Goal: Task Accomplishment & Management: Manage account settings

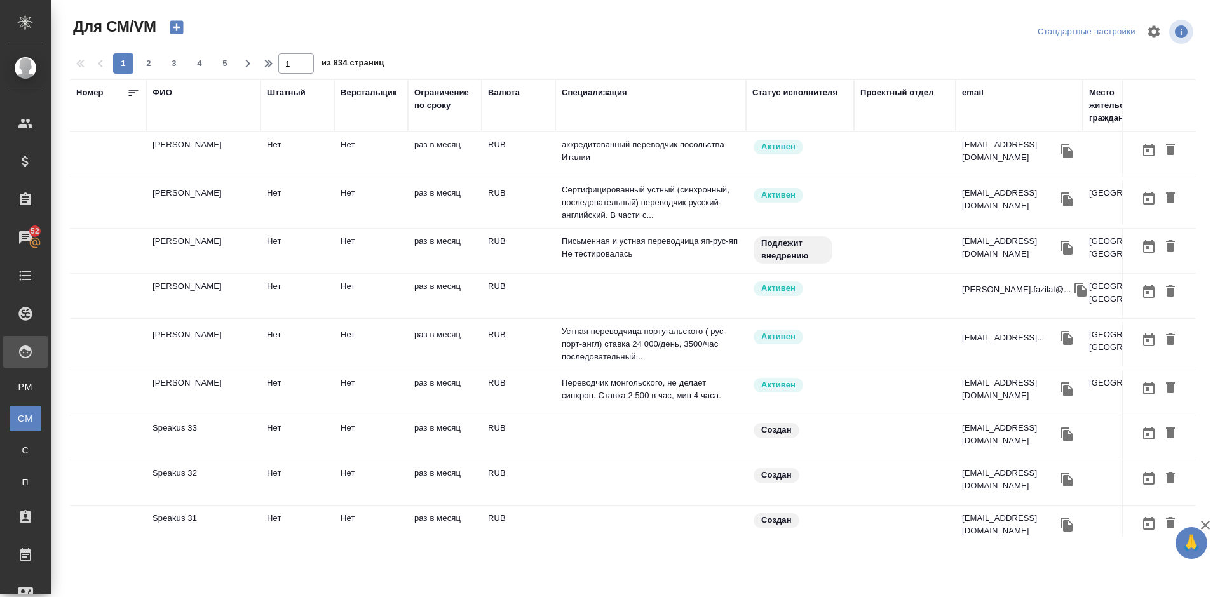
click at [164, 93] on div "ФИО" at bounding box center [163, 92] width 20 height 13
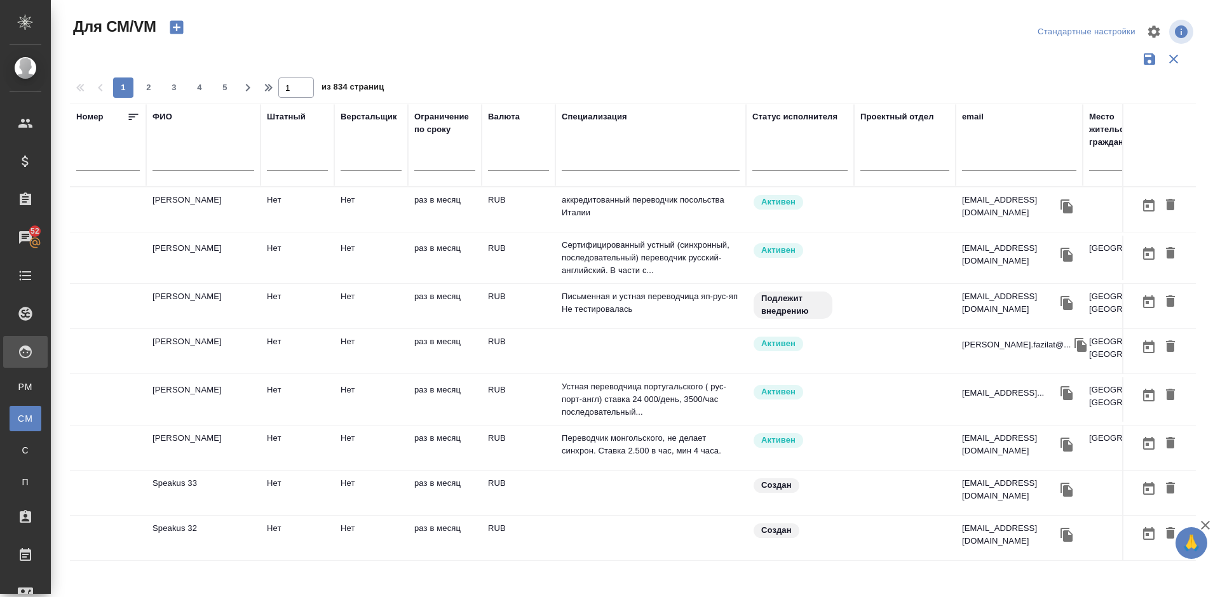
click at [202, 165] on input "text" at bounding box center [204, 163] width 102 height 16
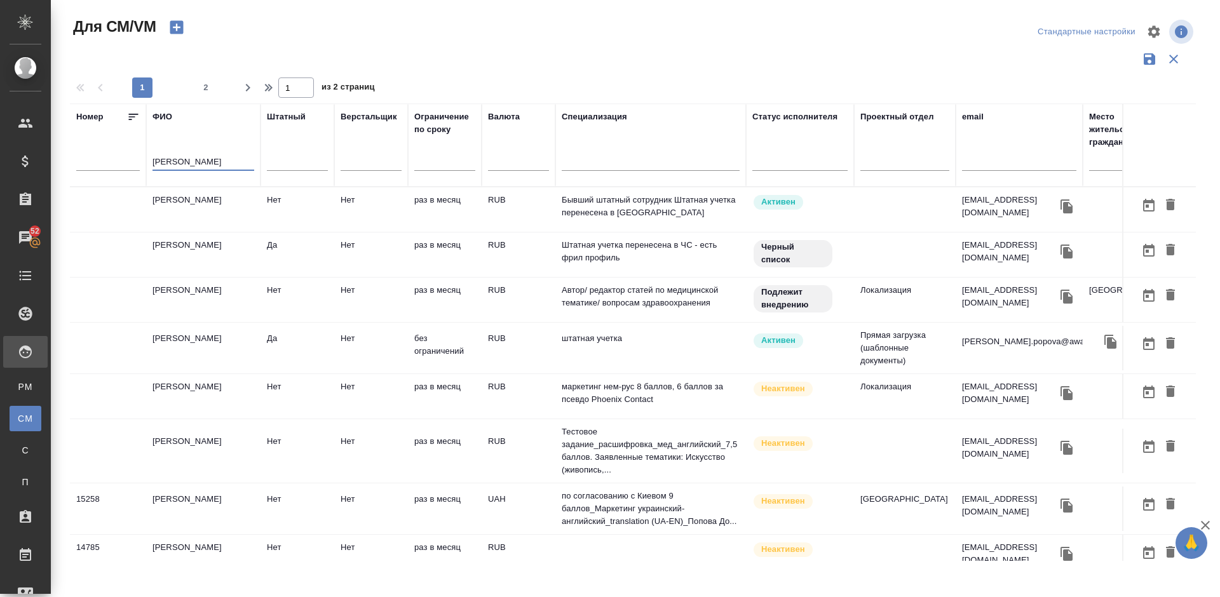
type input "Попова"
click at [224, 218] on td "Попова Евгения" at bounding box center [203, 209] width 114 height 44
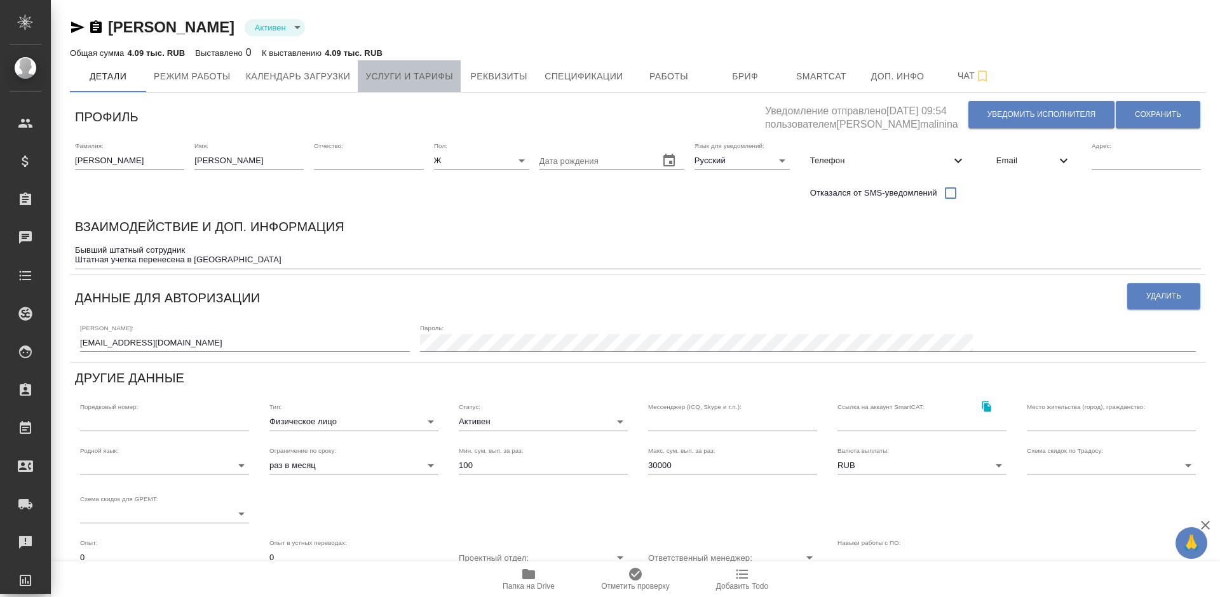
click at [411, 74] on span "Услуги и тарифы" at bounding box center [409, 77] width 88 height 16
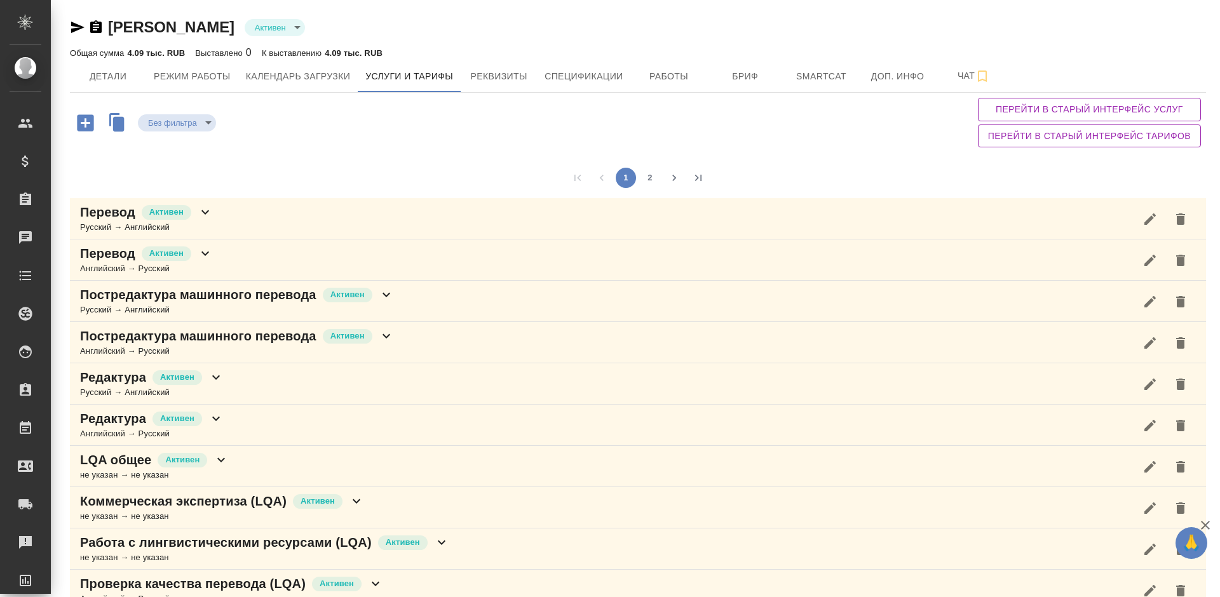
click at [388, 150] on div "Без фильтра no filters Перейти в старый интерфейс услуг Перейти в старый интерф…" at bounding box center [638, 123] width 1136 height 60
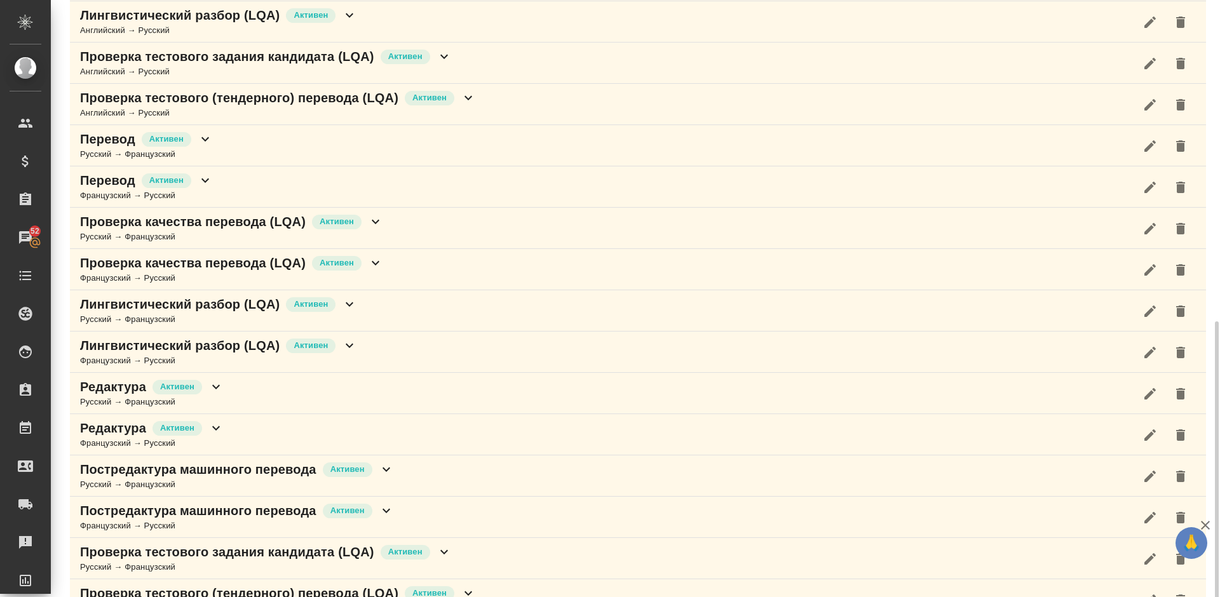
scroll to position [646, 0]
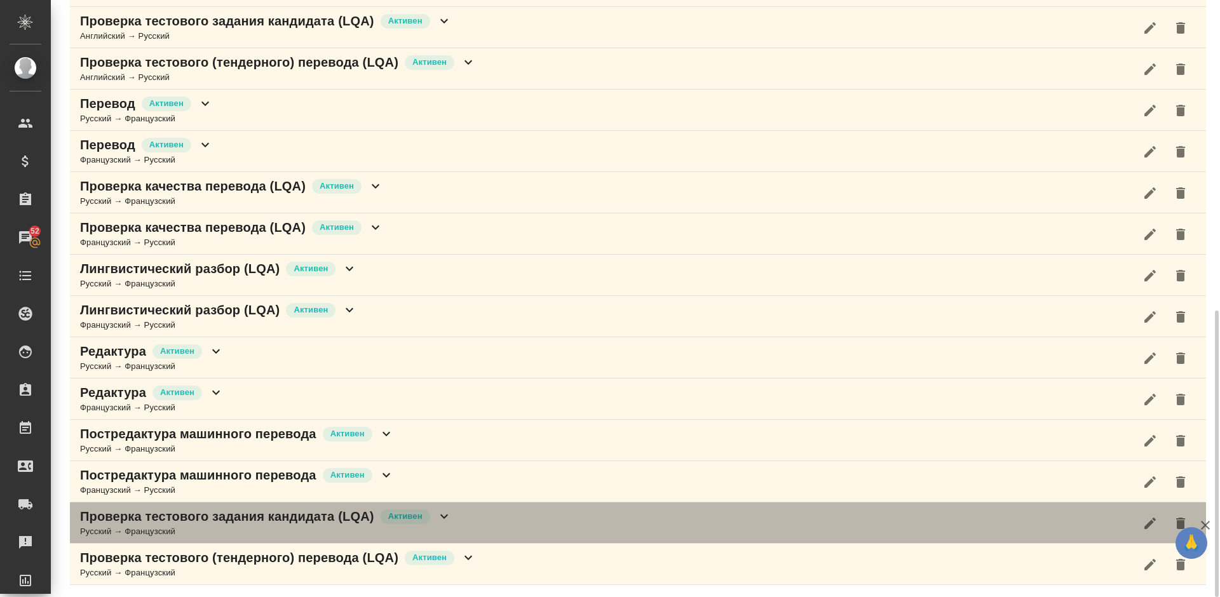
click at [463, 529] on div "Проверка тестового задания кандидата (LQA) Активен Русский → Французский" at bounding box center [638, 523] width 1136 height 41
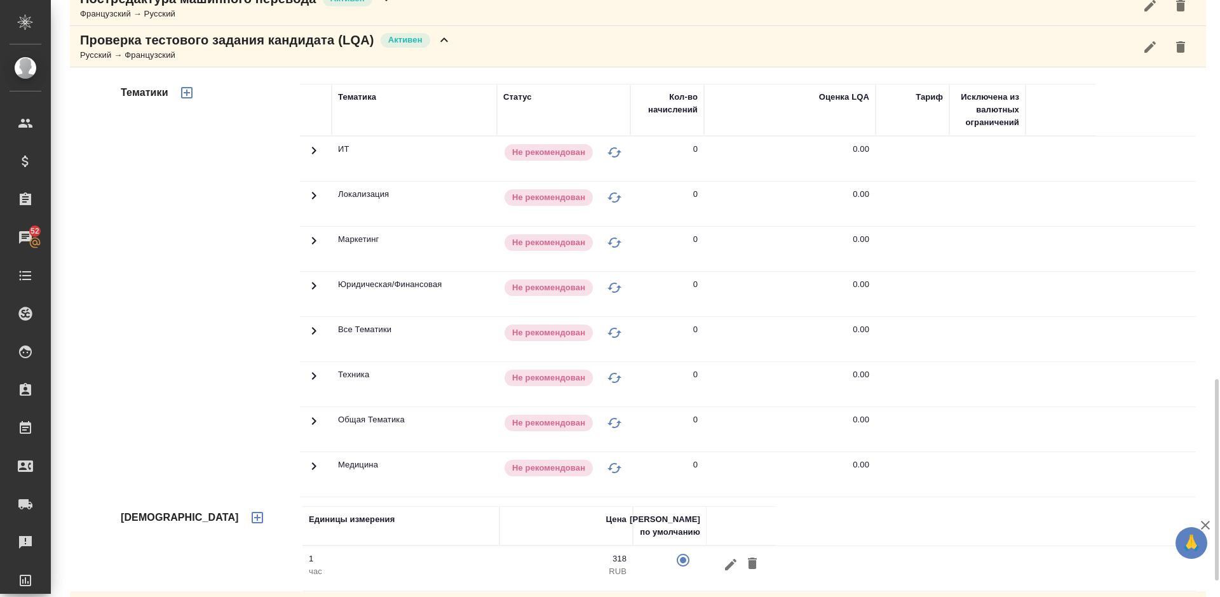
scroll to position [1170, 0]
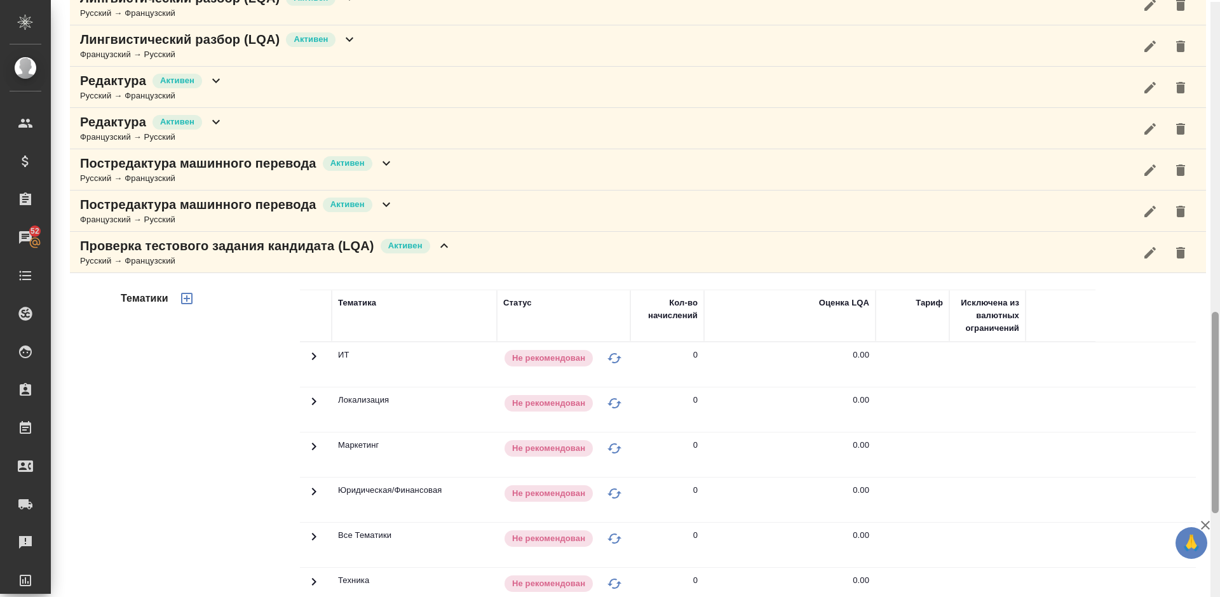
drag, startPoint x: 1213, startPoint y: 432, endPoint x: 1219, endPoint y: 336, distance: 96.8
click at [1219, 336] on div at bounding box center [1216, 300] width 10 height 597
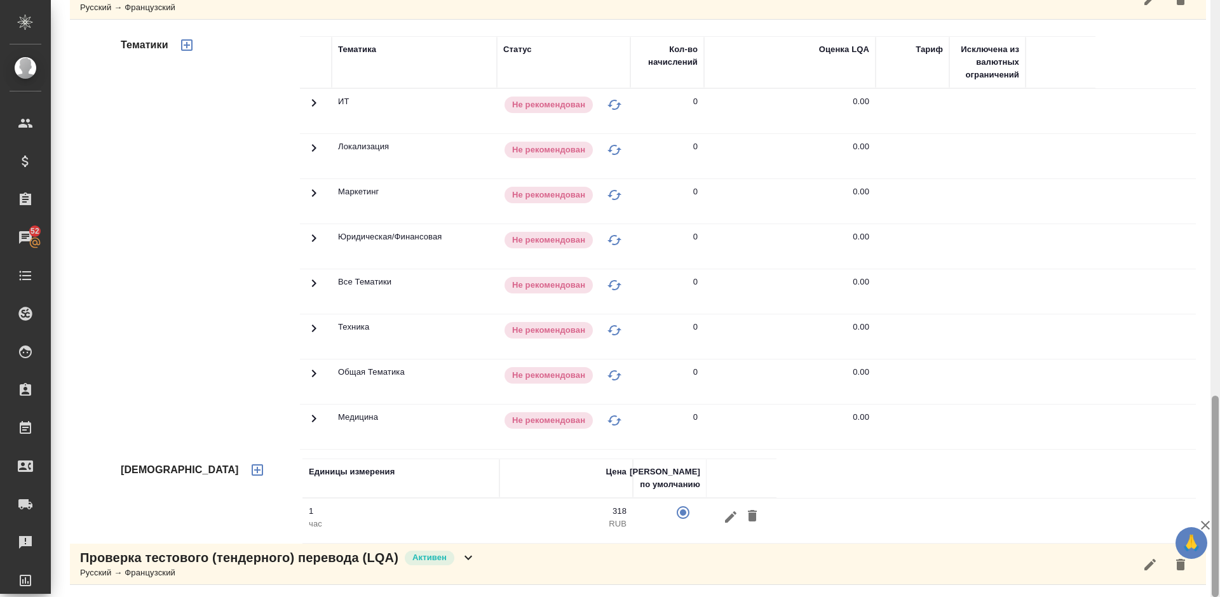
drag, startPoint x: 1215, startPoint y: 366, endPoint x: 1219, endPoint y: 465, distance: 98.6
click at [1219, 465] on div at bounding box center [1216, 298] width 10 height 597
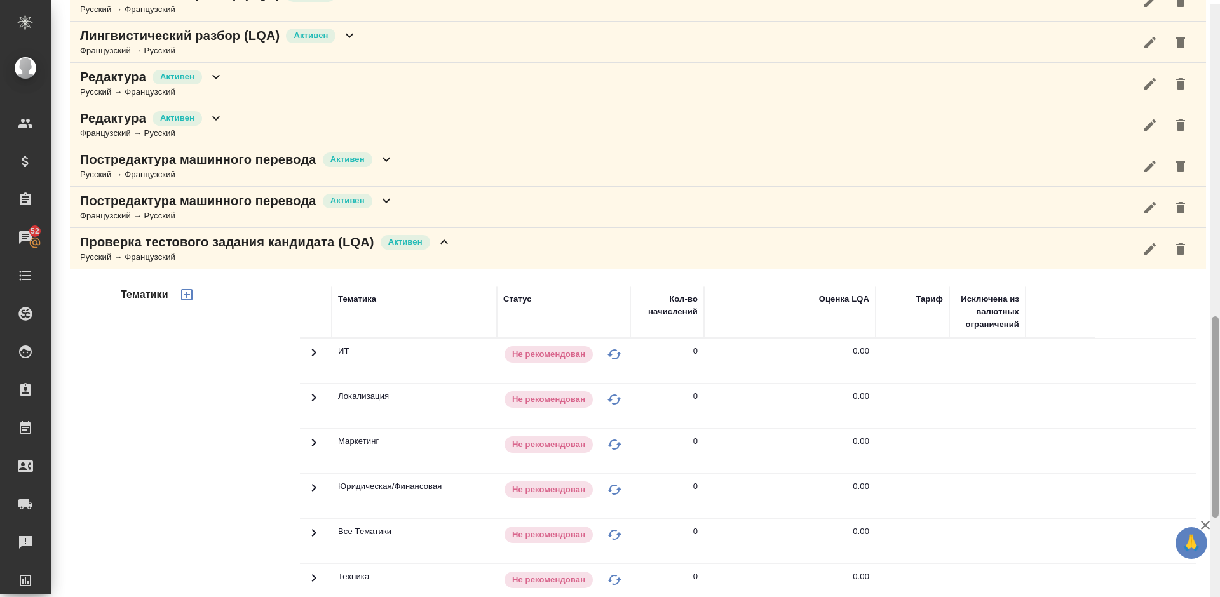
drag, startPoint x: 1214, startPoint y: 470, endPoint x: 1219, endPoint y: 386, distance: 84.6
click at [1219, 386] on div at bounding box center [1216, 302] width 10 height 597
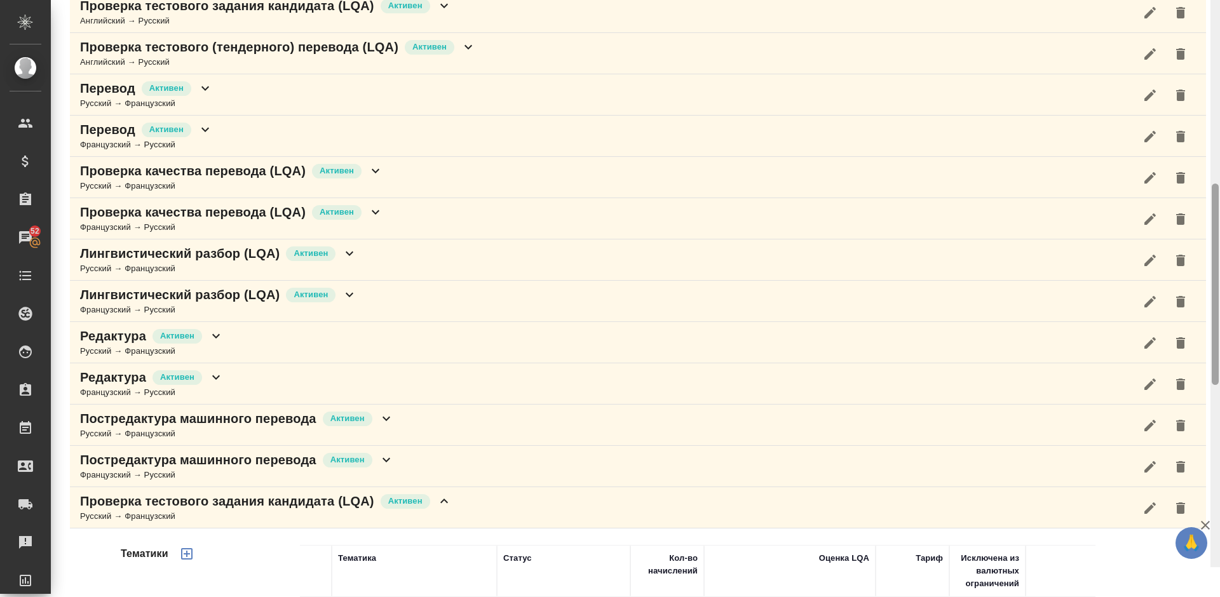
drag, startPoint x: 1218, startPoint y: 384, endPoint x: 1219, endPoint y: 288, distance: 96.0
click at [1219, 288] on div at bounding box center [1216, 268] width 10 height 597
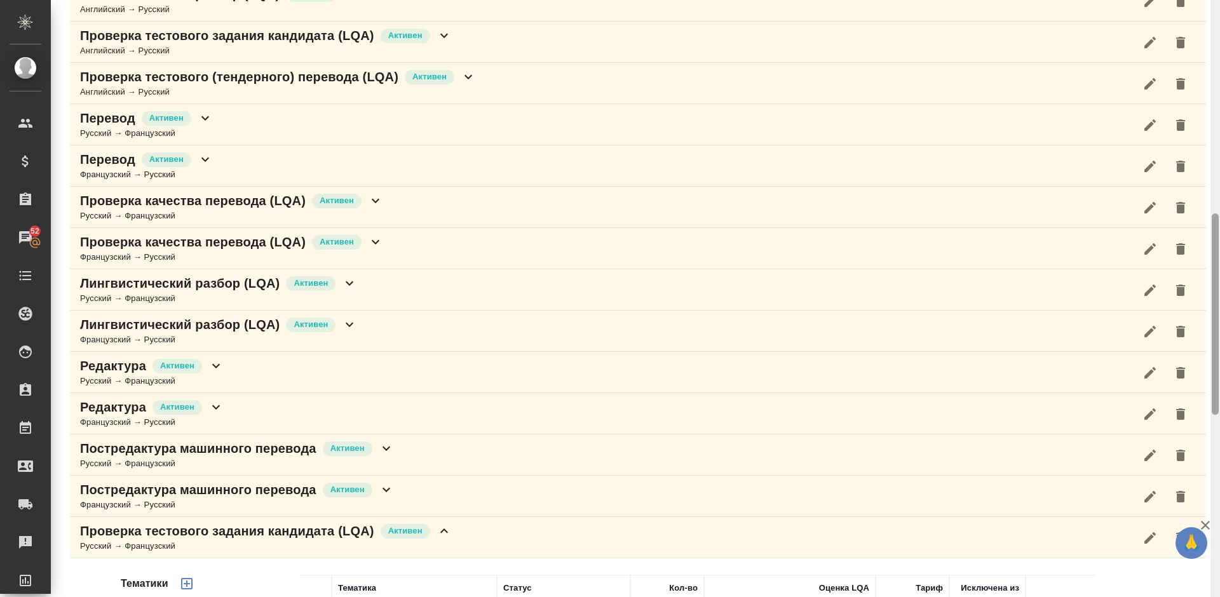
scroll to position [1170, 0]
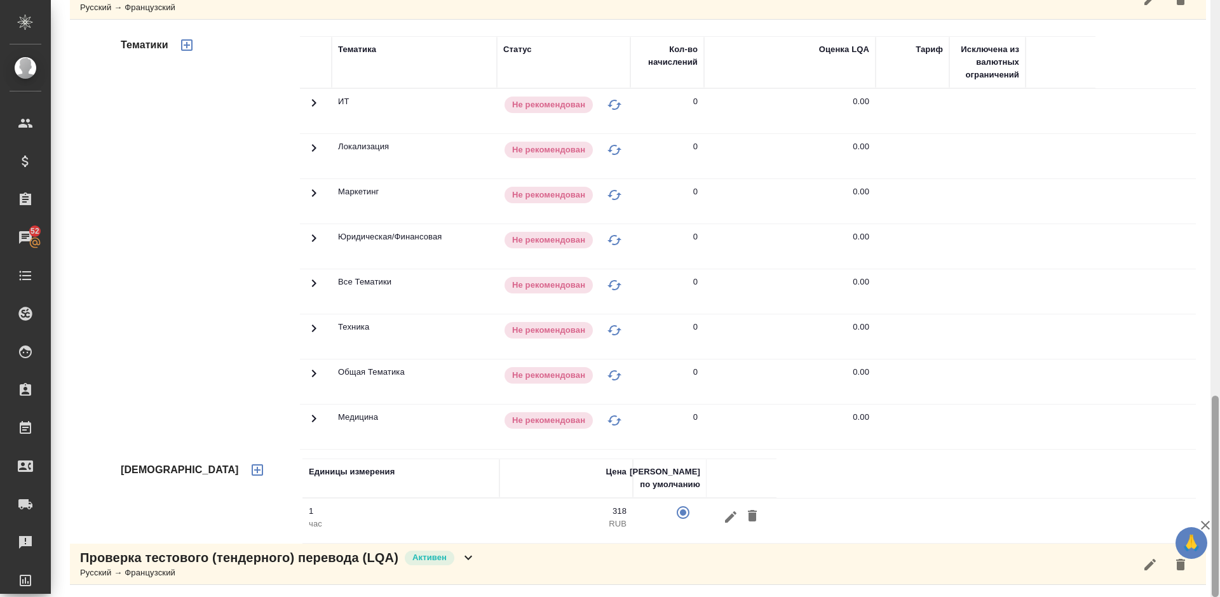
drag, startPoint x: 1219, startPoint y: 288, endPoint x: 1219, endPoint y: 186, distance: 102.9
click at [1219, 186] on div at bounding box center [1216, 298] width 10 height 597
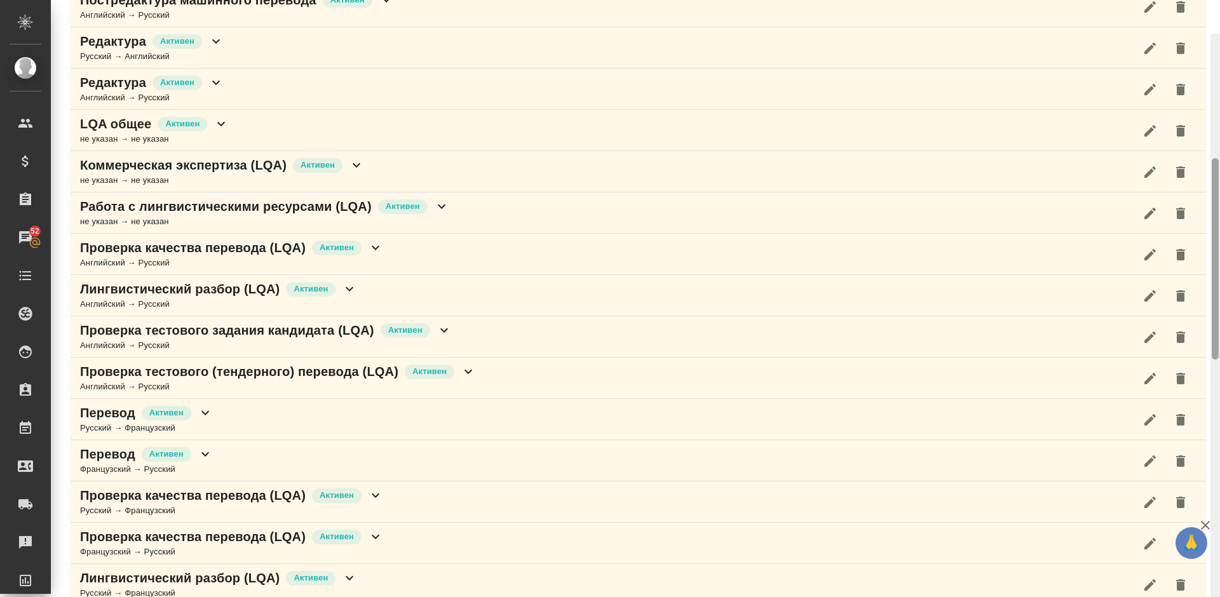
drag, startPoint x: 1218, startPoint y: 430, endPoint x: 1219, endPoint y: 146, distance: 284.1
click at [1219, 146] on div at bounding box center [1216, 332] width 10 height 597
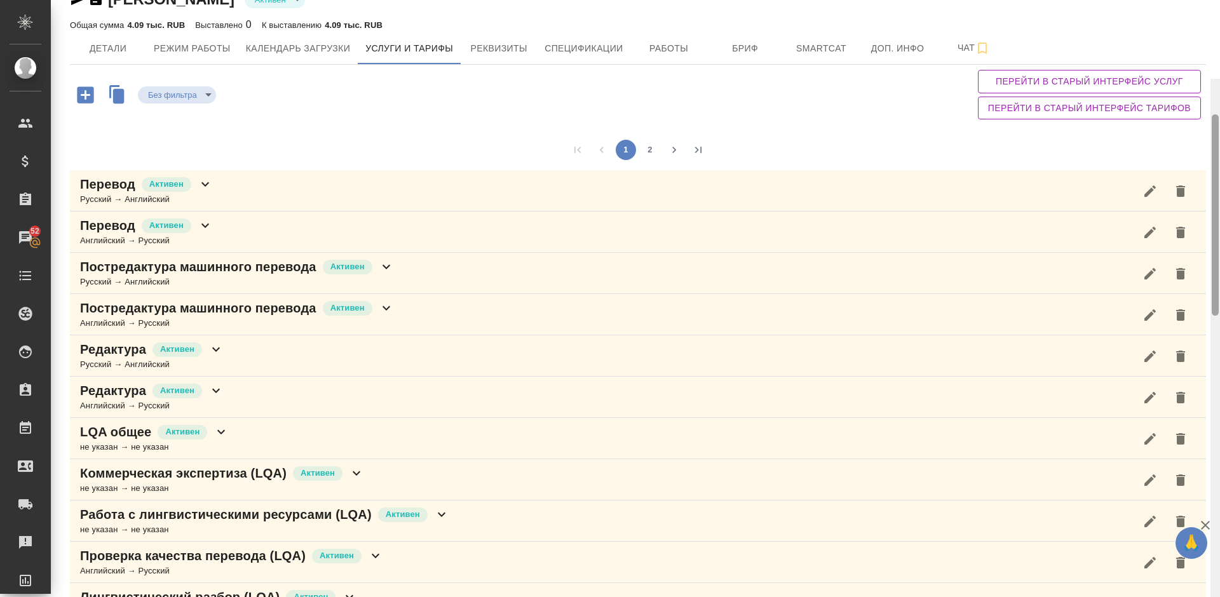
scroll to position [0, 0]
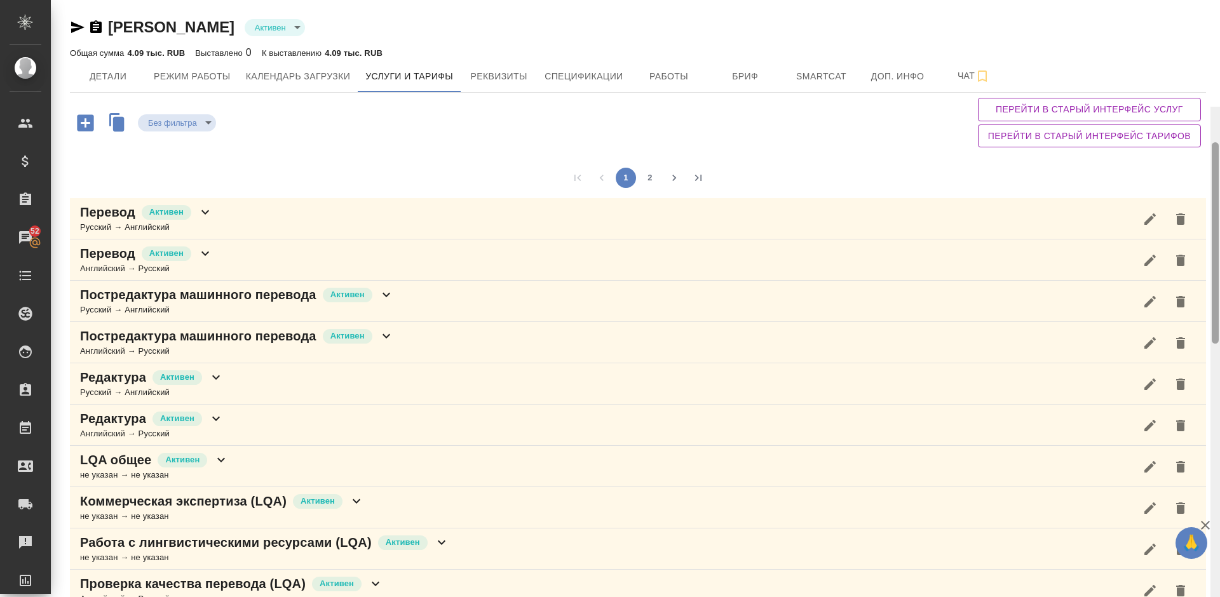
drag, startPoint x: 1215, startPoint y: 176, endPoint x: 1217, endPoint y: 46, distance: 130.3
click at [1217, 142] on div at bounding box center [1215, 242] width 7 height 201
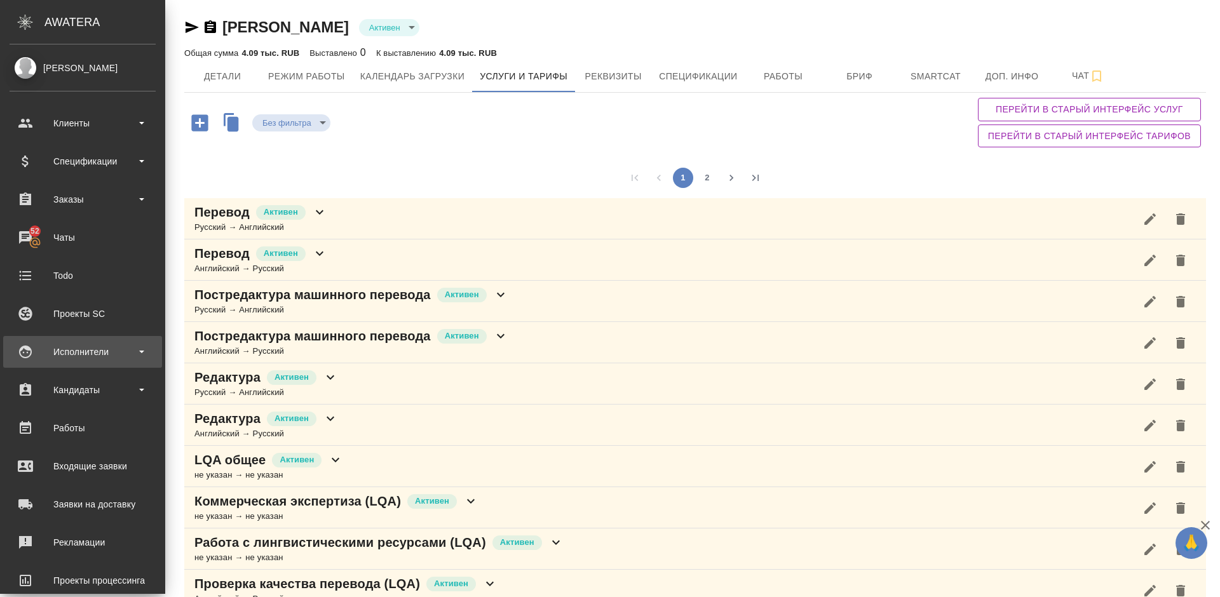
click at [109, 357] on div "Исполнители" at bounding box center [83, 352] width 146 height 19
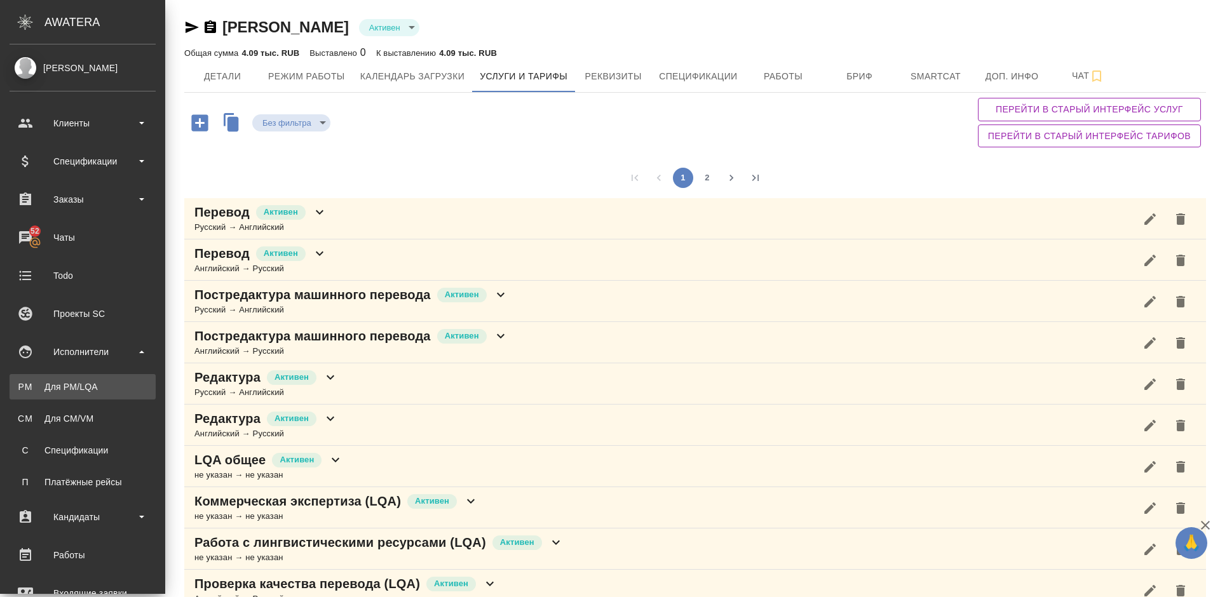
click at [119, 396] on link "PM Для PM/LQA" at bounding box center [83, 386] width 146 height 25
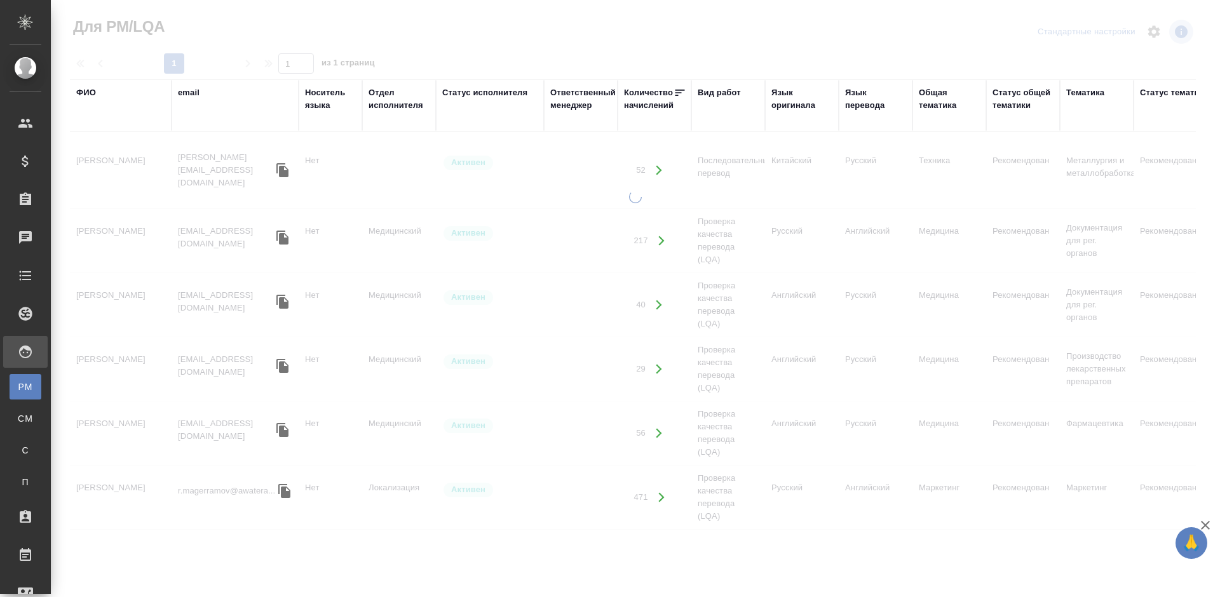
click at [87, 90] on div "ФИО" at bounding box center [86, 92] width 20 height 13
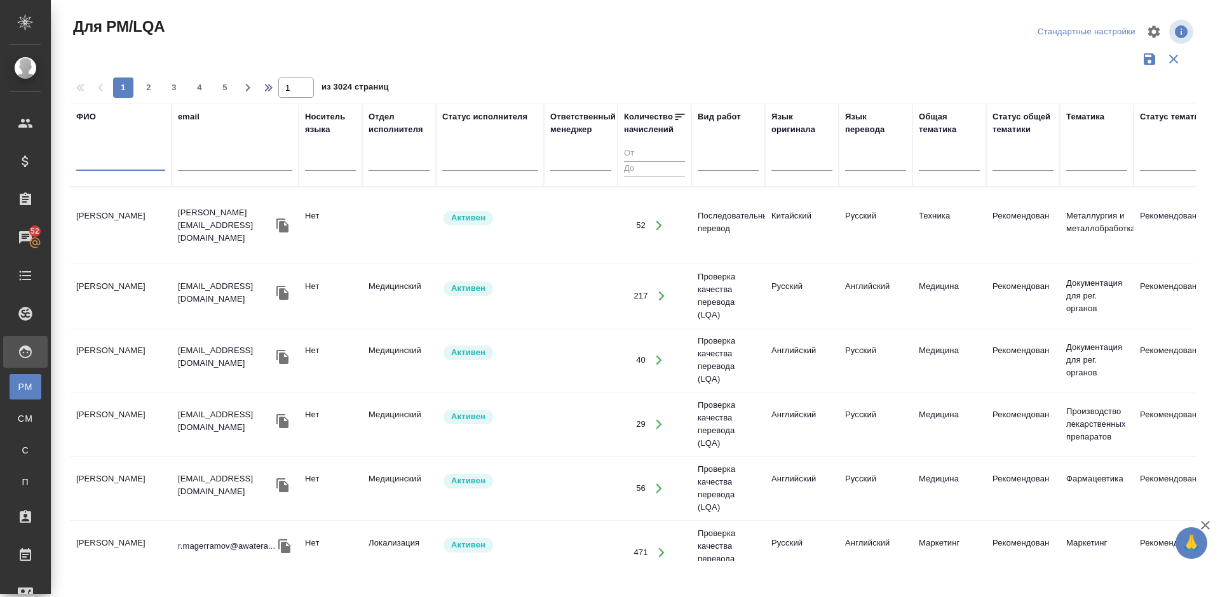
click at [130, 162] on input "text" at bounding box center [120, 163] width 89 height 16
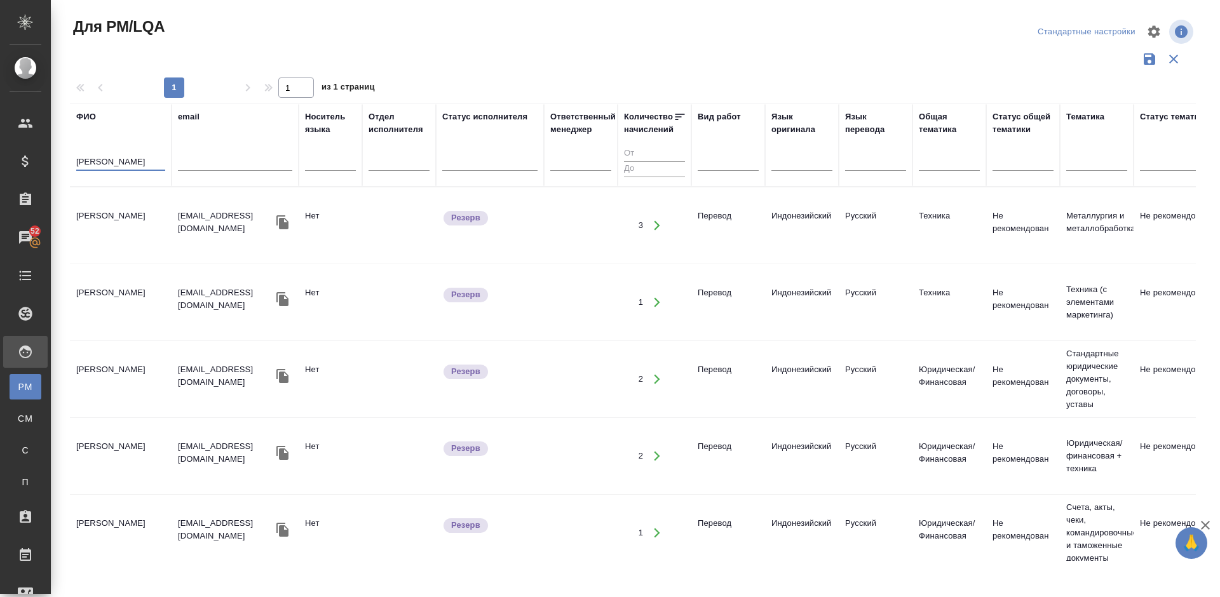
type input "Ильин Дмит"
click at [132, 235] on td "Ильин Дмитрий Львович" at bounding box center [121, 225] width 102 height 44
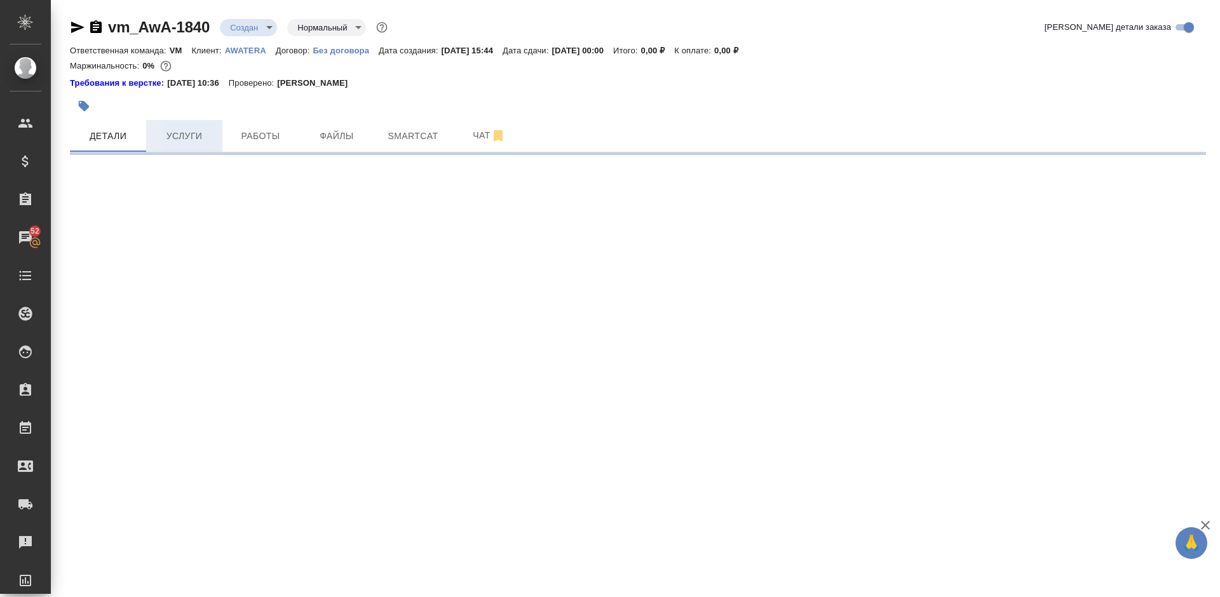
select select "RU"
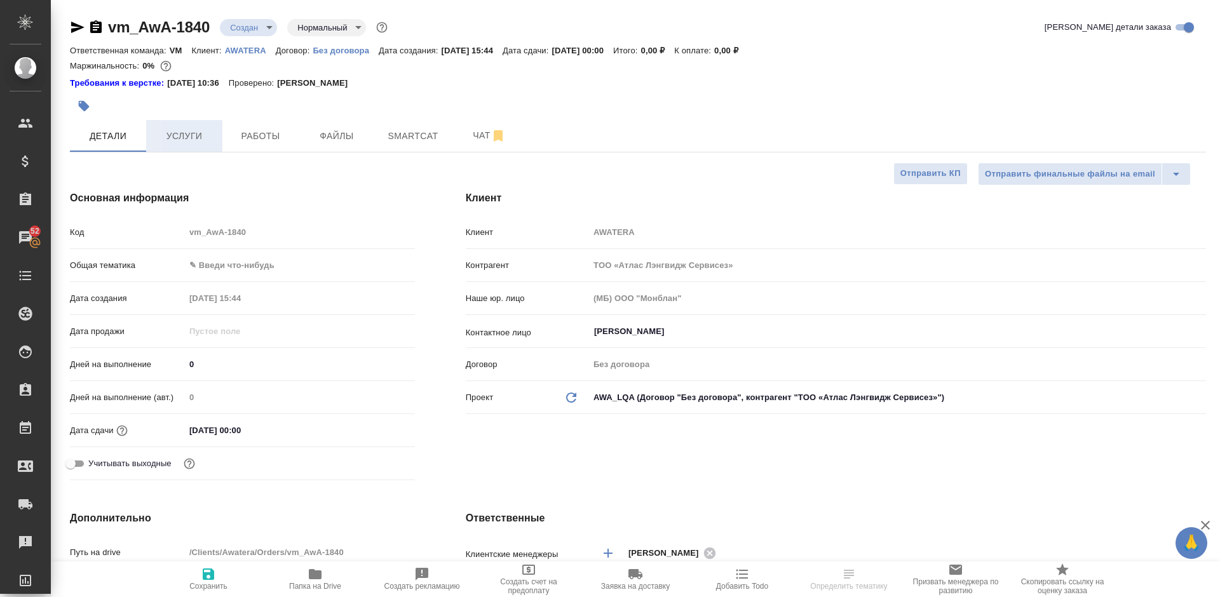
type textarea "x"
click at [196, 137] on span "Услуги" at bounding box center [184, 136] width 61 height 16
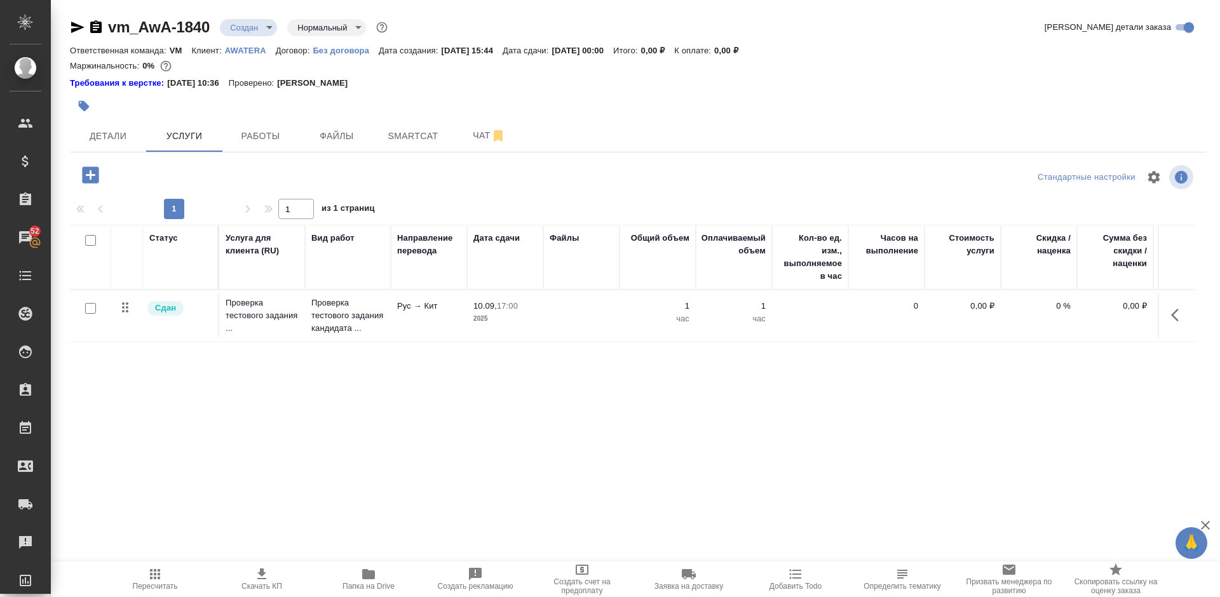
click at [90, 174] on icon "button" at bounding box center [90, 175] width 22 height 22
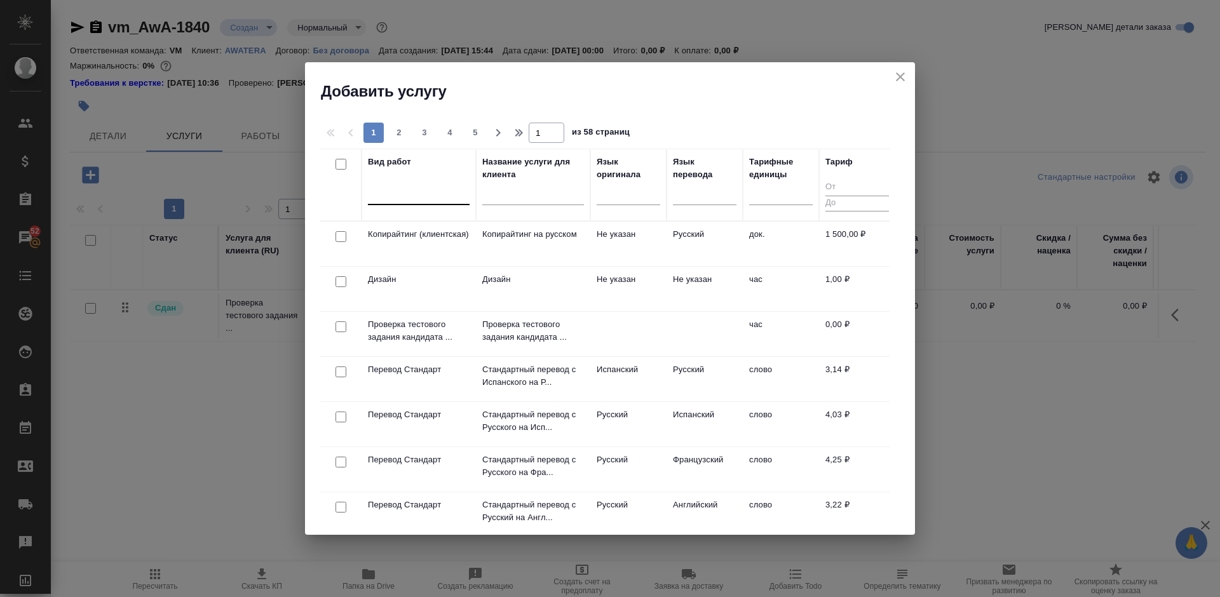
click at [416, 196] on div at bounding box center [419, 192] width 102 height 18
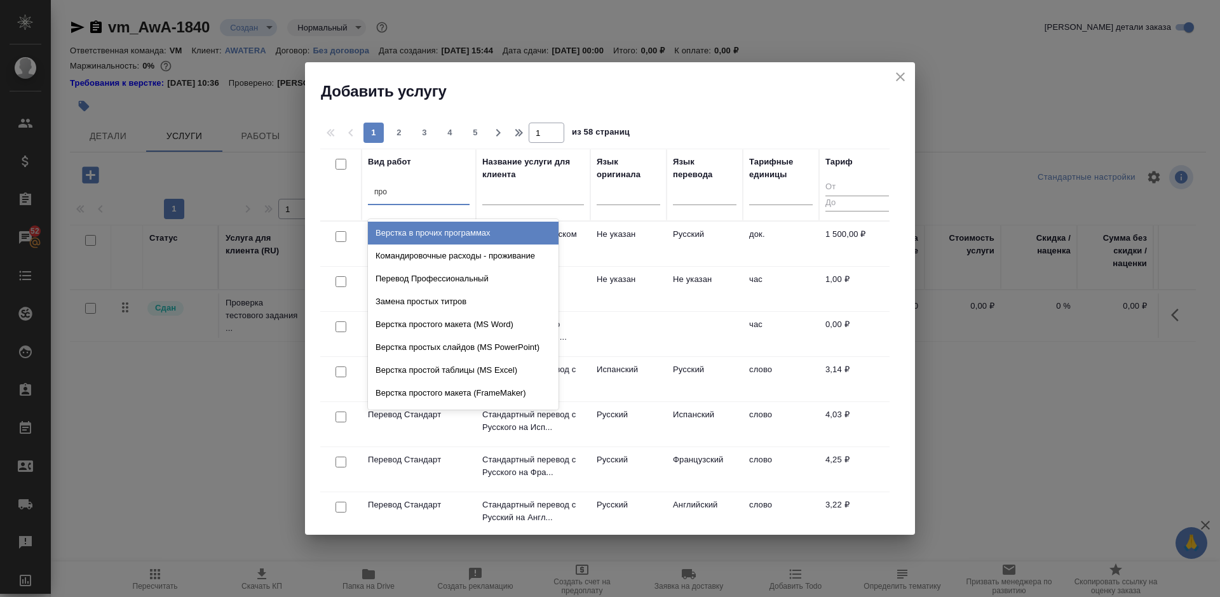
type input "пров"
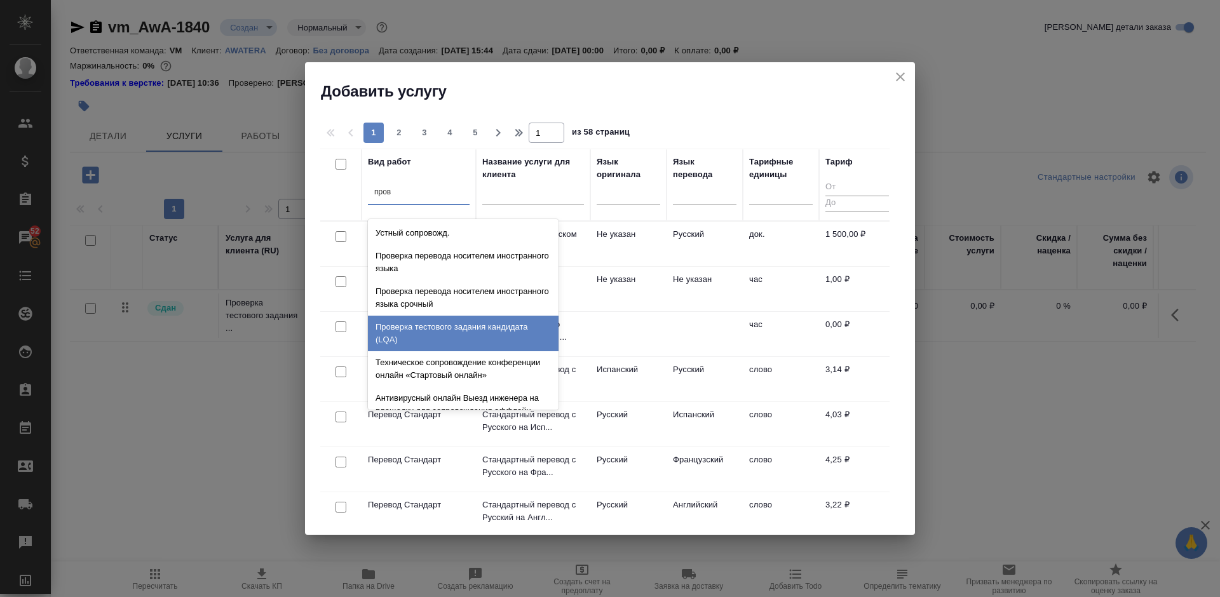
click at [463, 339] on div "Проверка тестового задания кандидата (LQA)" at bounding box center [463, 334] width 191 height 36
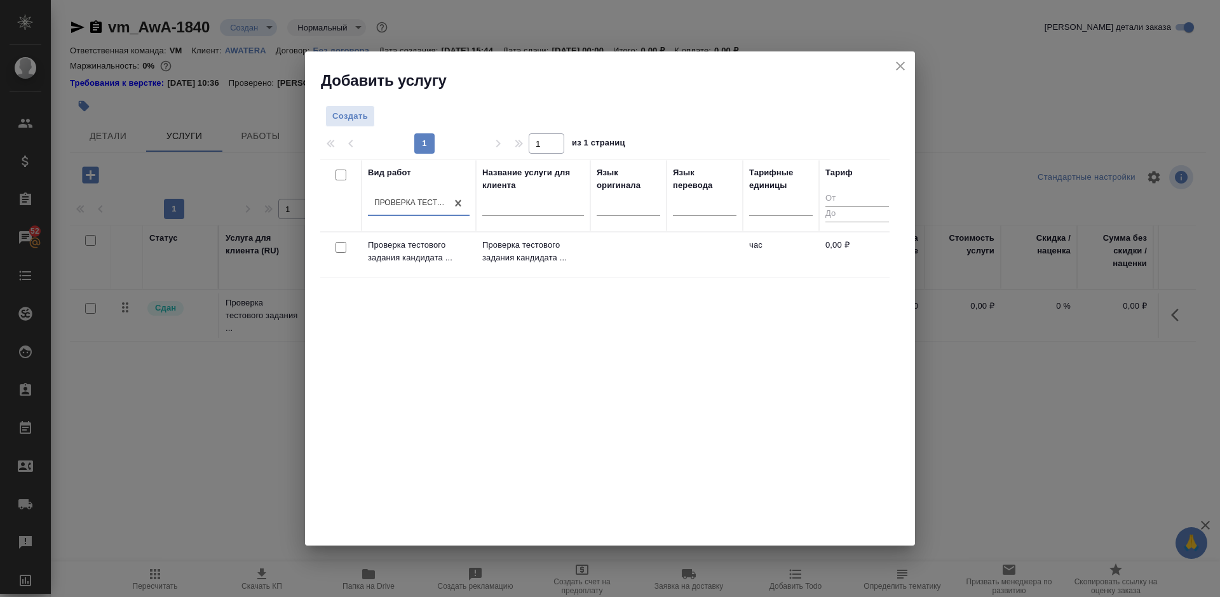
click at [634, 285] on div "Вид работ option Проверка тестового задания кандидата (LQA), selected. 0 result…" at bounding box center [604, 349] width 569 height 381
click at [338, 246] on input "checkbox" at bounding box center [341, 247] width 11 height 11
checkbox input "true"
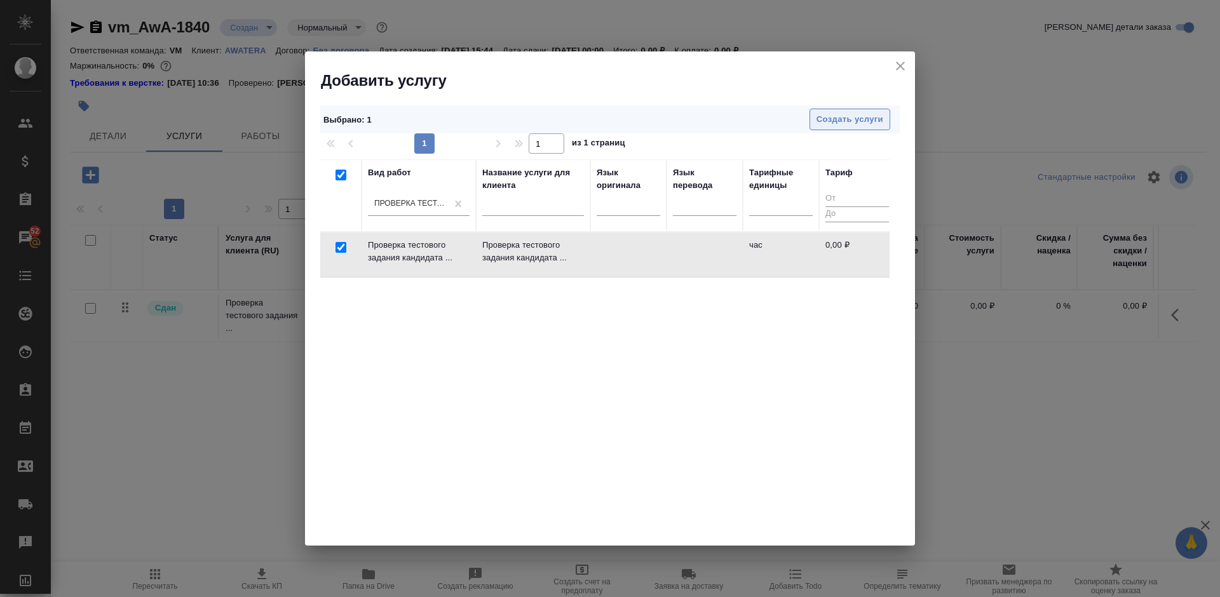
click at [838, 121] on span "Создать услуги" at bounding box center [850, 119] width 67 height 15
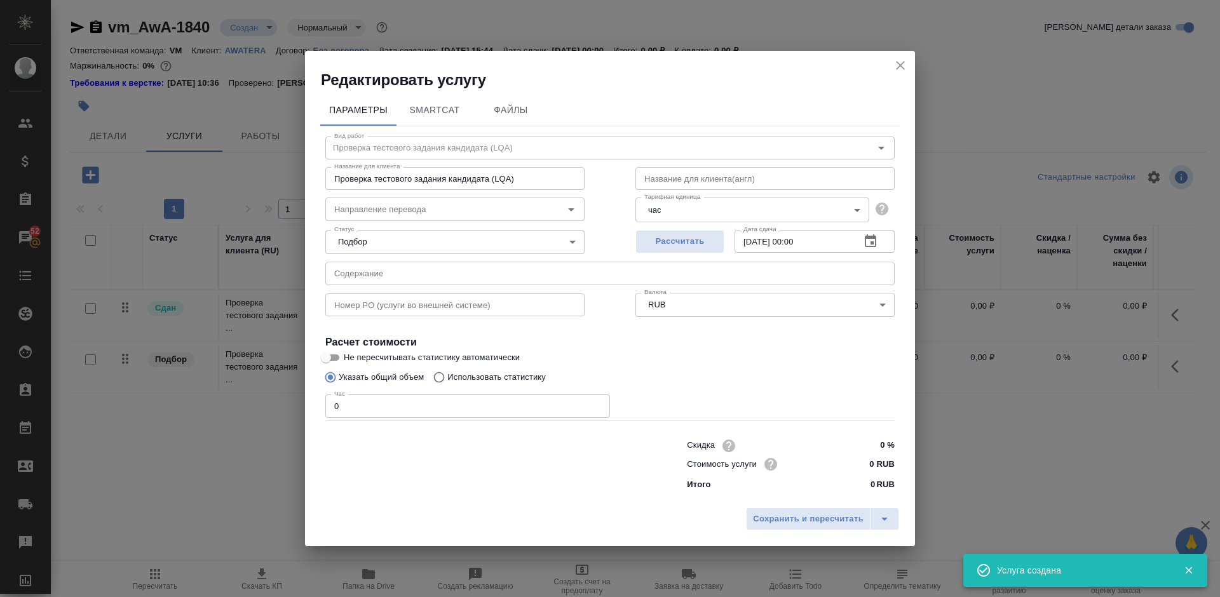
click at [469, 236] on body "🙏 .cls-1 fill:#fff; AWATERA Lazareva Anastasia Клиенты Спецификации Заказы 52 Ч…" at bounding box center [610, 298] width 1220 height 597
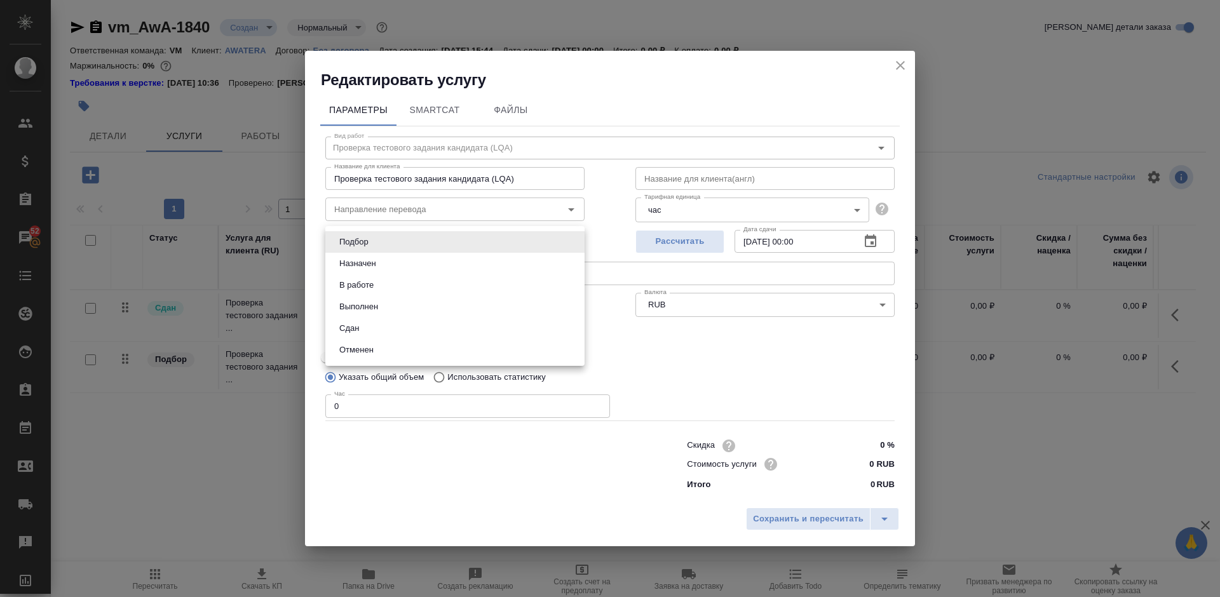
click at [401, 248] on li "Подбор" at bounding box center [454, 242] width 259 height 22
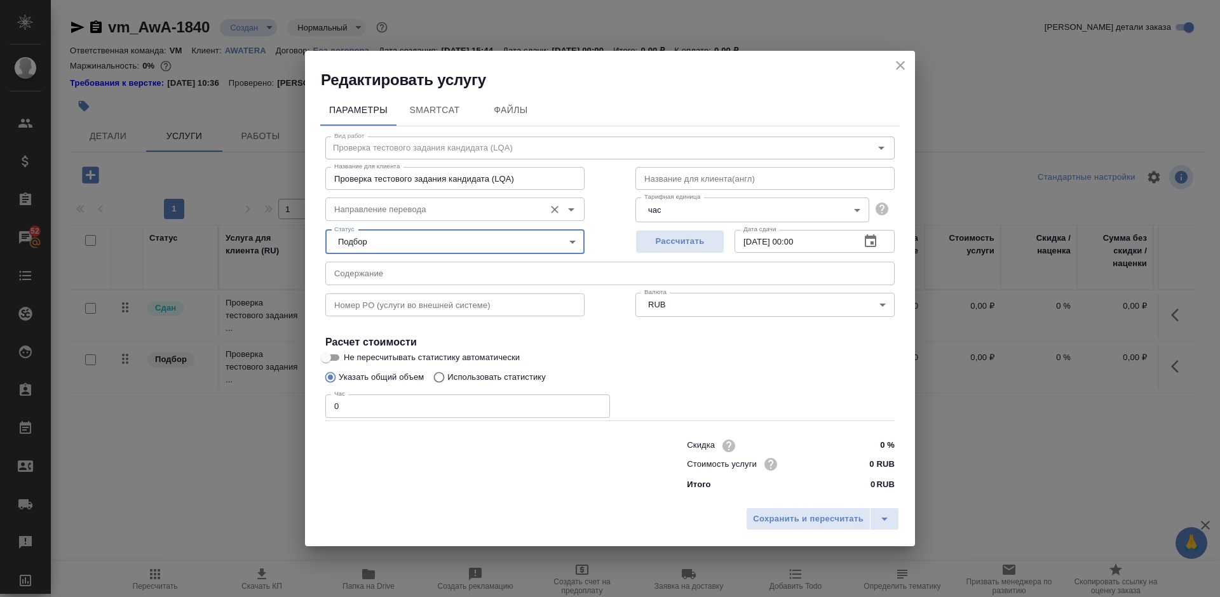
click at [416, 209] on input "Направление перевода" at bounding box center [433, 208] width 209 height 15
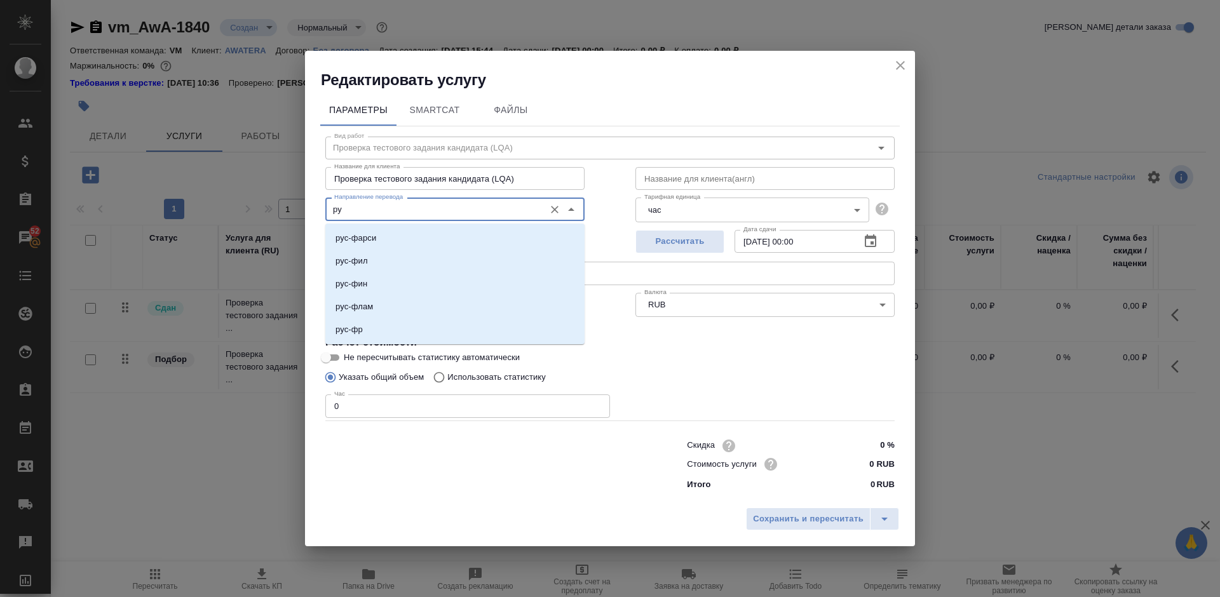
type input "р"
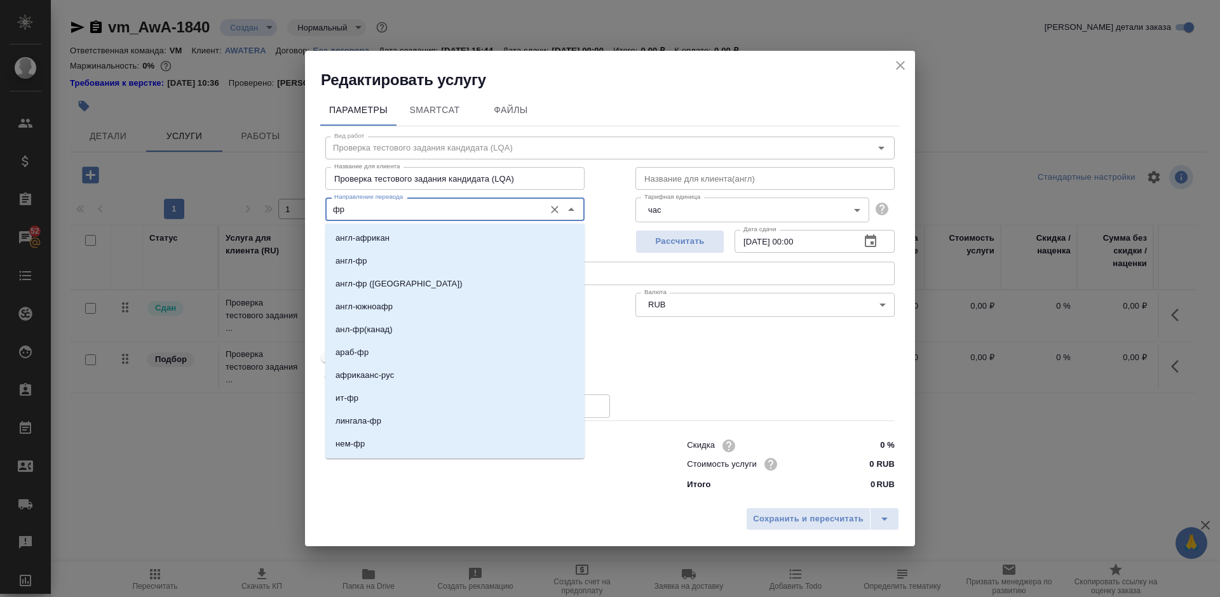
type input "ф"
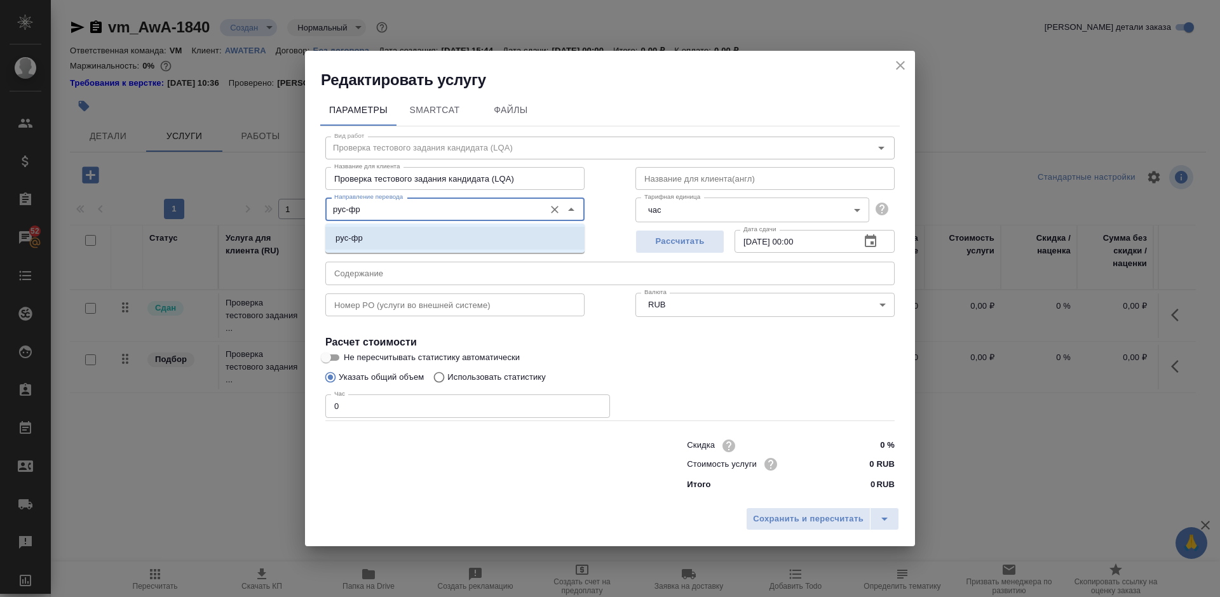
click at [423, 236] on li "рус-фр" at bounding box center [454, 238] width 259 height 23
type input "рус-фр"
click at [872, 241] on icon "button" at bounding box center [870, 241] width 15 height 15
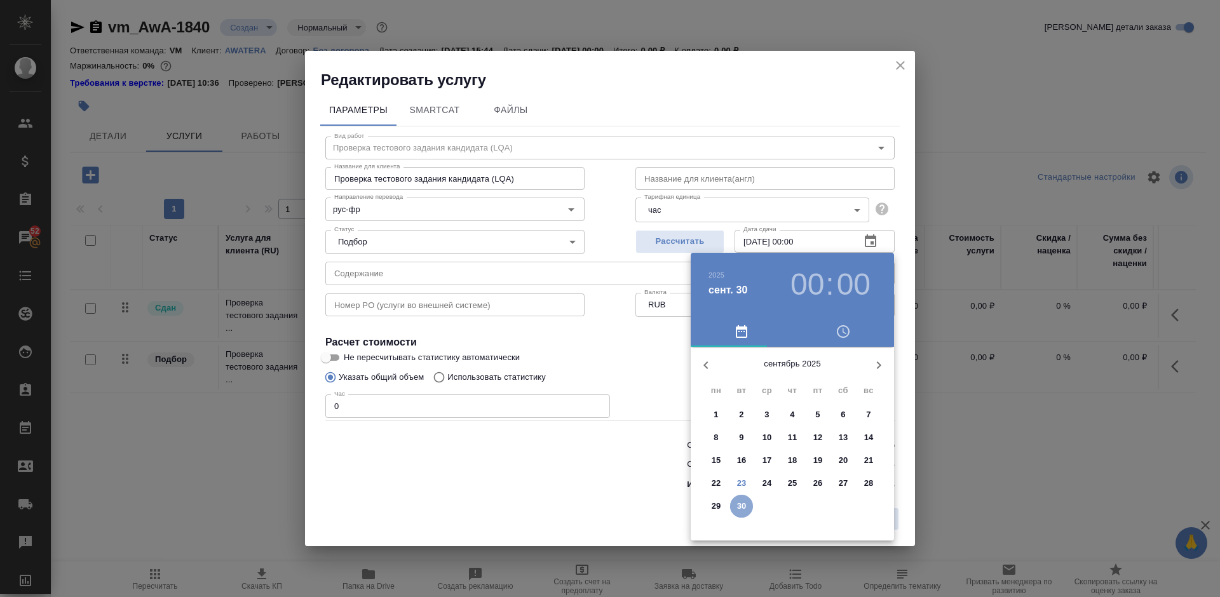
click at [743, 505] on p "30" at bounding box center [742, 506] width 10 height 13
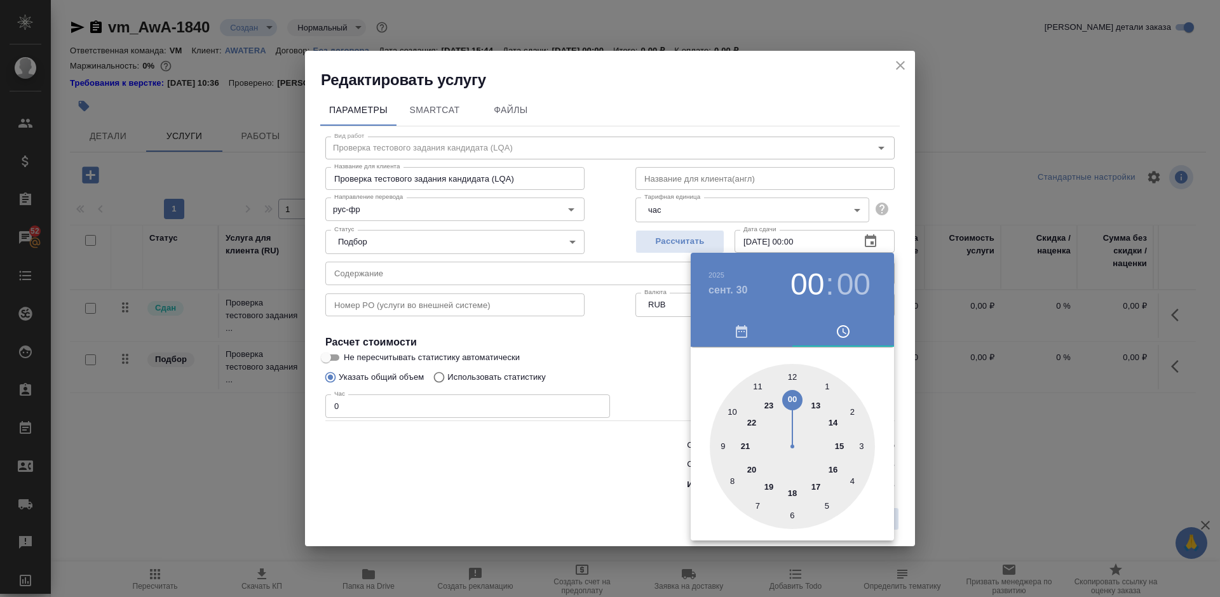
click at [867, 243] on div at bounding box center [610, 298] width 1220 height 597
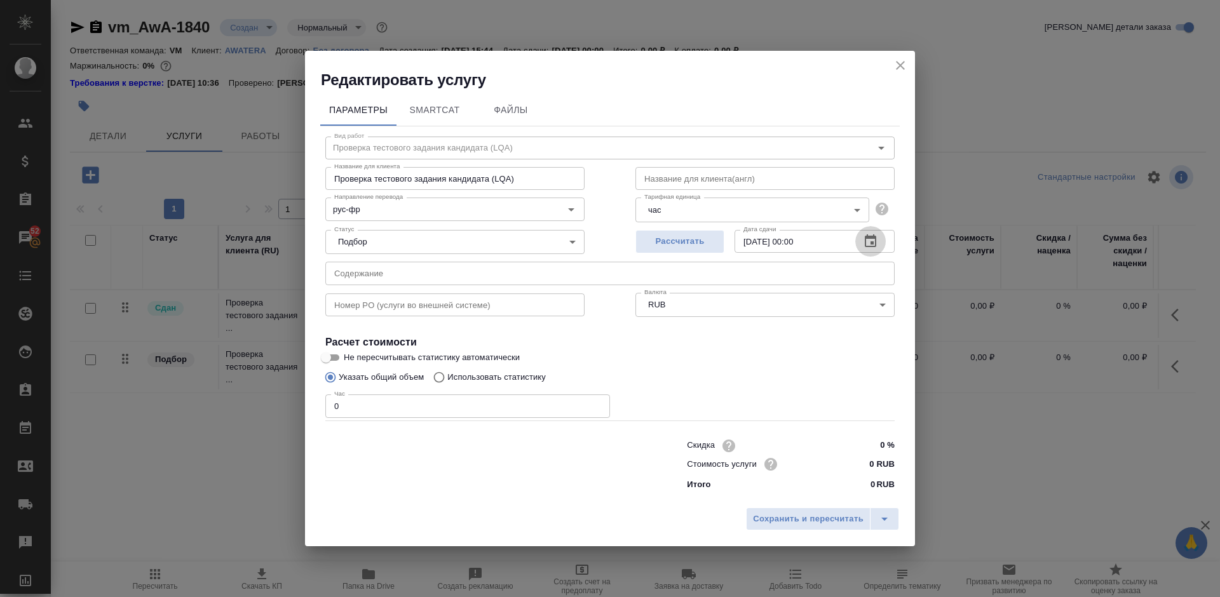
click at [872, 243] on icon "button" at bounding box center [870, 240] width 11 height 13
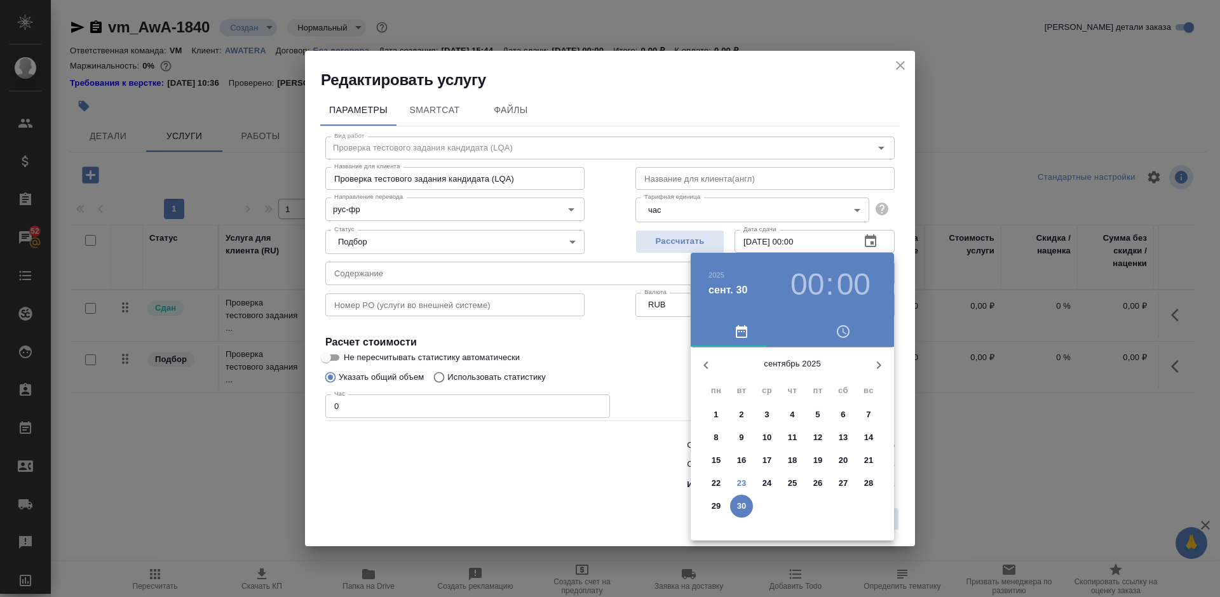
click at [741, 482] on p "23" at bounding box center [742, 483] width 10 height 13
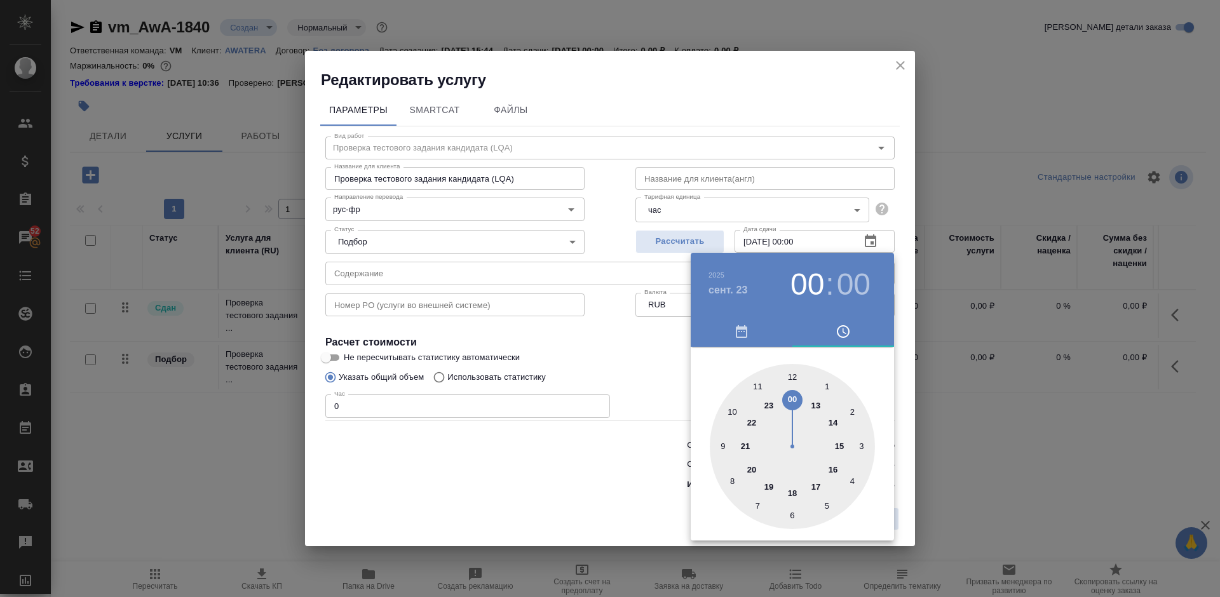
click at [761, 384] on div at bounding box center [792, 446] width 165 height 165
type input "[DATE] 11:00"
click at [794, 378] on div at bounding box center [792, 446] width 165 height 165
click at [667, 360] on div at bounding box center [610, 298] width 1220 height 597
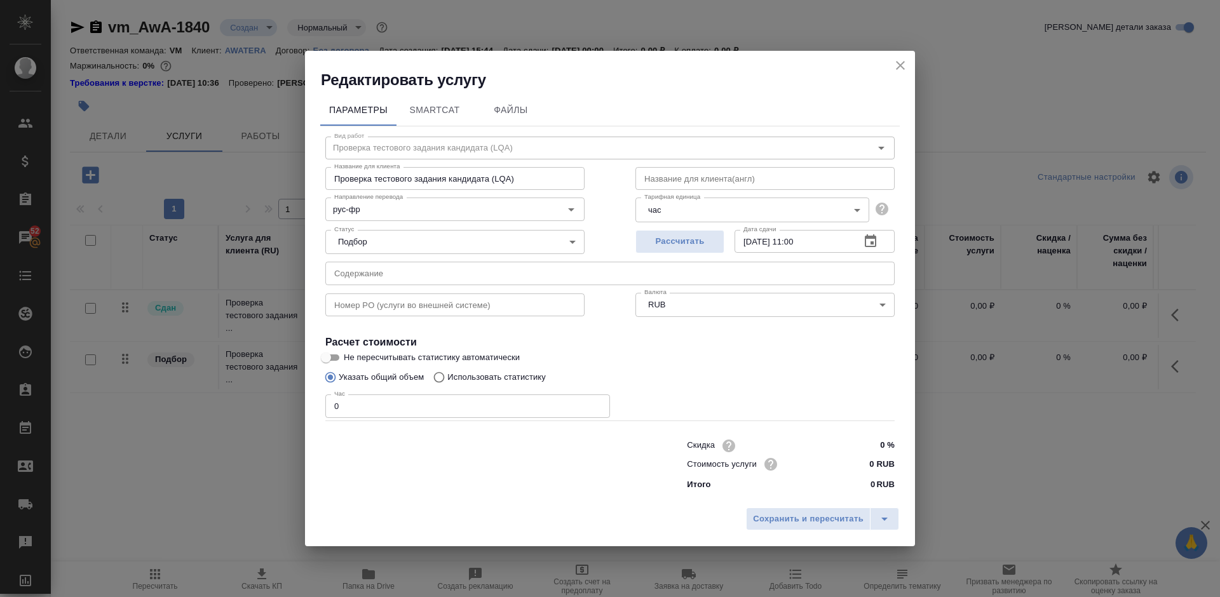
click at [345, 411] on input "0" at bounding box center [467, 406] width 285 height 23
type input "0.5"
click at [794, 517] on span "Сохранить и пересчитать" at bounding box center [808, 519] width 111 height 15
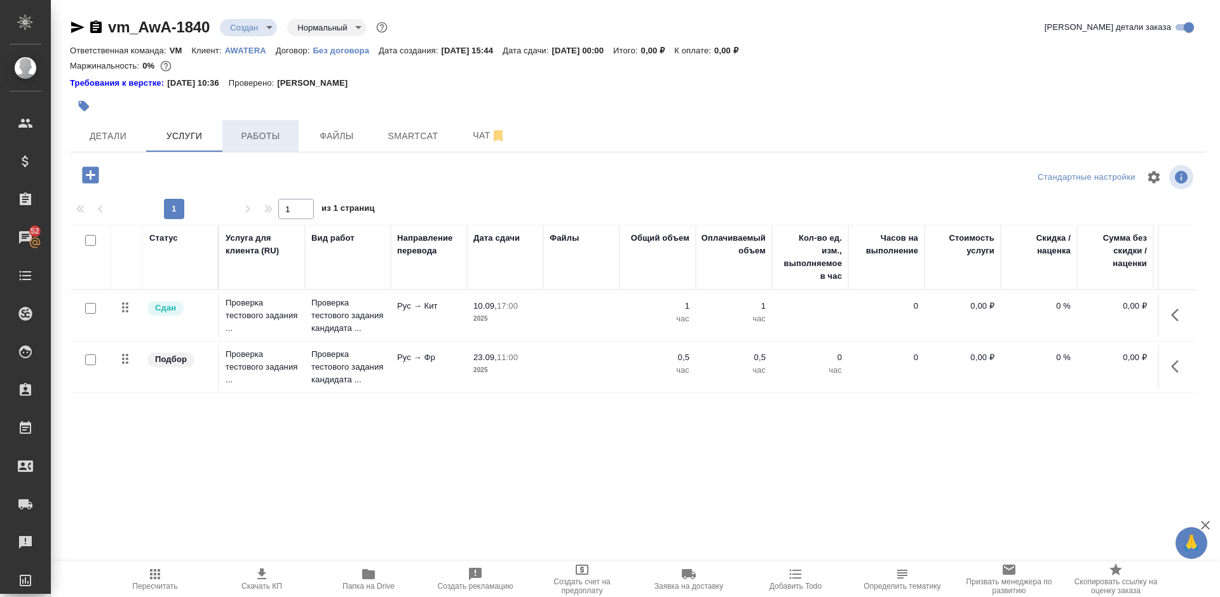
click at [273, 139] on span "Работы" at bounding box center [260, 136] width 61 height 16
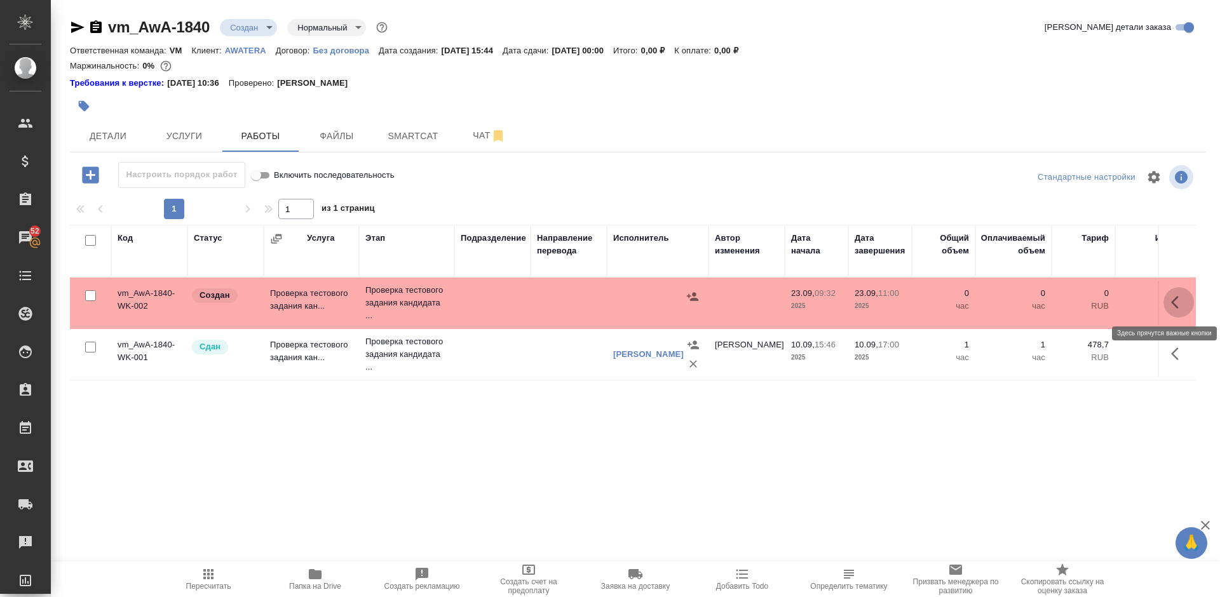
click at [1175, 303] on icon "button" at bounding box center [1178, 302] width 15 height 15
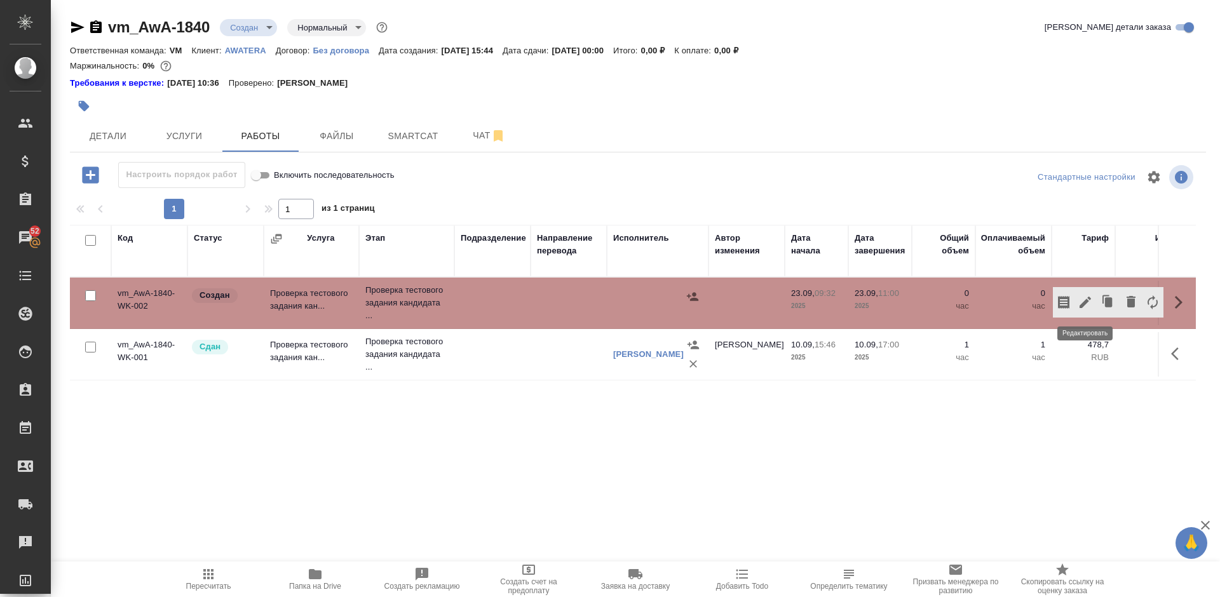
click at [1085, 299] on icon "button" at bounding box center [1085, 302] width 15 height 15
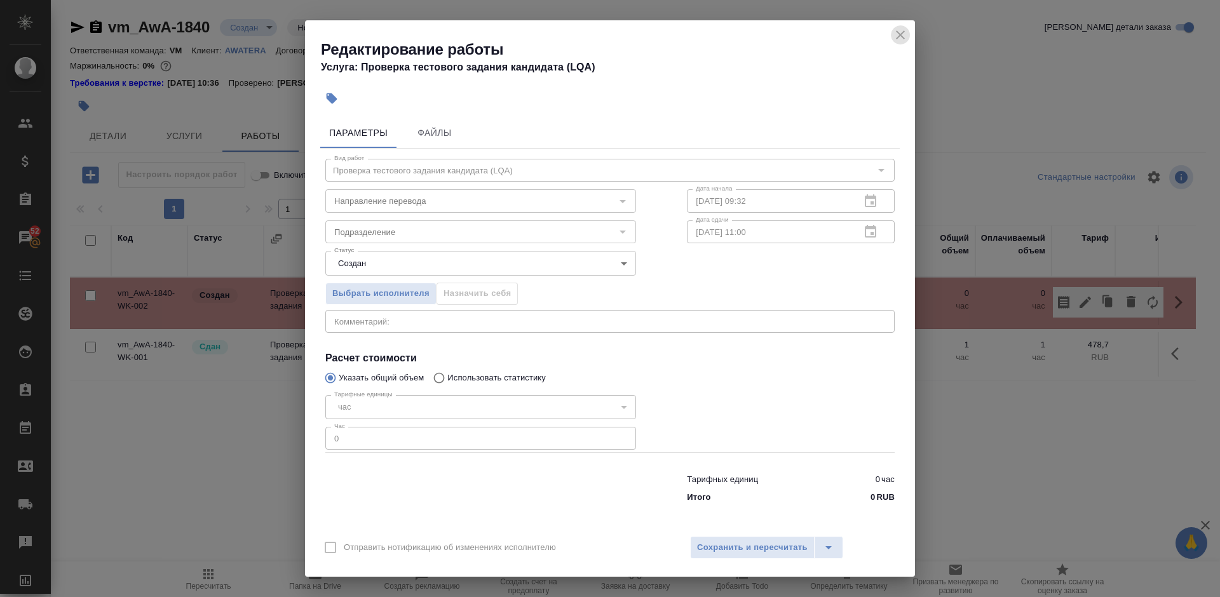
click at [900, 36] on icon "close" at bounding box center [900, 35] width 9 height 9
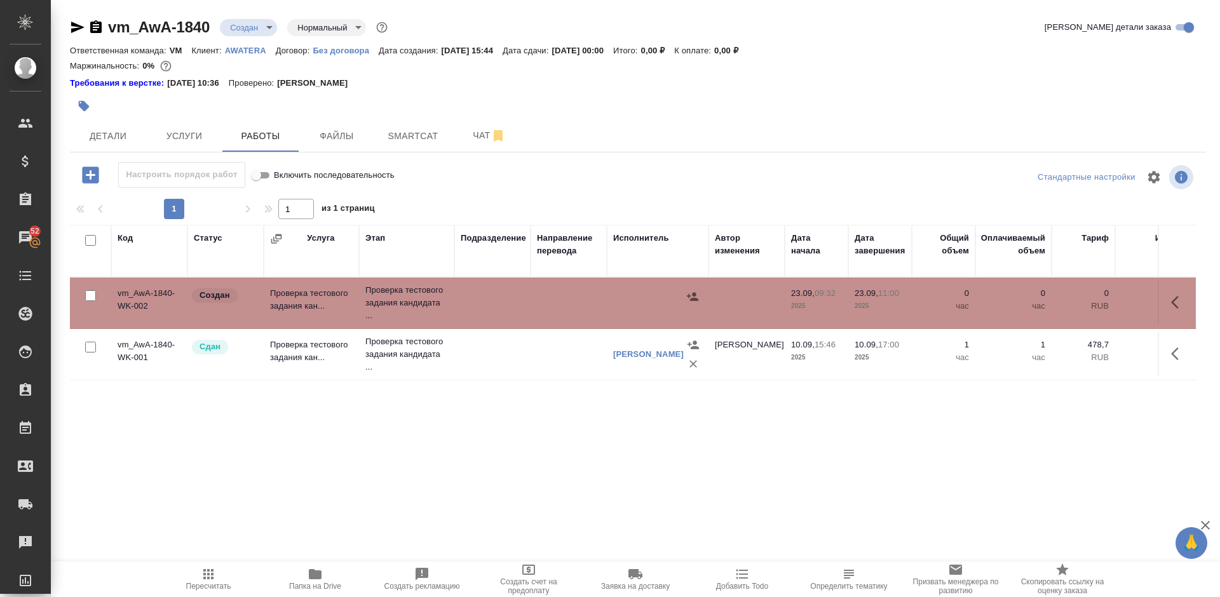
click at [465, 419] on div "Код Статус Услуга Этап Подразделение Направление перевода Исполнитель Автор изм…" at bounding box center [633, 368] width 1126 height 286
click at [176, 308] on td "vm_AwA-1840-WK-002" at bounding box center [149, 303] width 76 height 44
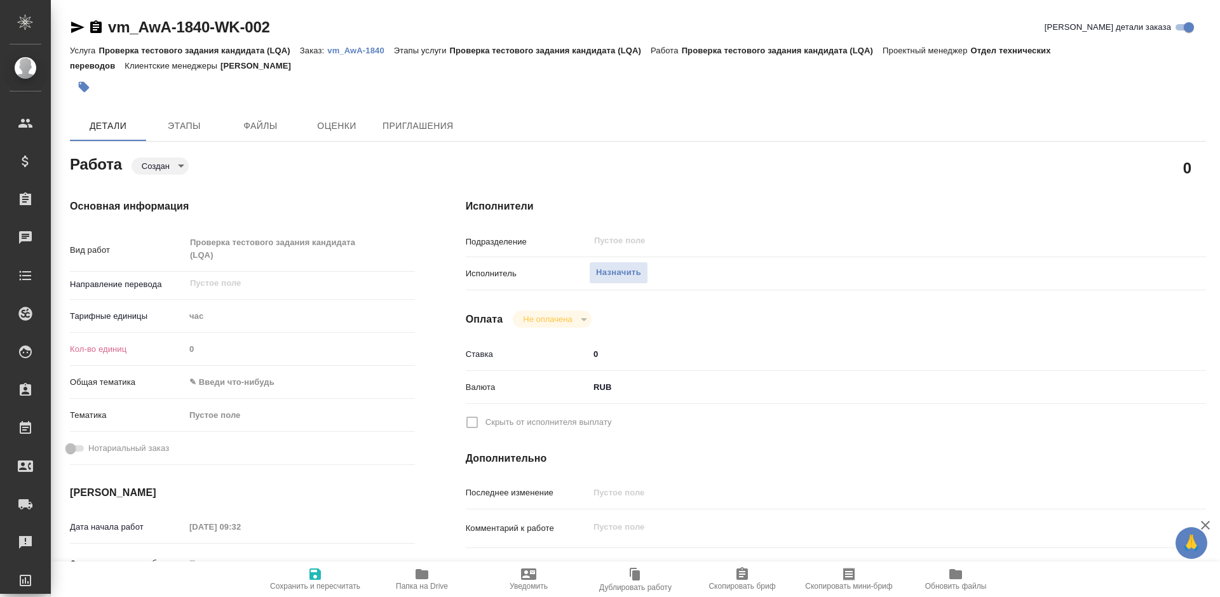
type textarea "x"
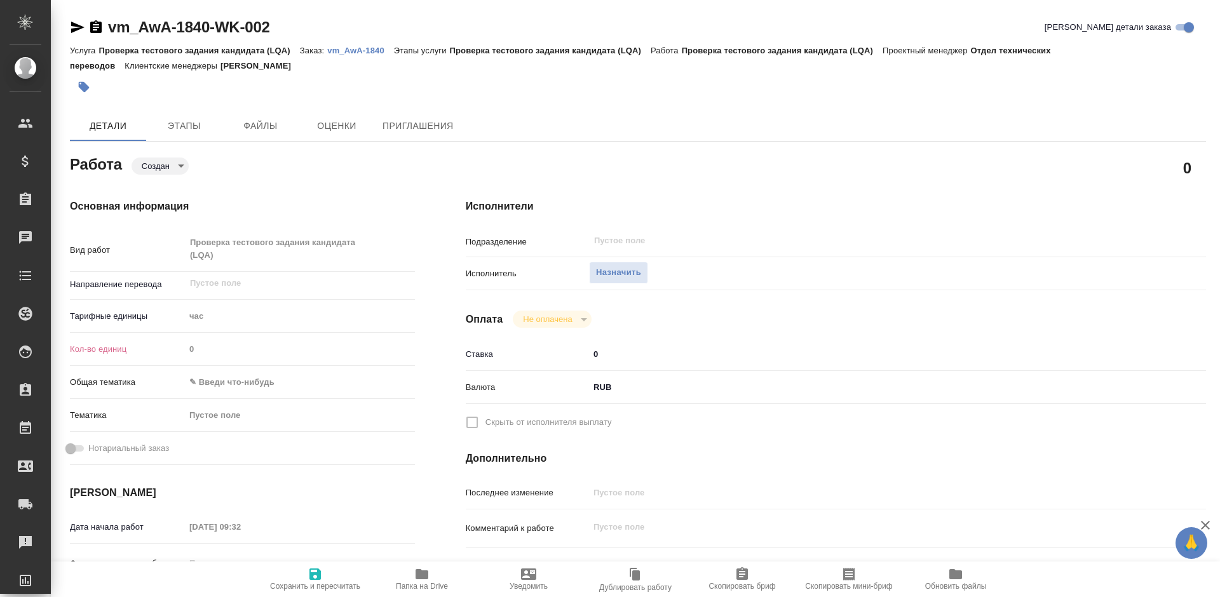
type textarea "x"
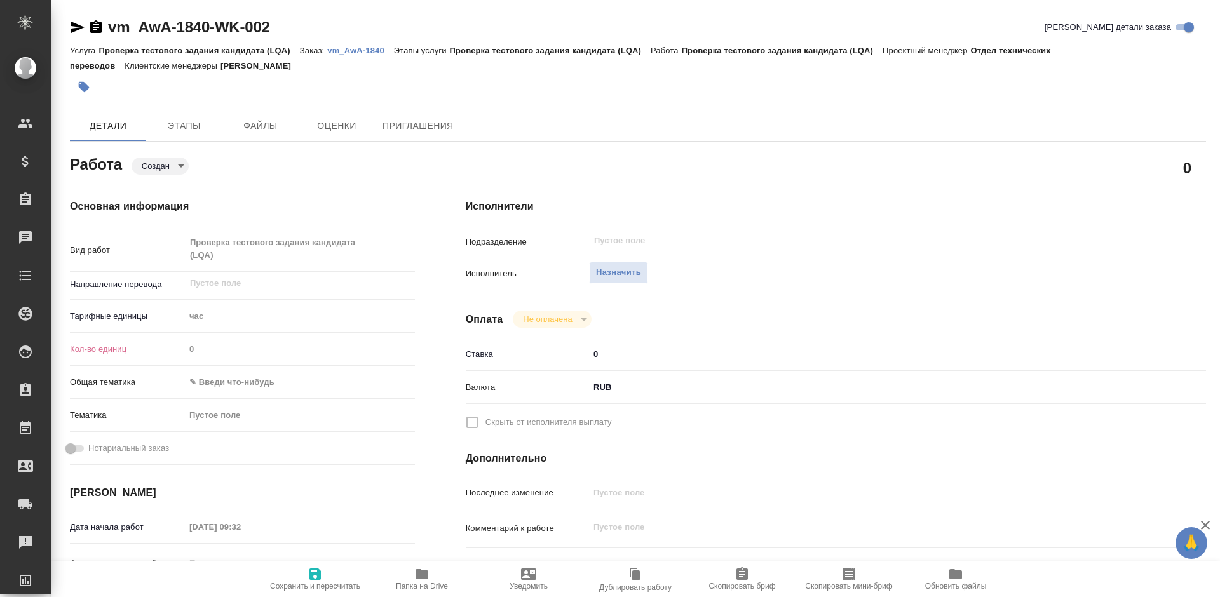
type textarea "x"
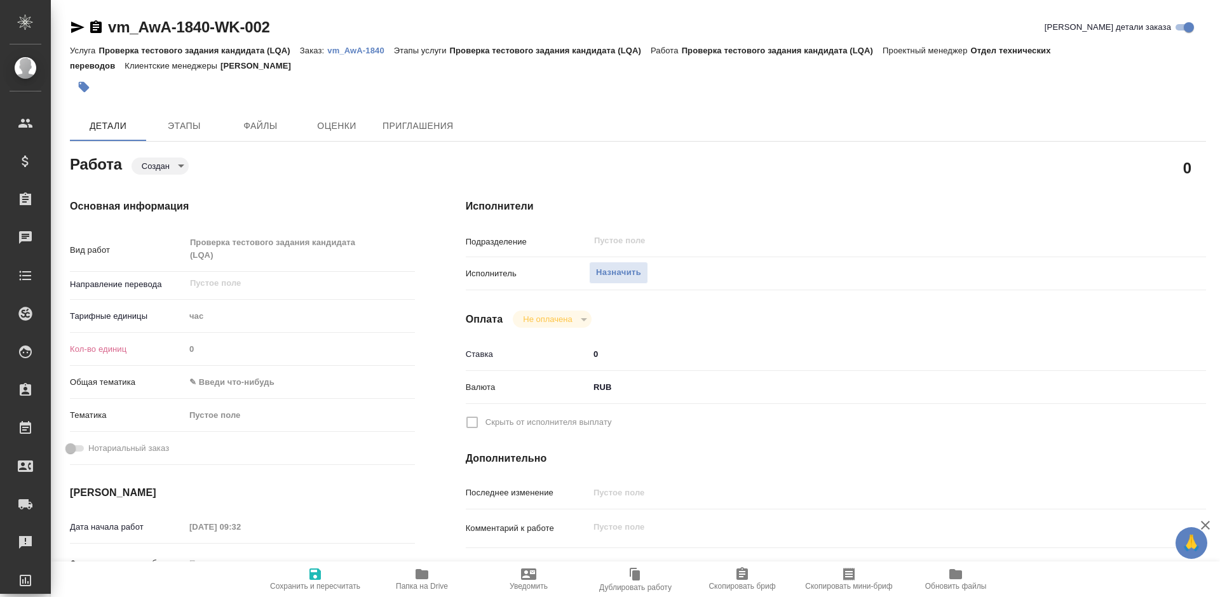
type textarea "x"
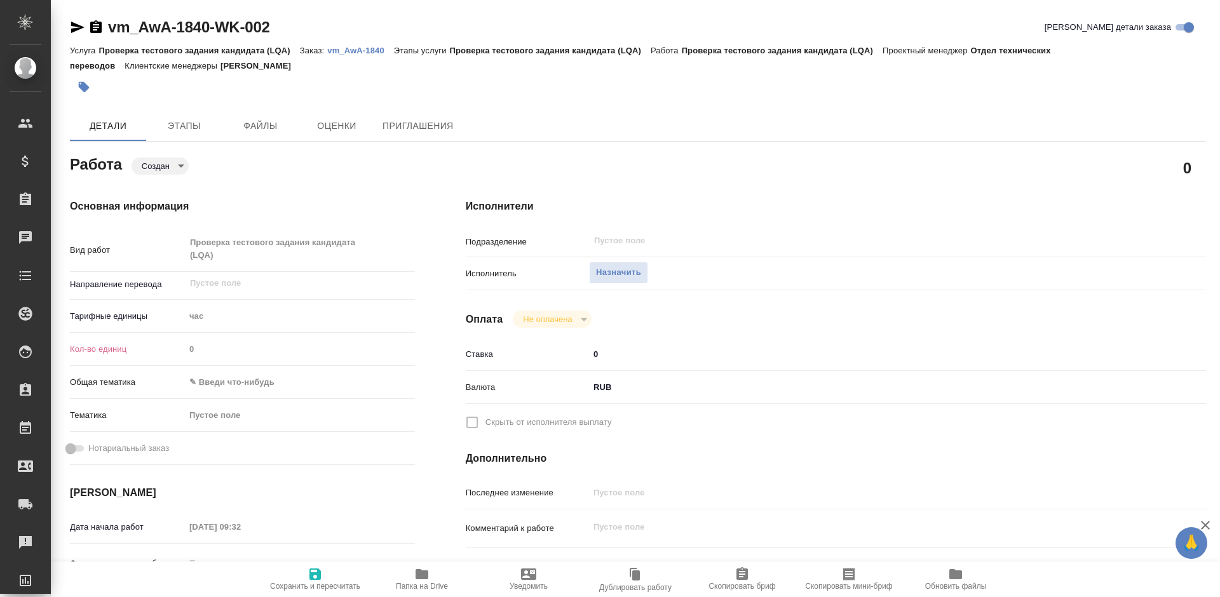
click at [76, 29] on icon "button" at bounding box center [77, 27] width 13 height 11
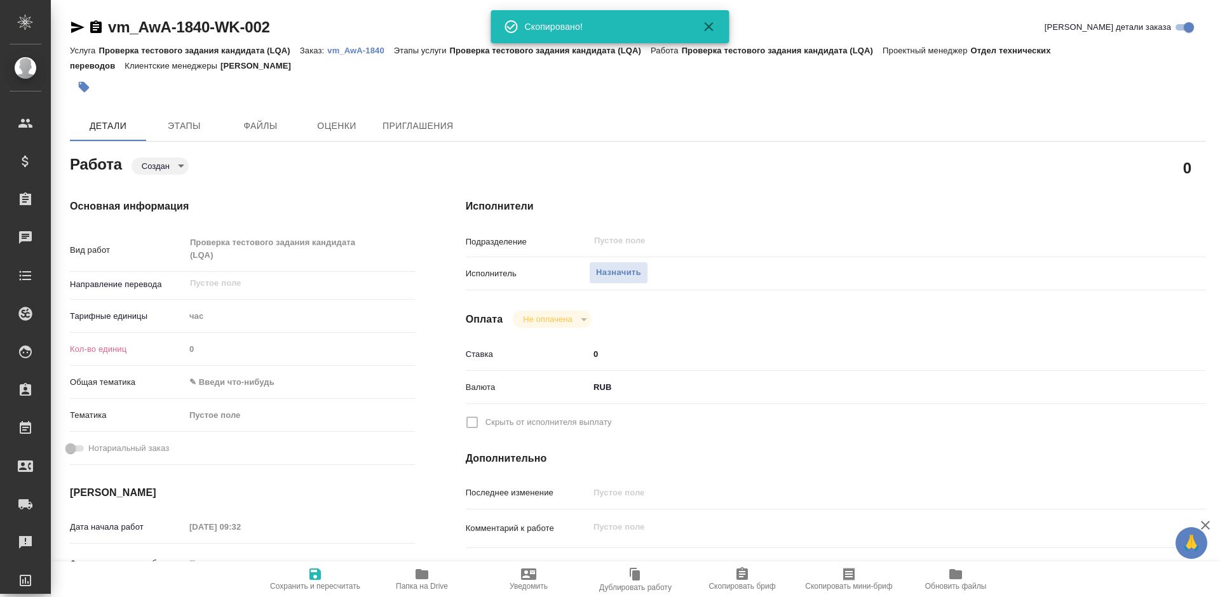
type textarea "x"
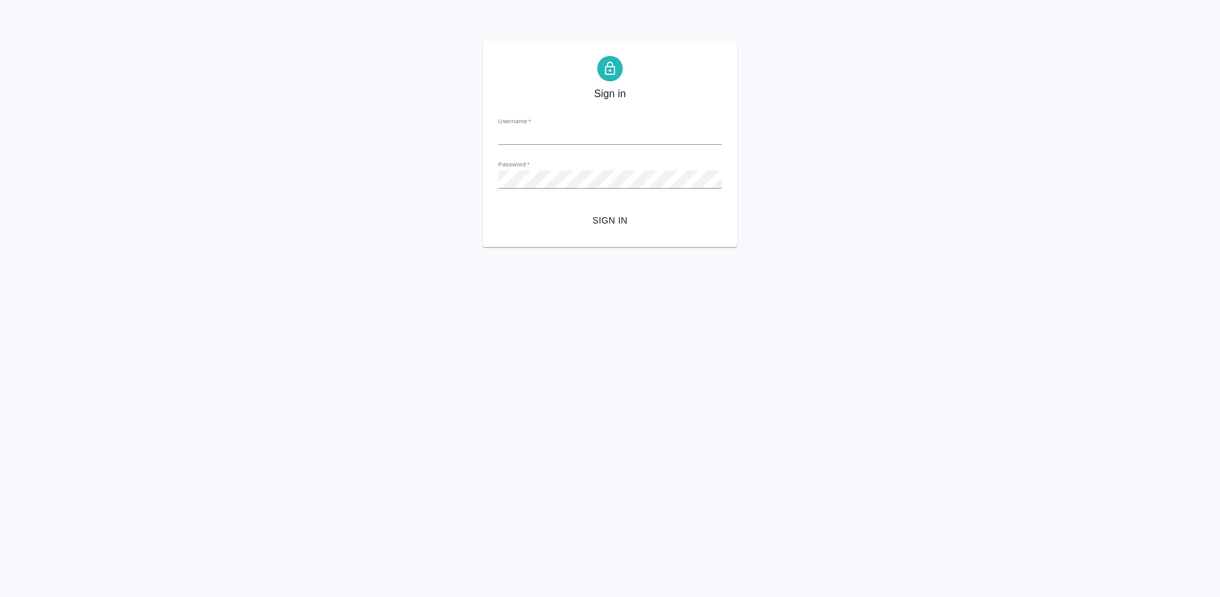
type input "[PERSON_NAME][EMAIL_ADDRESS][DOMAIN_NAME]"
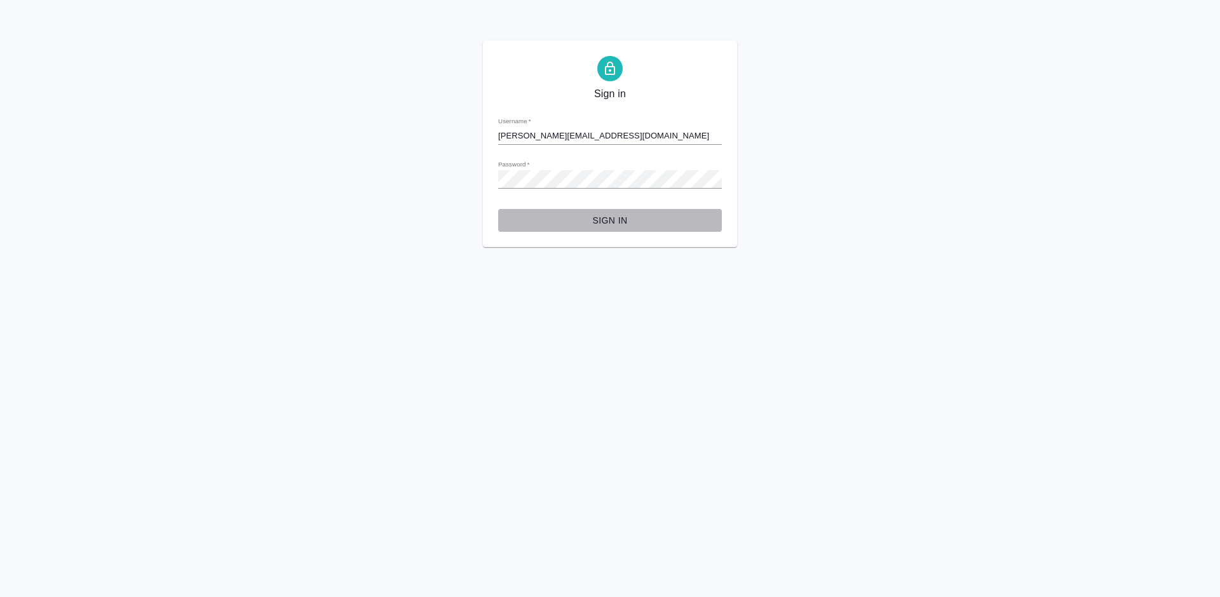
click at [623, 222] on span "Sign in" at bounding box center [609, 221] width 203 height 16
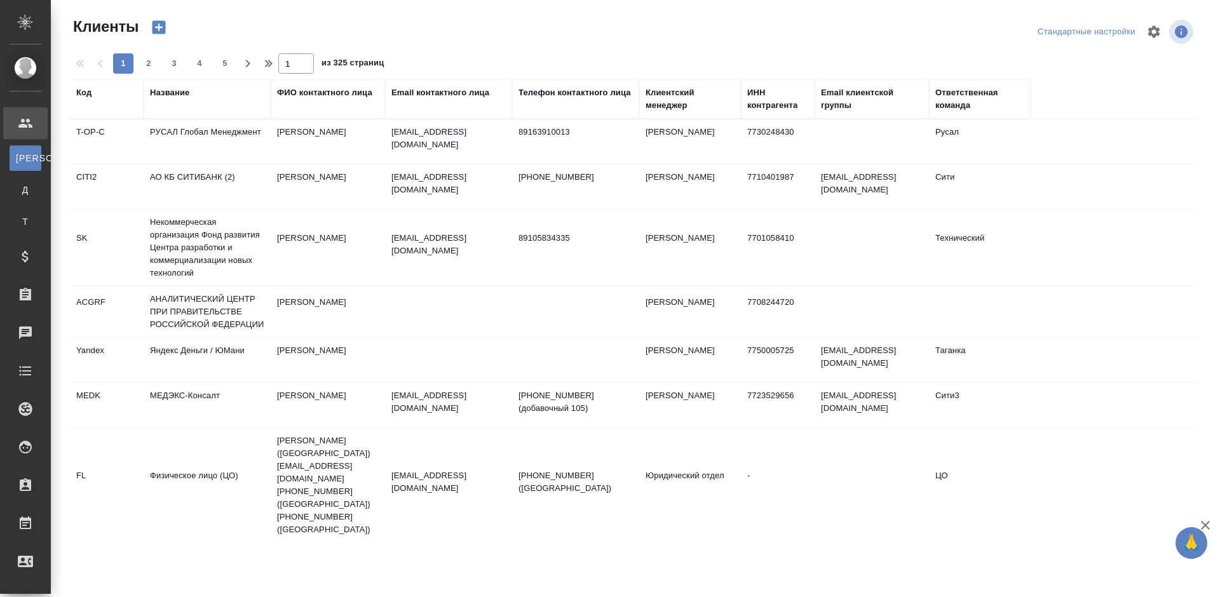
select select "RU"
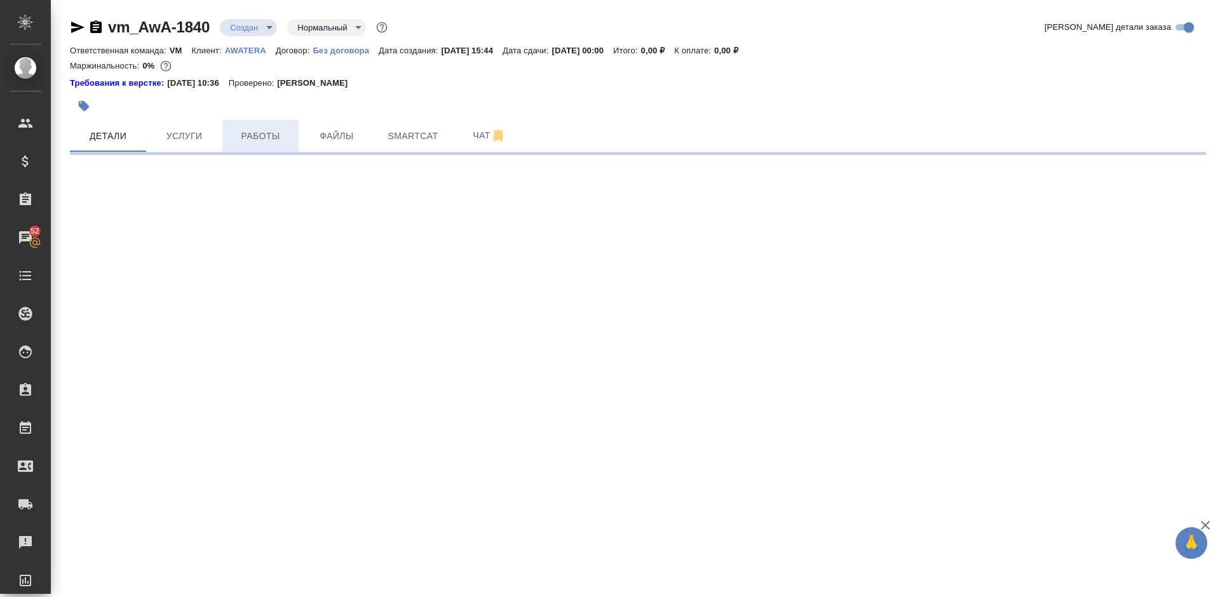
select select "RU"
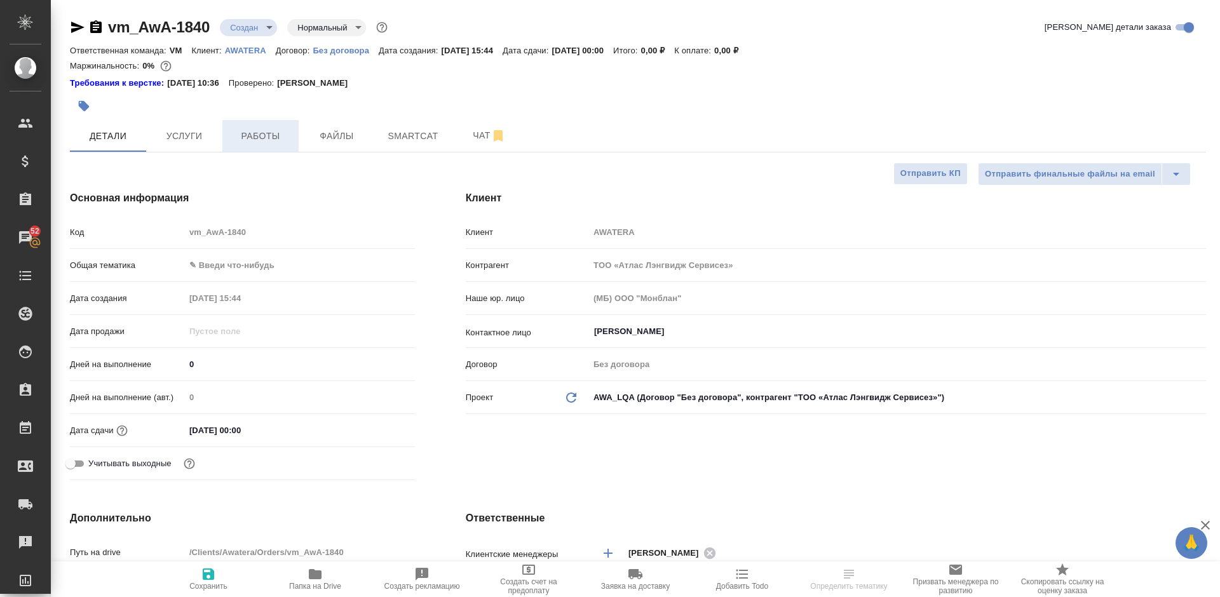
type textarea "x"
click at [260, 138] on span "Работы" at bounding box center [260, 136] width 61 height 16
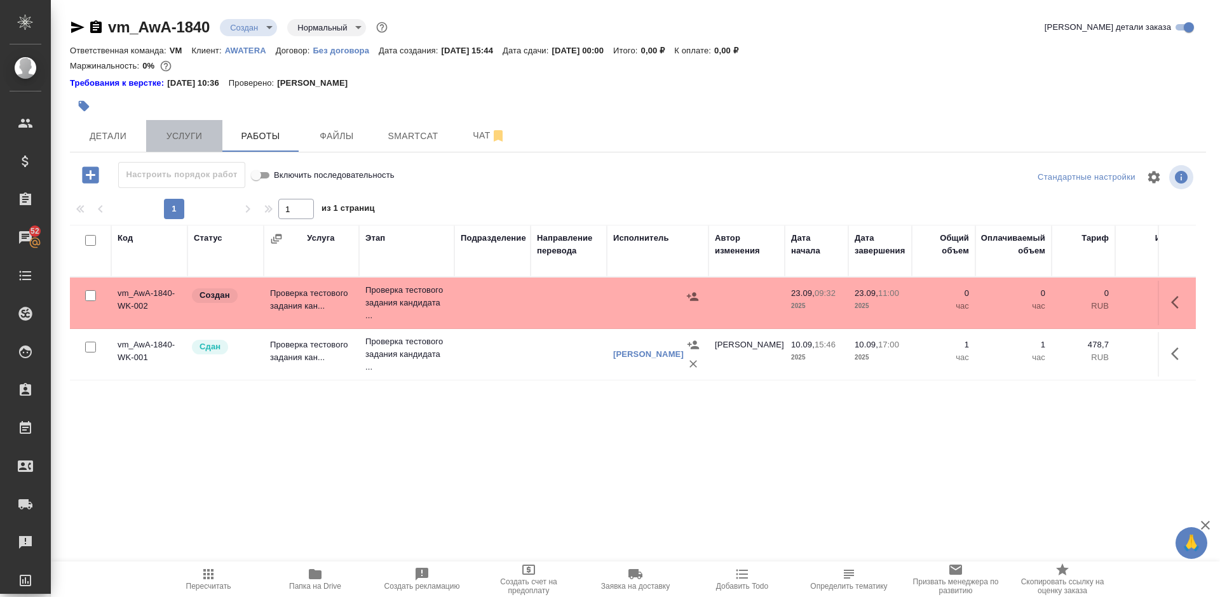
click at [200, 131] on span "Услуги" at bounding box center [184, 136] width 61 height 16
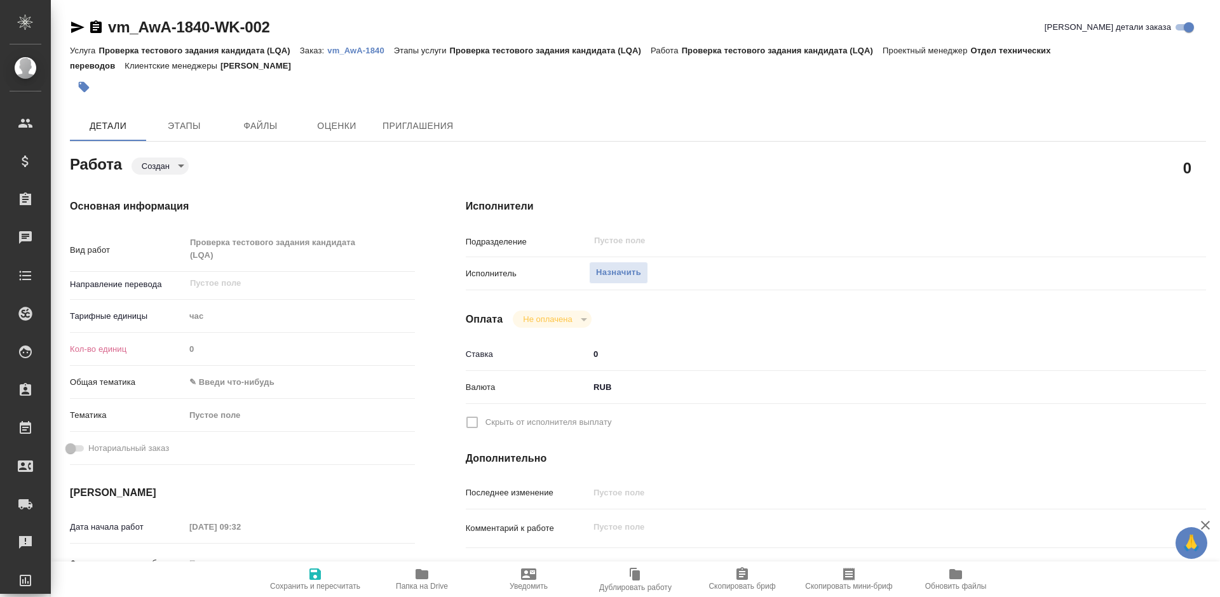
type textarea "x"
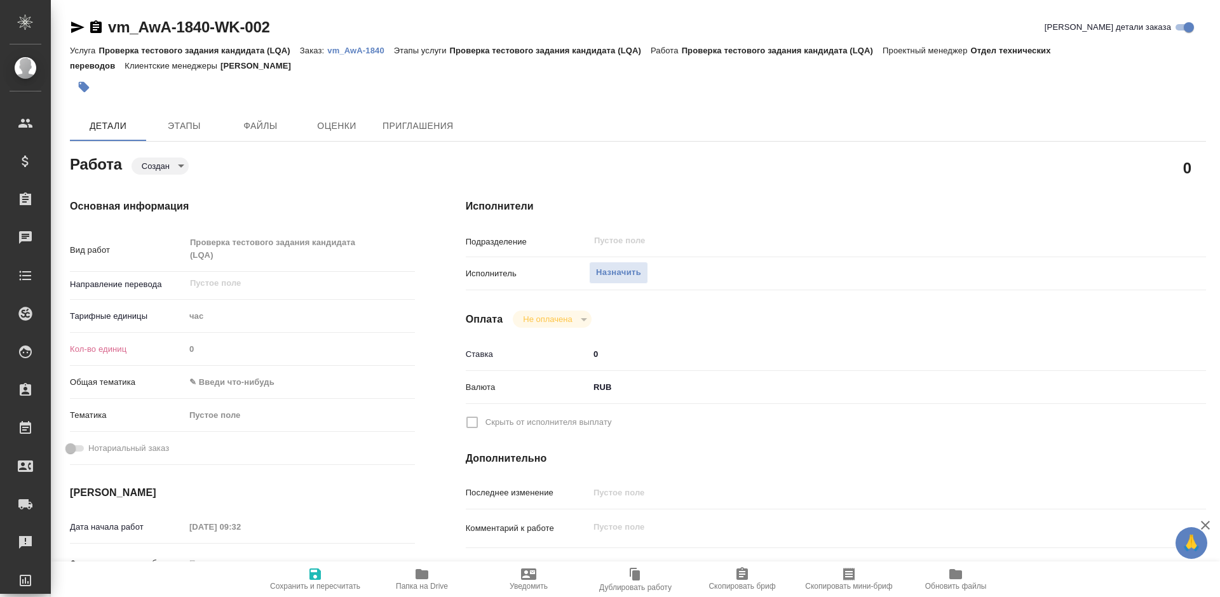
type textarea "x"
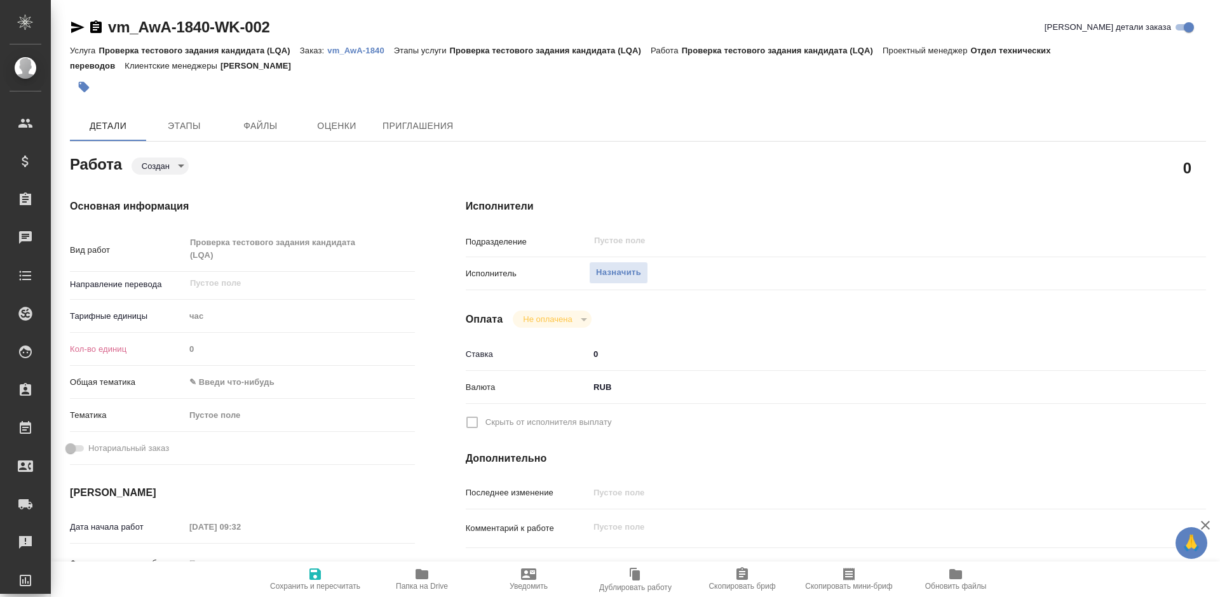
type textarea "x"
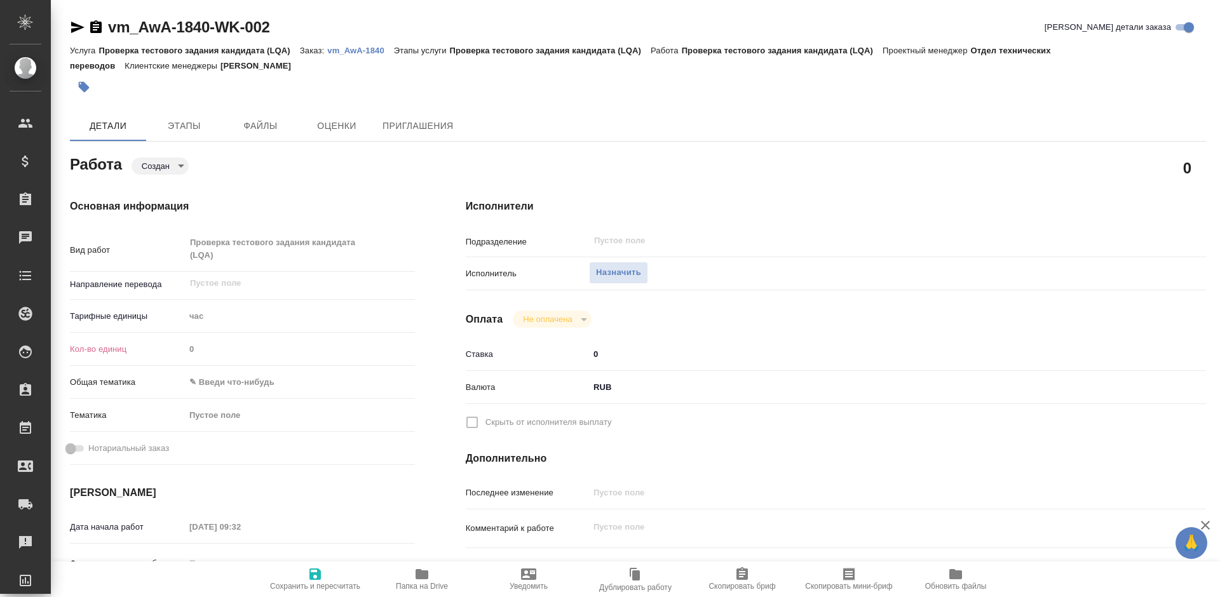
type textarea "x"
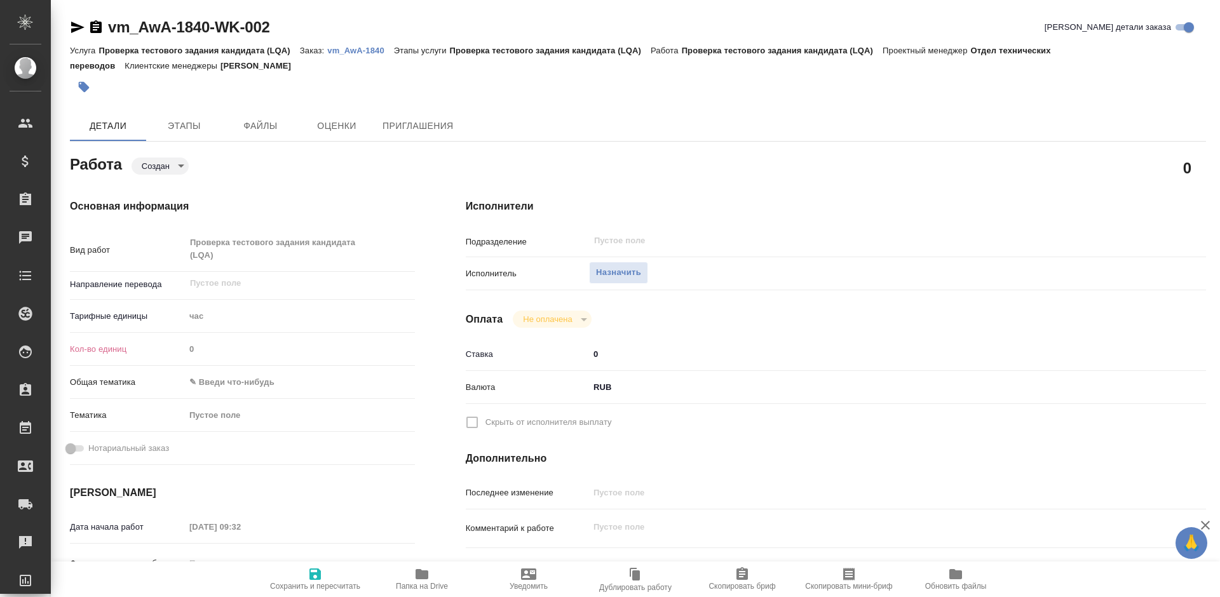
type textarea "x"
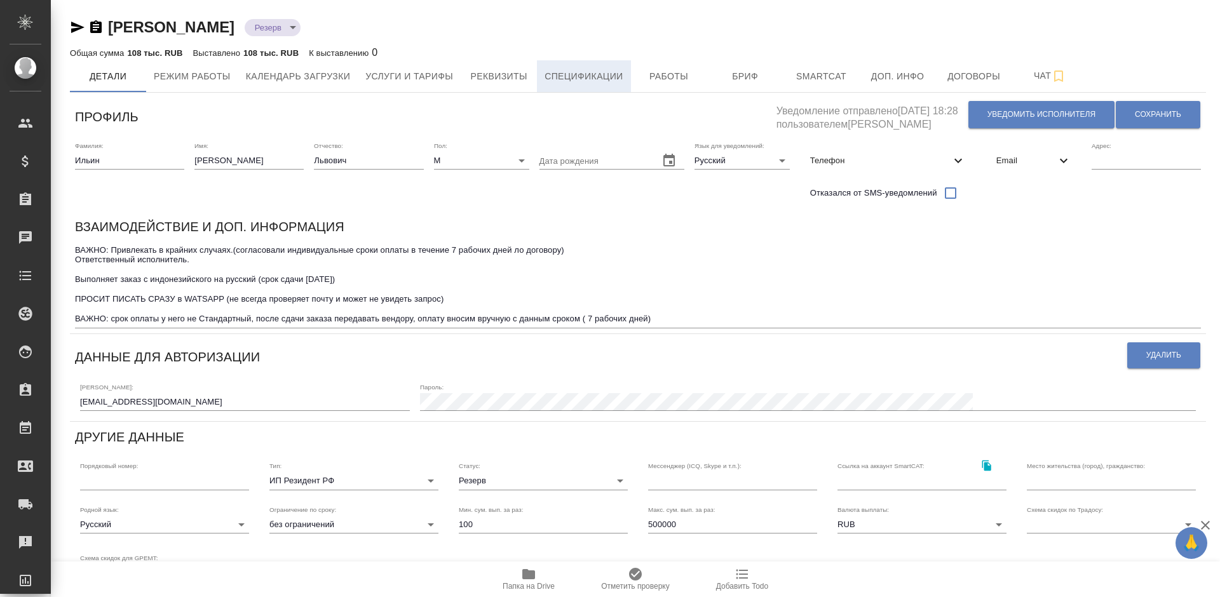
click at [605, 77] on span "Спецификации" at bounding box center [584, 77] width 78 height 16
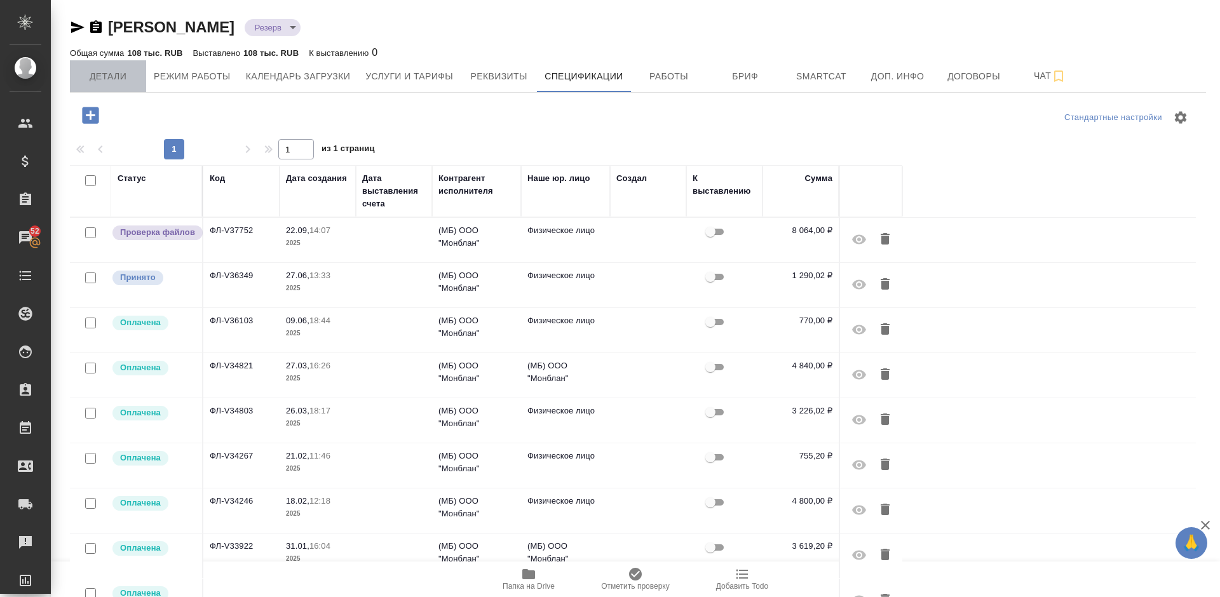
click at [130, 75] on span "Детали" at bounding box center [108, 77] width 61 height 16
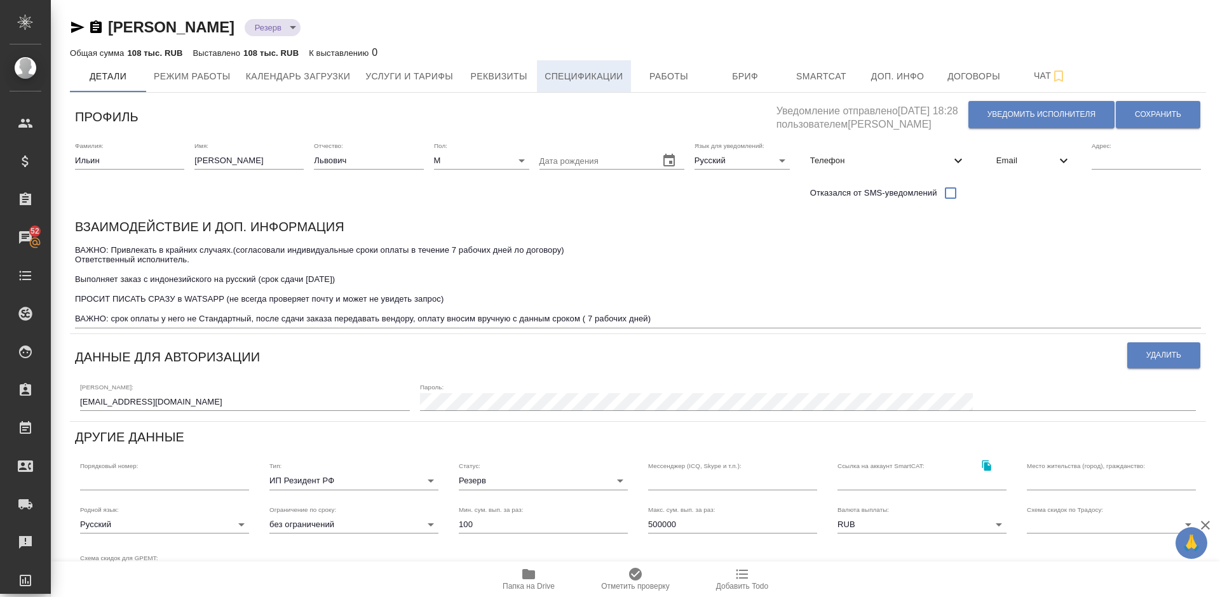
click at [576, 78] on span "Спецификации" at bounding box center [584, 77] width 78 height 16
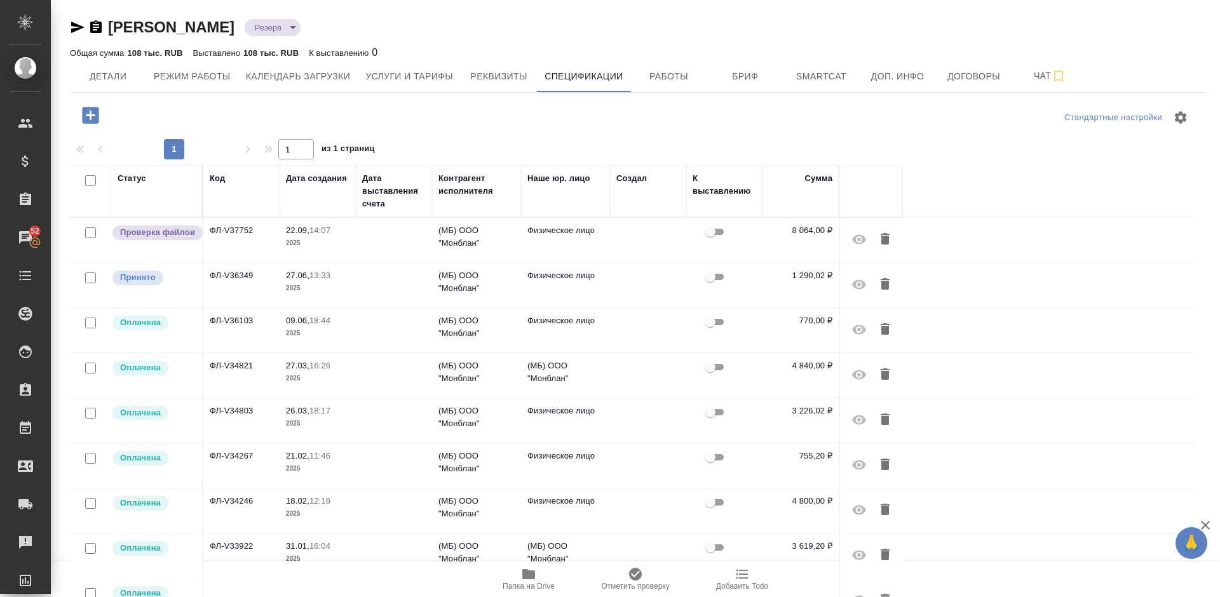
click at [175, 255] on td "Проверка файлов" at bounding box center [157, 240] width 92 height 44
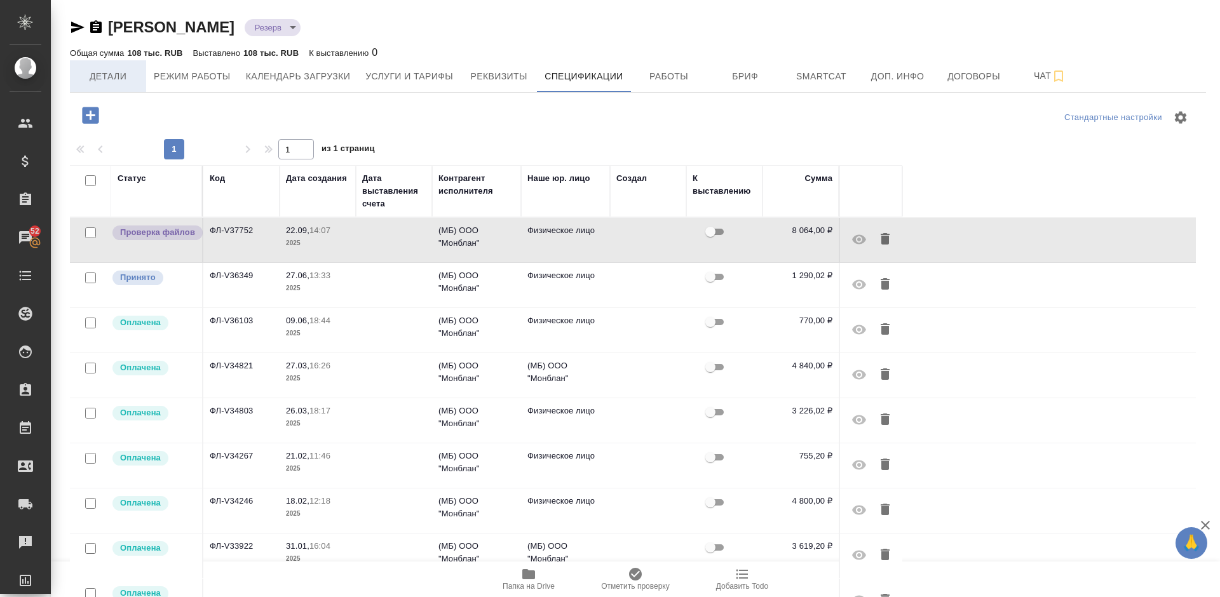
click at [109, 78] on span "Детали" at bounding box center [108, 77] width 61 height 16
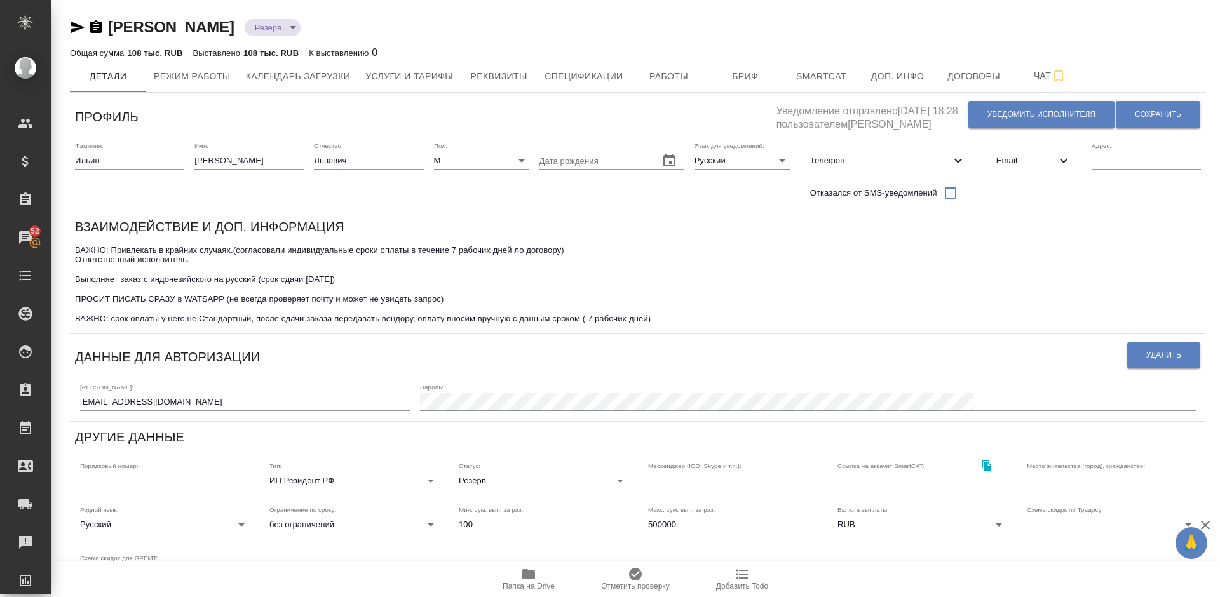
click at [74, 27] on icon "button" at bounding box center [77, 27] width 15 height 15
drag, startPoint x: 298, startPoint y: 31, endPoint x: 112, endPoint y: 29, distance: 185.6
click at [112, 29] on div "Ильин Дмитрий Львович Резерв reserved" at bounding box center [638, 27] width 1136 height 20
copy link "Ильин Дмитрий Львович"
click at [614, 73] on span "Спецификации" at bounding box center [584, 77] width 78 height 16
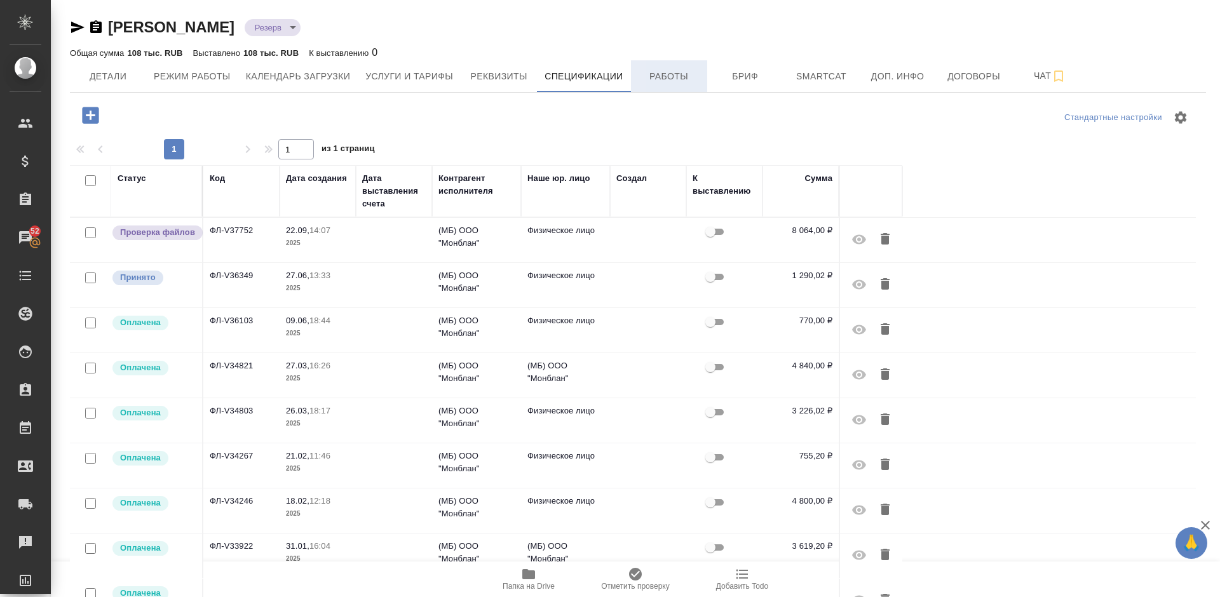
click at [679, 81] on span "Работы" at bounding box center [669, 77] width 61 height 16
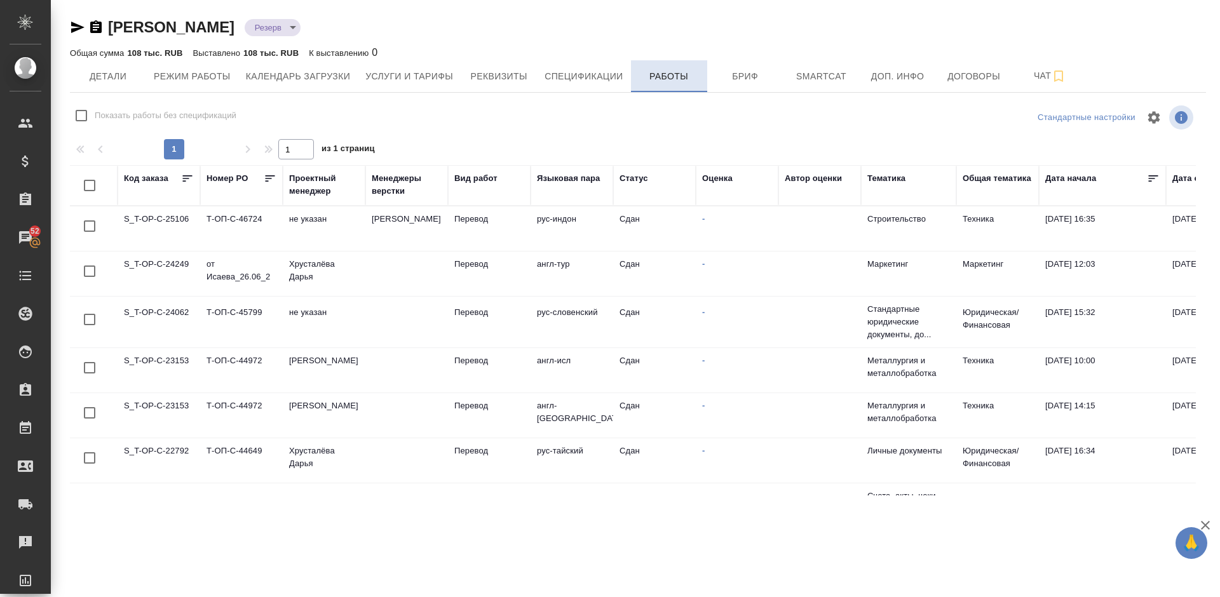
checkbox input "false"
click at [279, 232] on td "Т-ОП-С-46724" at bounding box center [241, 229] width 83 height 44
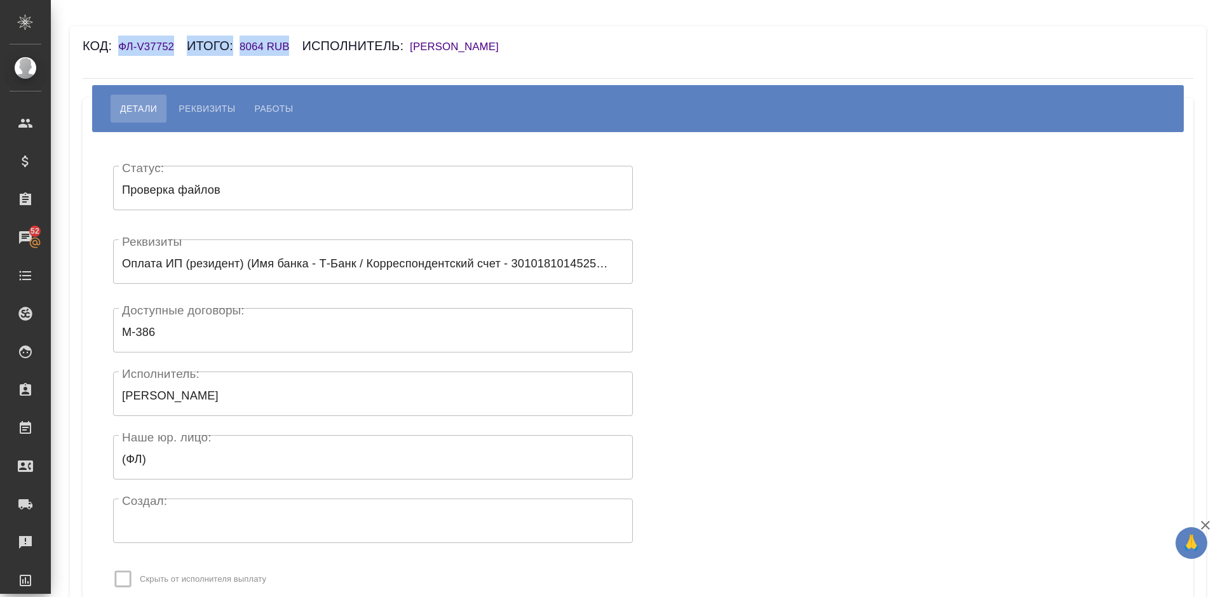
drag, startPoint x: 118, startPoint y: 45, endPoint x: 288, endPoint y: 44, distance: 170.3
click at [288, 44] on div "Код: ФЛ-V37752 Итого: 8064 RUB Исполнитель: [PERSON_NAME]" at bounding box center [546, 46] width 926 height 20
copy div "ФЛ-V37752 Итого: 8064 RUB"
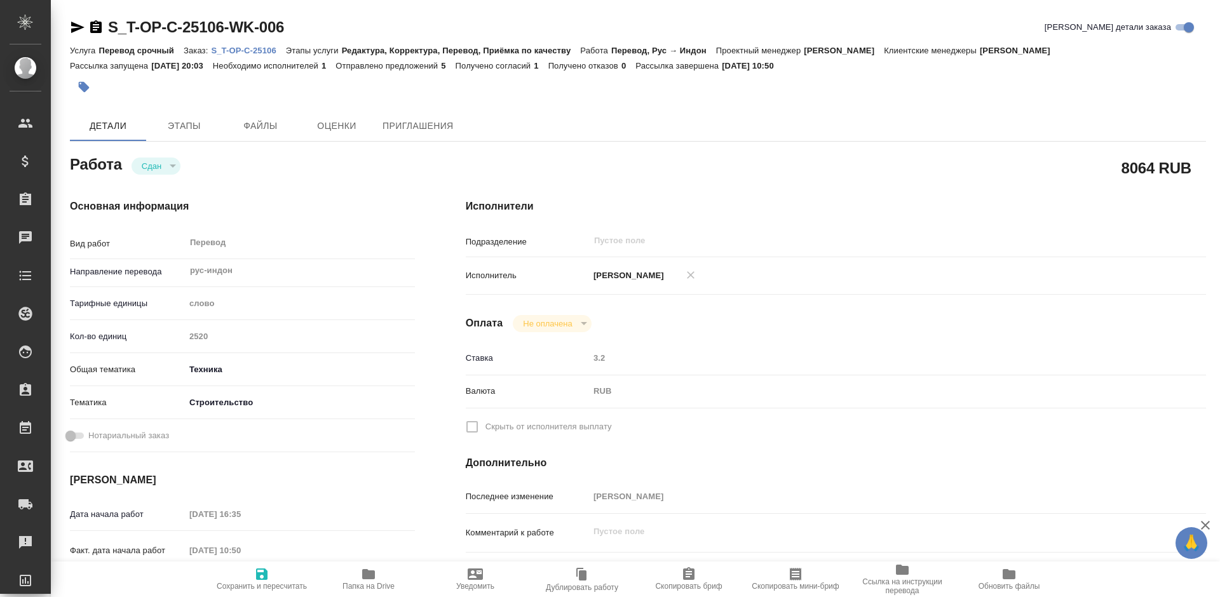
type textarea "x"
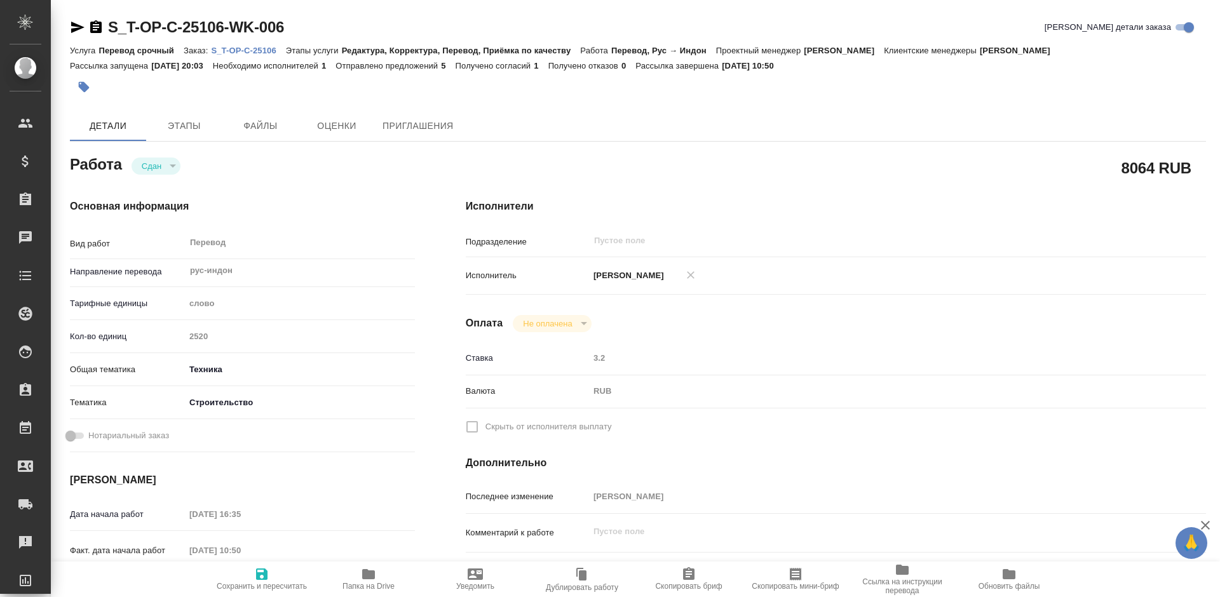
type textarea "x"
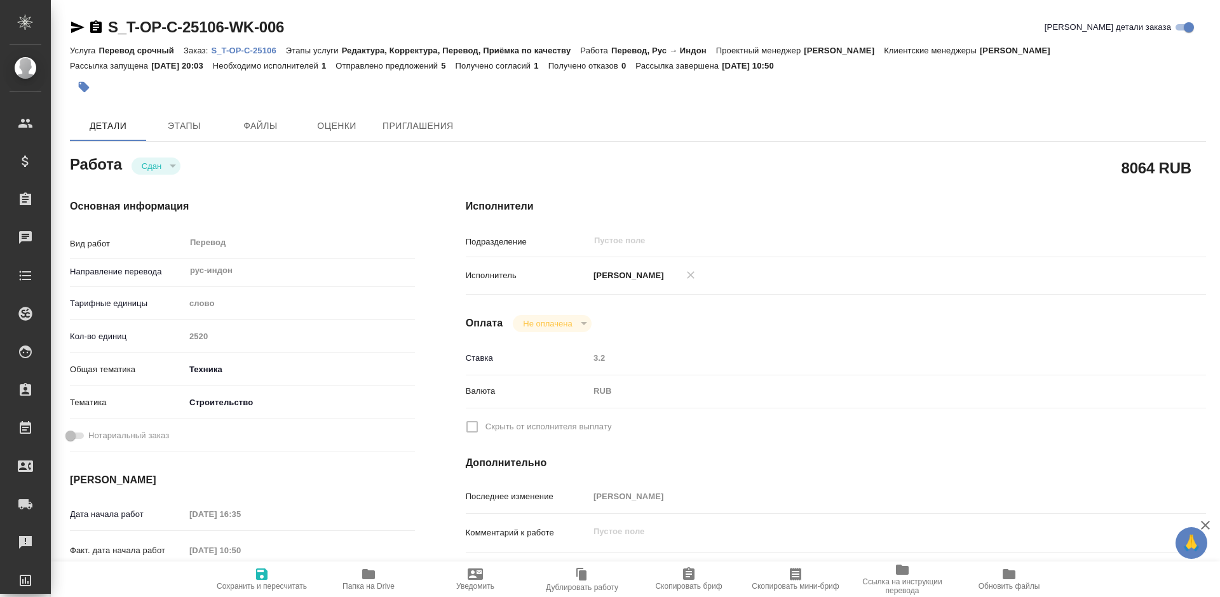
type textarea "x"
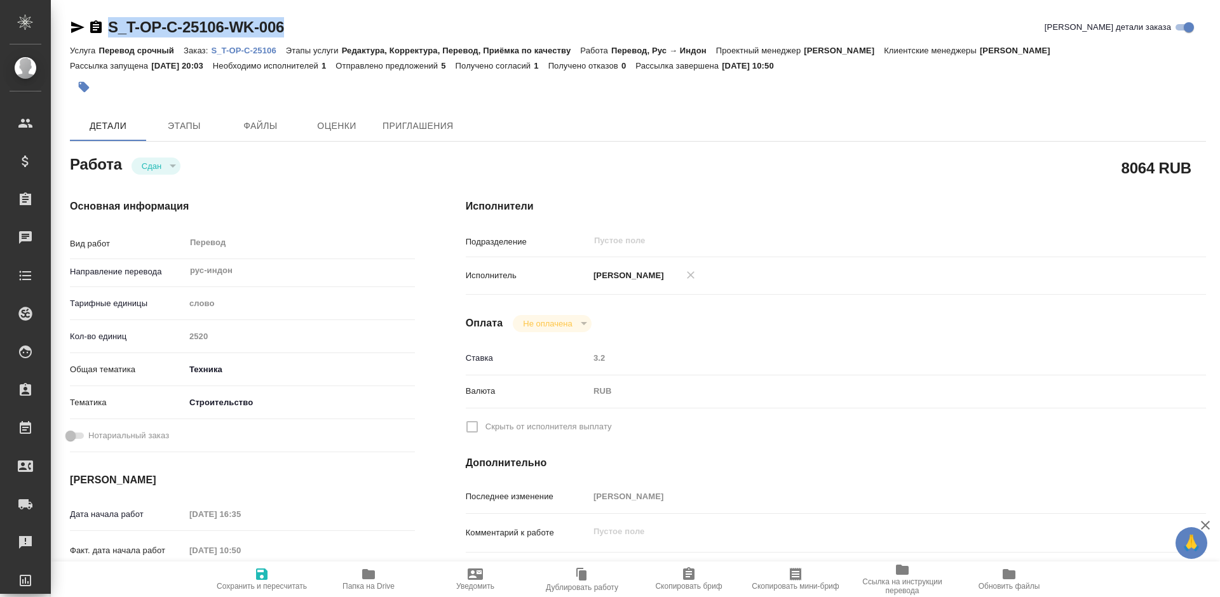
type textarea "x"
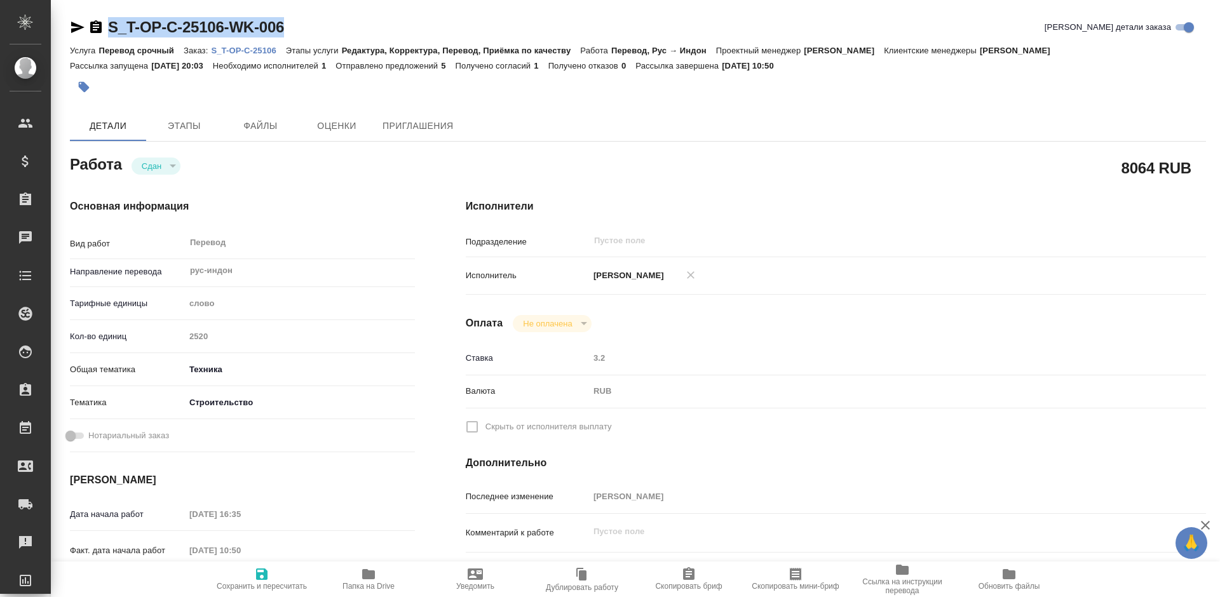
drag, startPoint x: 292, startPoint y: 28, endPoint x: 112, endPoint y: 28, distance: 179.2
click at [112, 28] on div "S_T-OP-C-25106-WK-006 Кратко детали заказа" at bounding box center [638, 27] width 1136 height 20
drag, startPoint x: 1191, startPoint y: 168, endPoint x: 1127, endPoint y: 167, distance: 64.8
click at [1127, 167] on div "8064 RUB" at bounding box center [1161, 168] width 79 height 22
copy h2 "064 RUB"
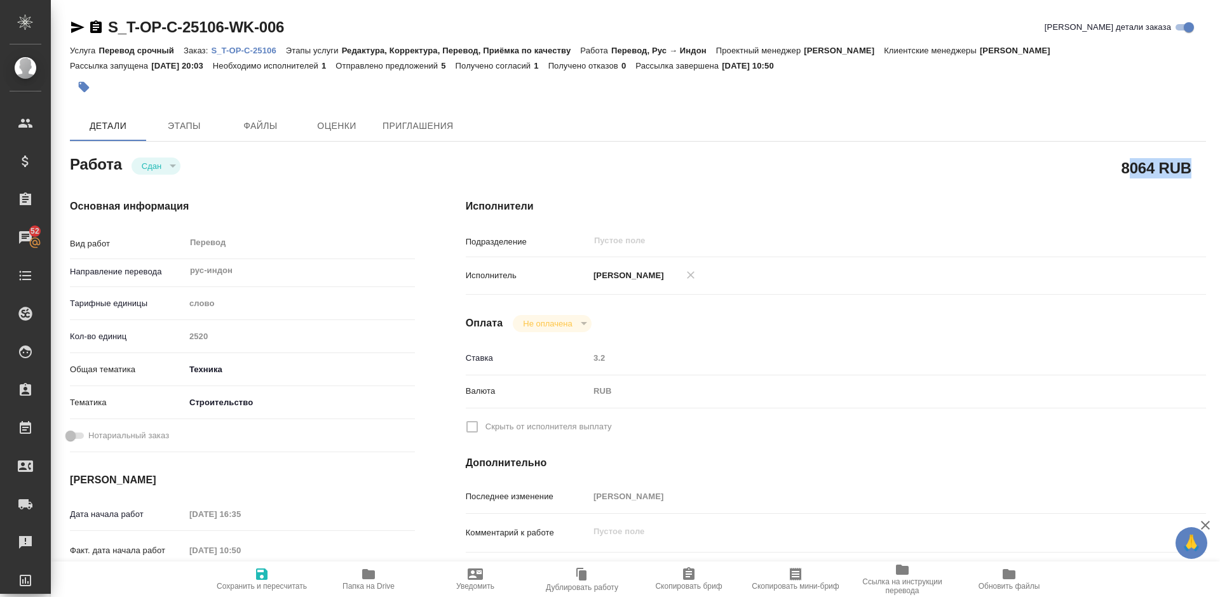
click at [1167, 173] on h2 "8064 RUB" at bounding box center [1157, 168] width 70 height 22
drag, startPoint x: 1190, startPoint y: 170, endPoint x: 1121, endPoint y: 171, distance: 68.6
click at [1122, 171] on h2 "8064 RUB" at bounding box center [1157, 168] width 70 height 22
copy h2 "8064 RUB"
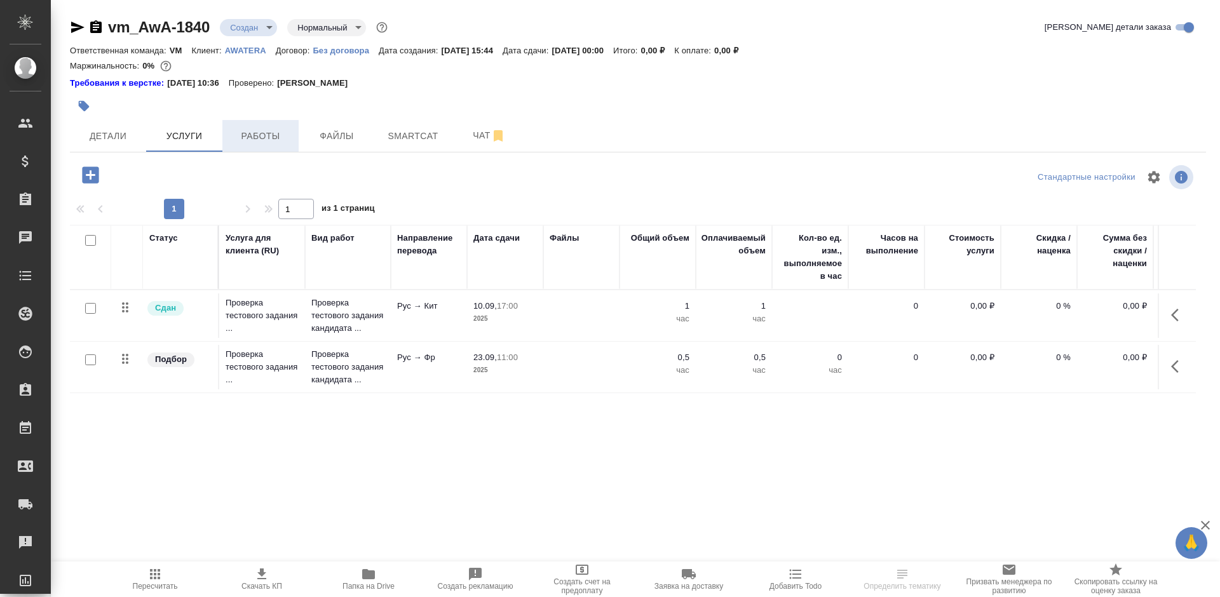
click at [261, 132] on span "Работы" at bounding box center [260, 136] width 61 height 16
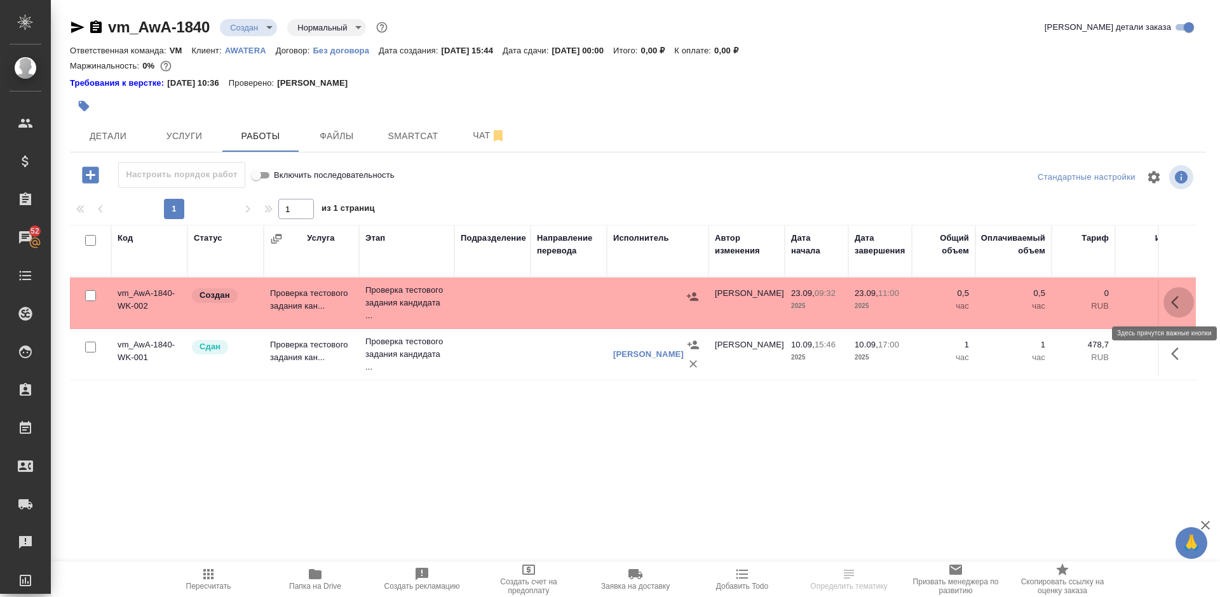
click at [1179, 301] on icon "button" at bounding box center [1178, 302] width 15 height 15
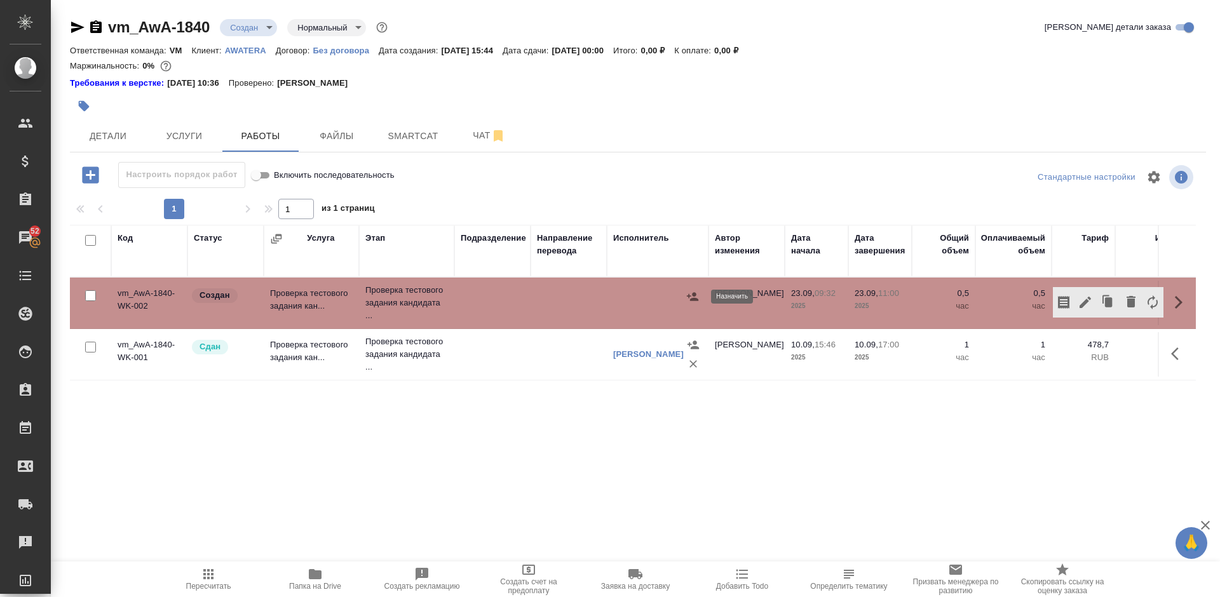
click at [694, 292] on icon "button" at bounding box center [692, 296] width 13 height 13
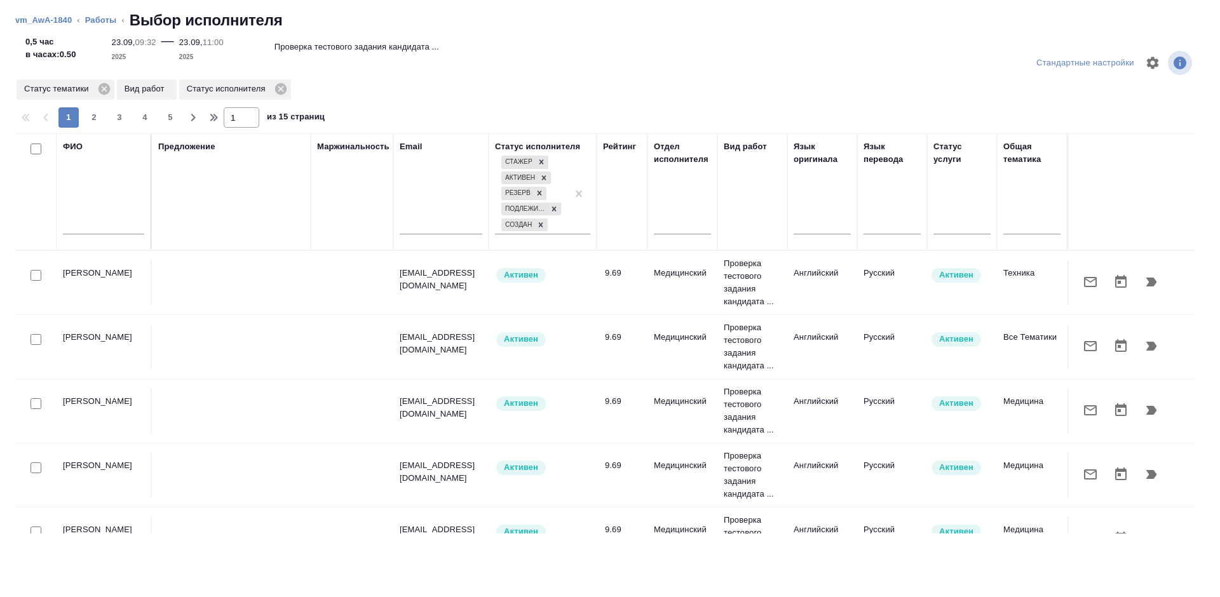
click at [109, 226] on input "text" at bounding box center [103, 227] width 81 height 16
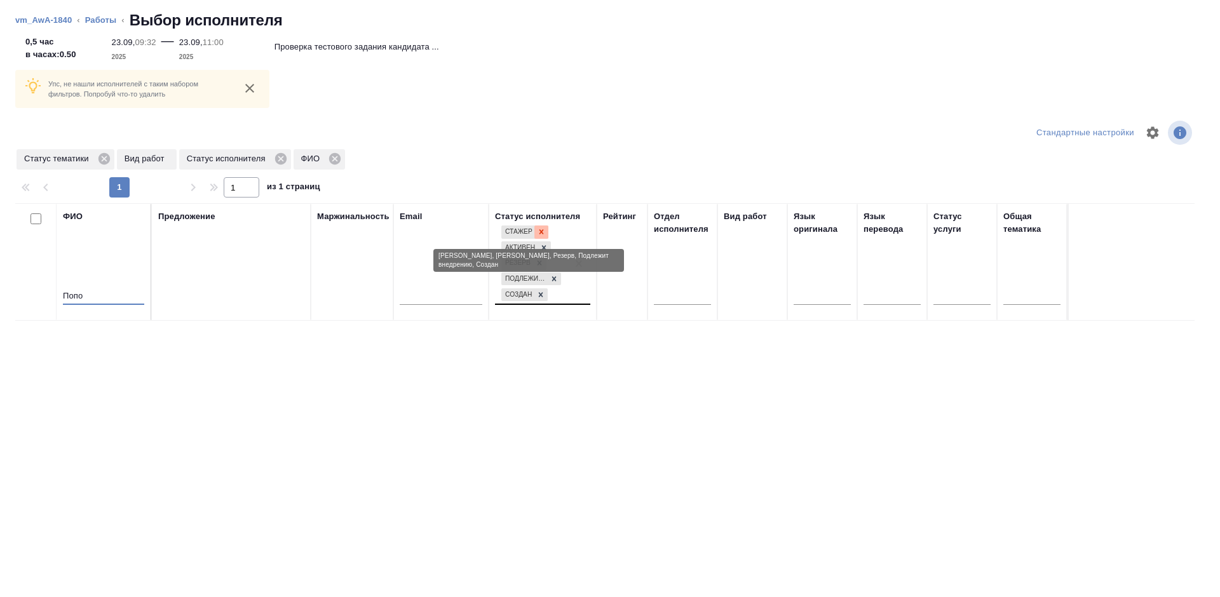
click at [541, 234] on icon at bounding box center [541, 231] width 9 height 9
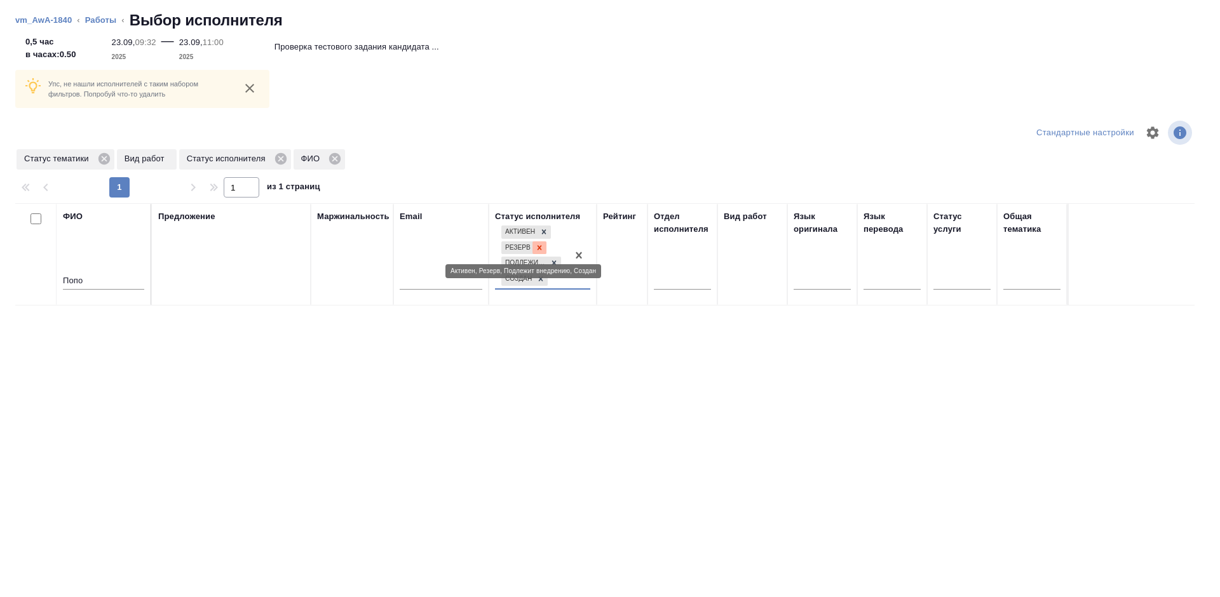
click at [543, 245] on icon at bounding box center [539, 247] width 9 height 9
click at [542, 261] on icon at bounding box center [540, 263] width 9 height 9
click at [102, 261] on input "Попо" at bounding box center [103, 266] width 81 height 16
type input "[PERSON_NAME]"
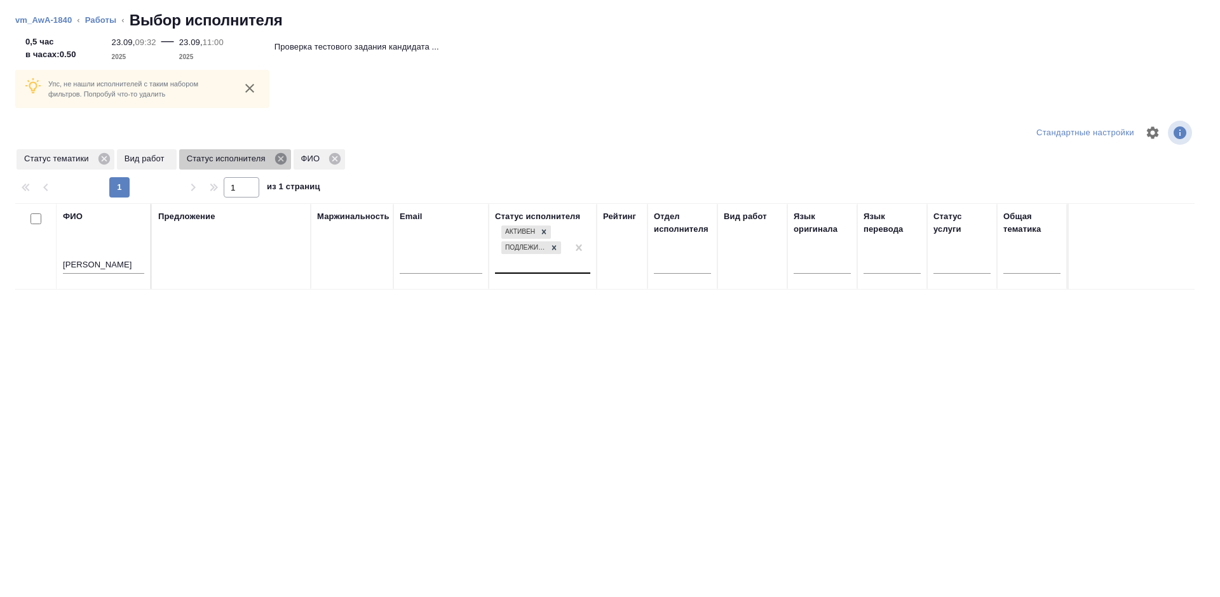
click at [283, 161] on icon at bounding box center [280, 158] width 11 height 11
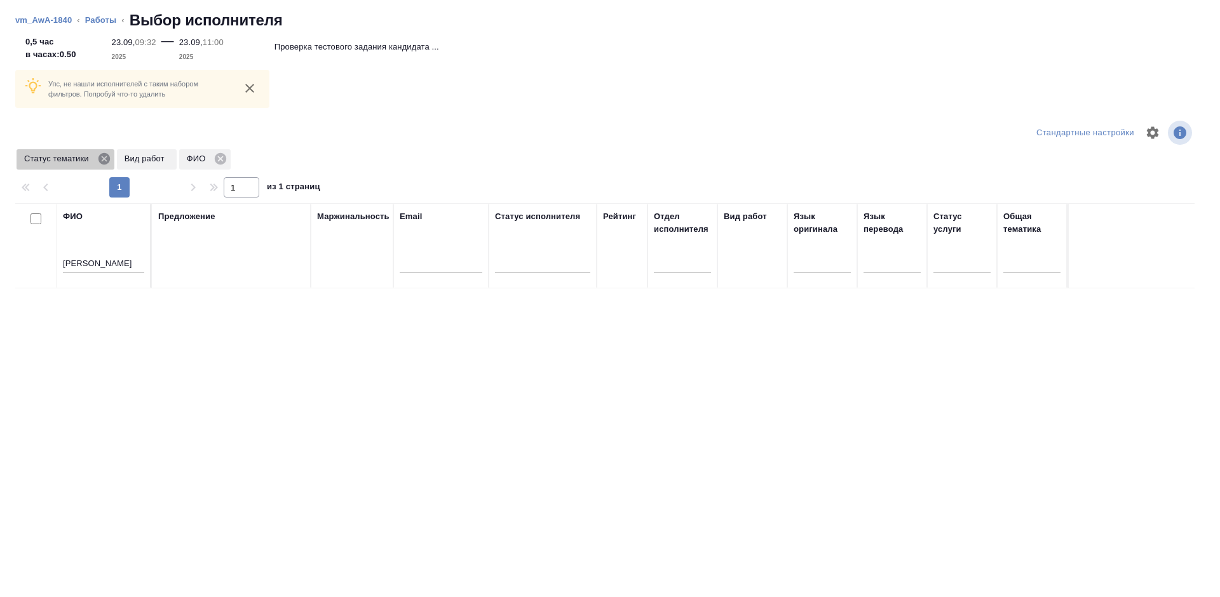
click at [104, 156] on icon at bounding box center [103, 158] width 11 height 11
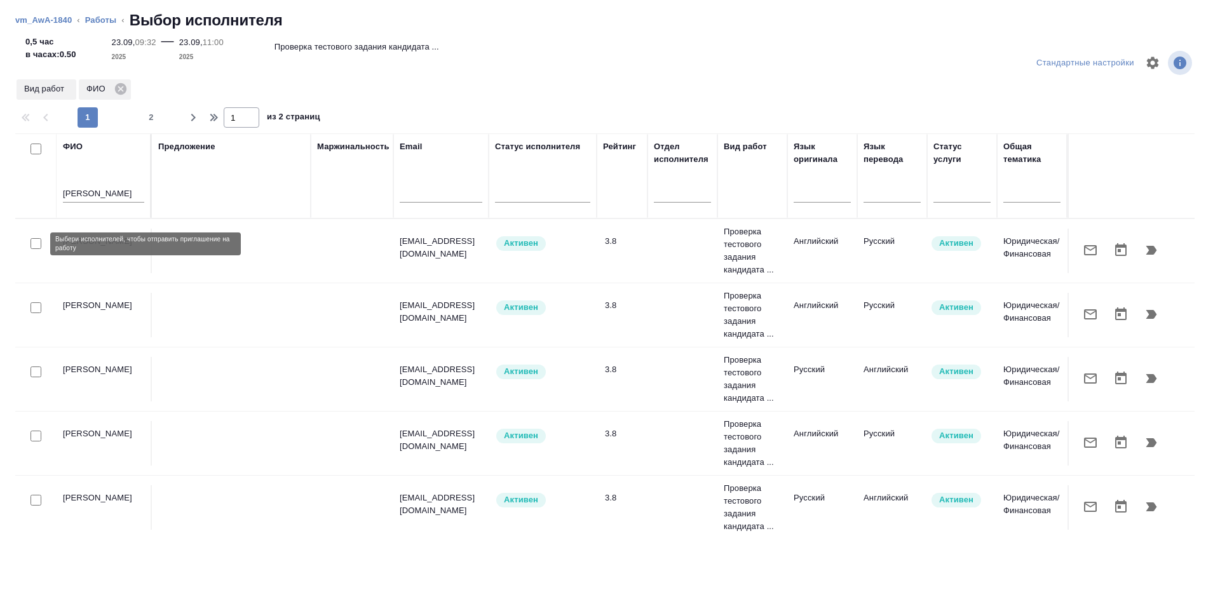
click at [36, 248] on input "checkbox" at bounding box center [36, 243] width 11 height 11
checkbox input "true"
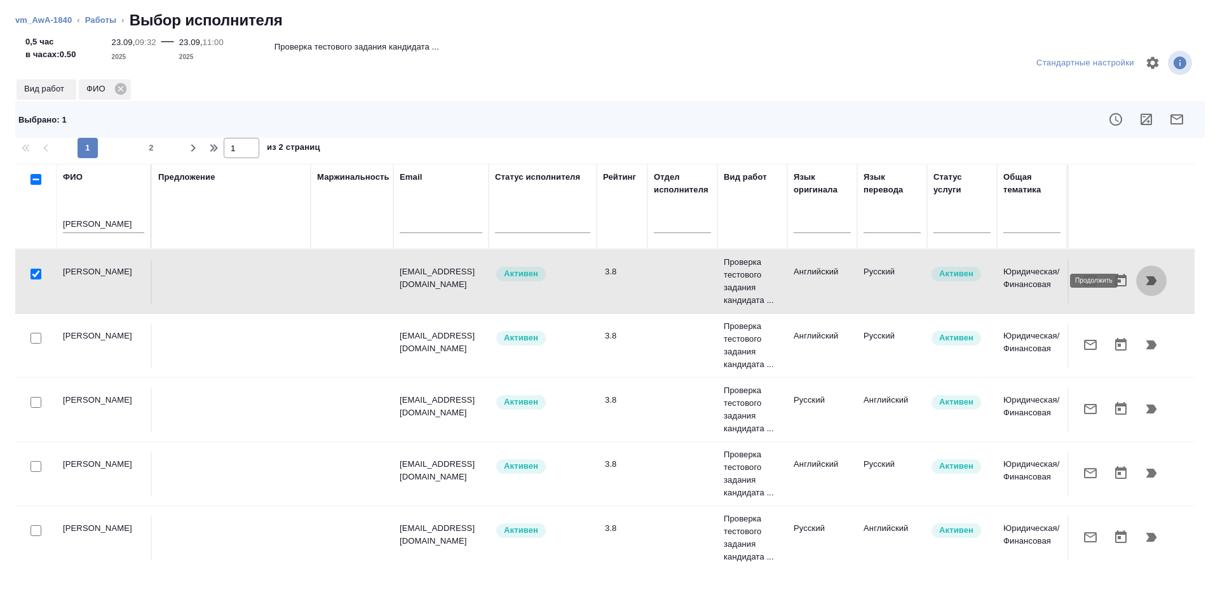
click at [1146, 284] on icon "button" at bounding box center [1151, 280] width 15 height 15
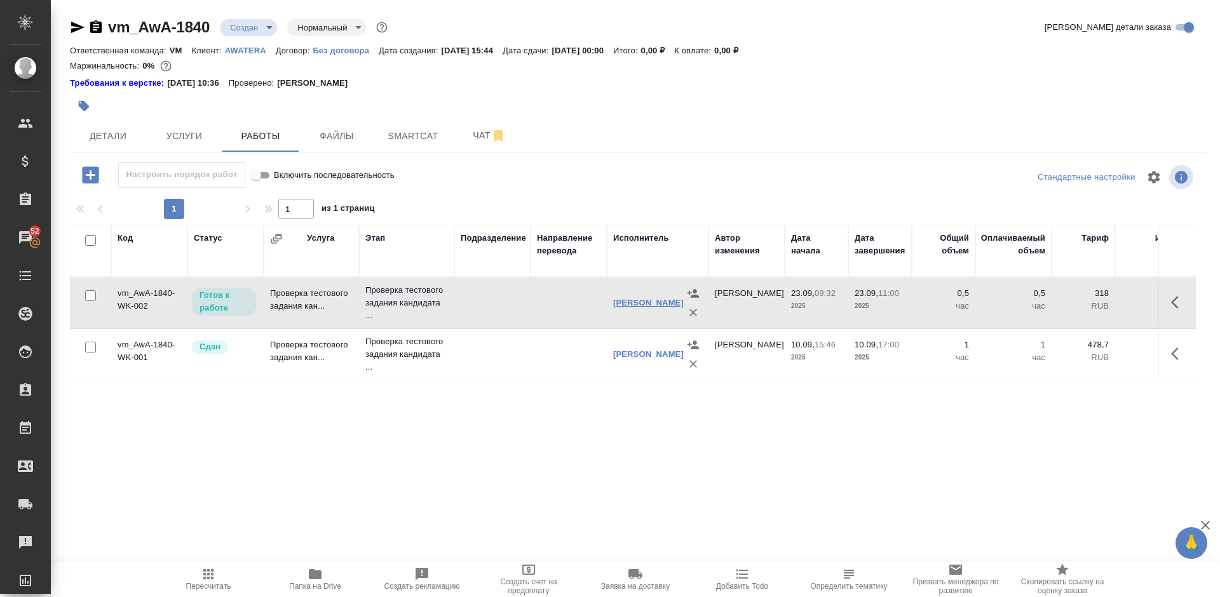
click at [628, 302] on link "[PERSON_NAME]" at bounding box center [648, 303] width 71 height 10
click at [1179, 308] on icon "button" at bounding box center [1178, 302] width 15 height 15
click at [1081, 303] on icon "button" at bounding box center [1085, 302] width 15 height 15
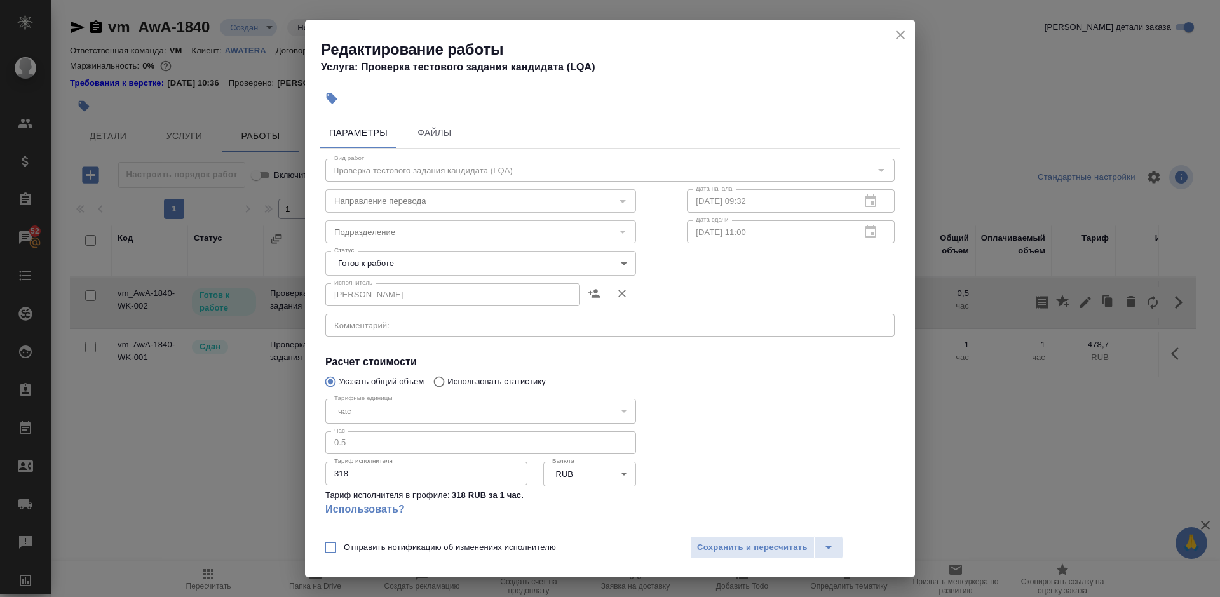
click at [502, 263] on body "🙏 .cls-1 fill:#fff; AWATERA Lazareva Anastasia Клиенты Спецификации Заказы 52 Ч…" at bounding box center [610, 298] width 1220 height 597
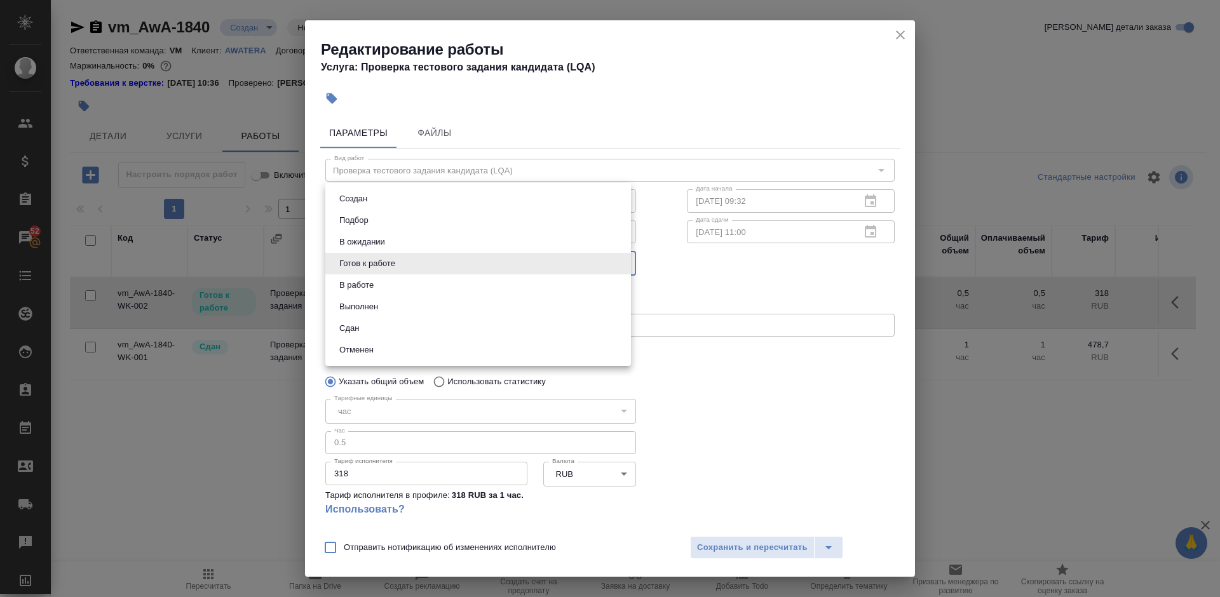
click at [425, 325] on li "Сдан" at bounding box center [478, 329] width 306 height 22
type input "closed"
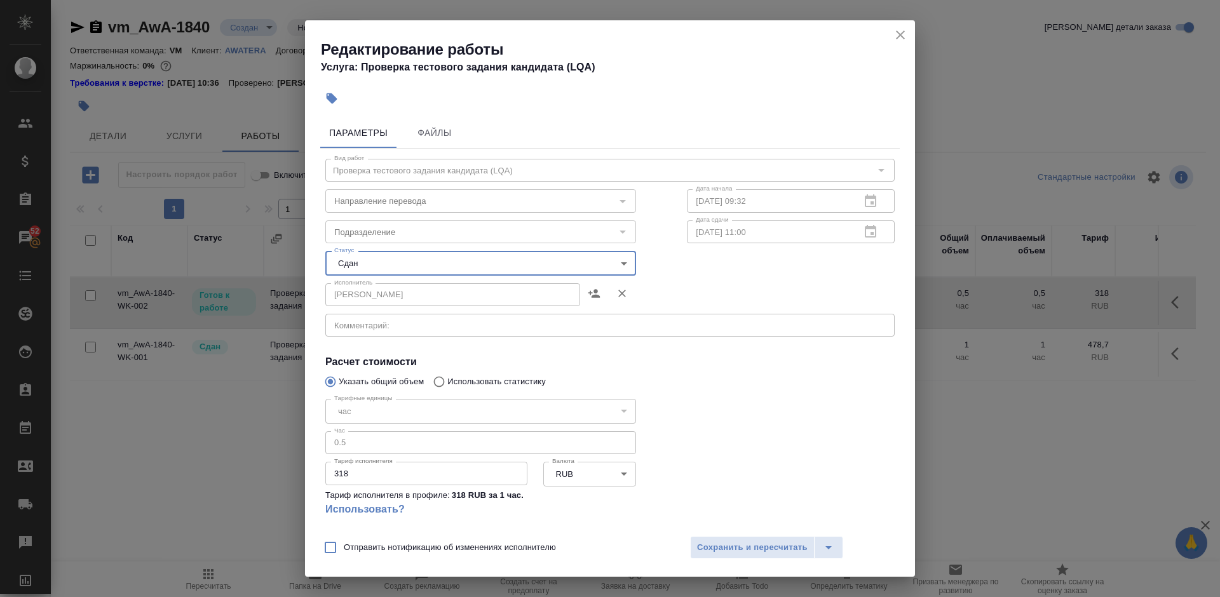
click at [334, 548] on input "Отправить нотификацию об изменениях исполнителю" at bounding box center [330, 547] width 27 height 27
checkbox input "true"
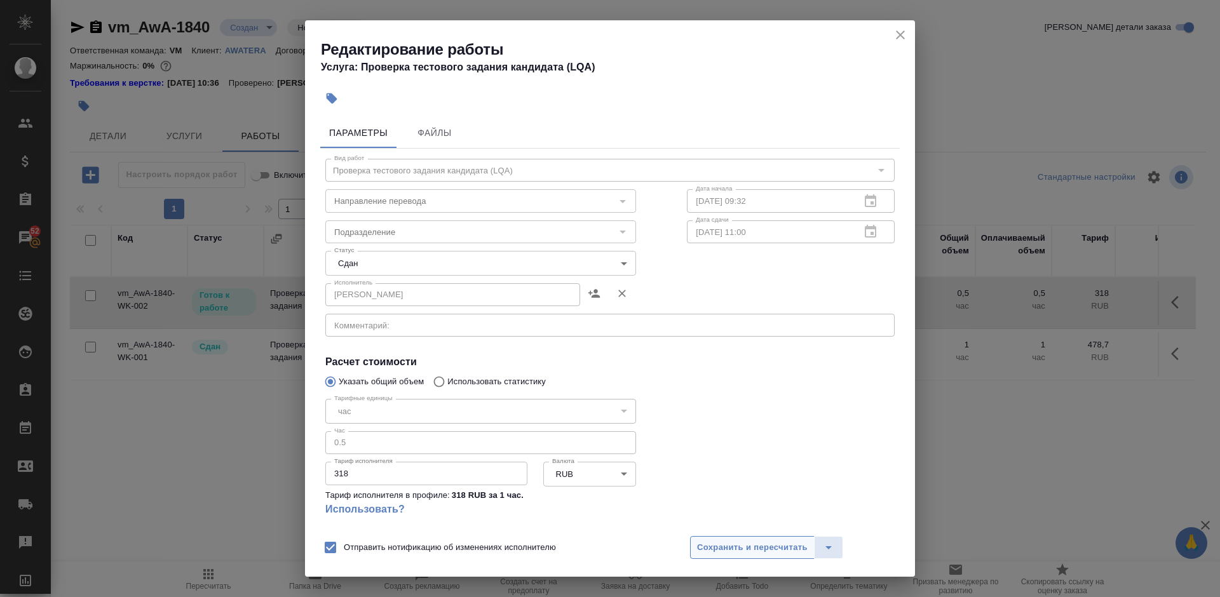
click at [745, 552] on span "Сохранить и пересчитать" at bounding box center [752, 548] width 111 height 15
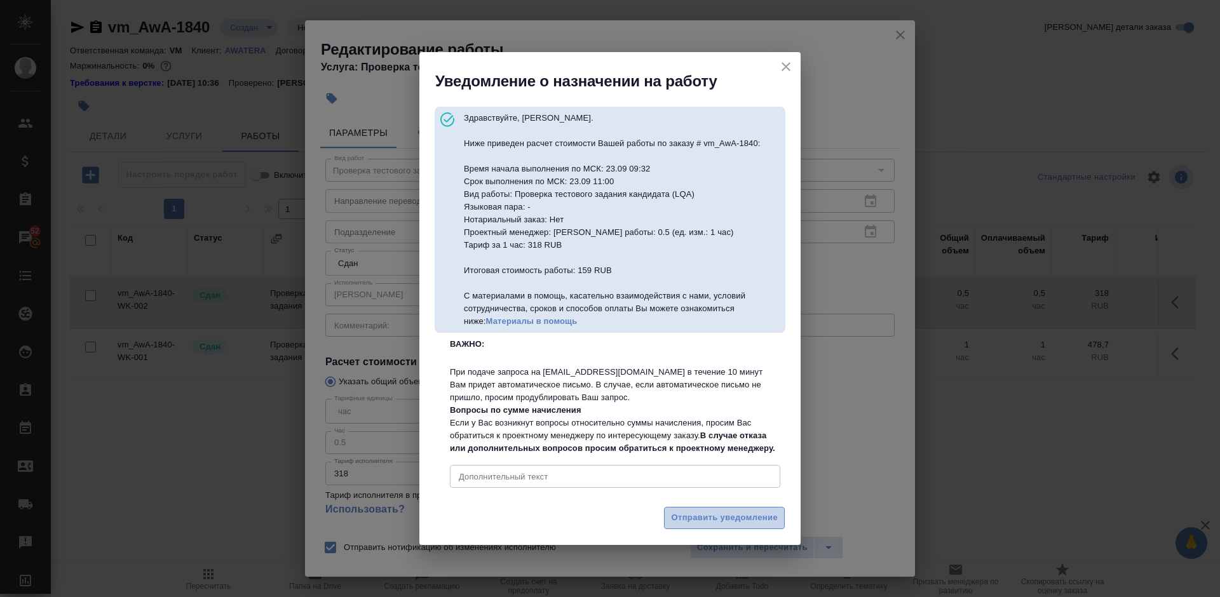
click at [711, 526] on span "Отправить уведомление" at bounding box center [724, 518] width 107 height 15
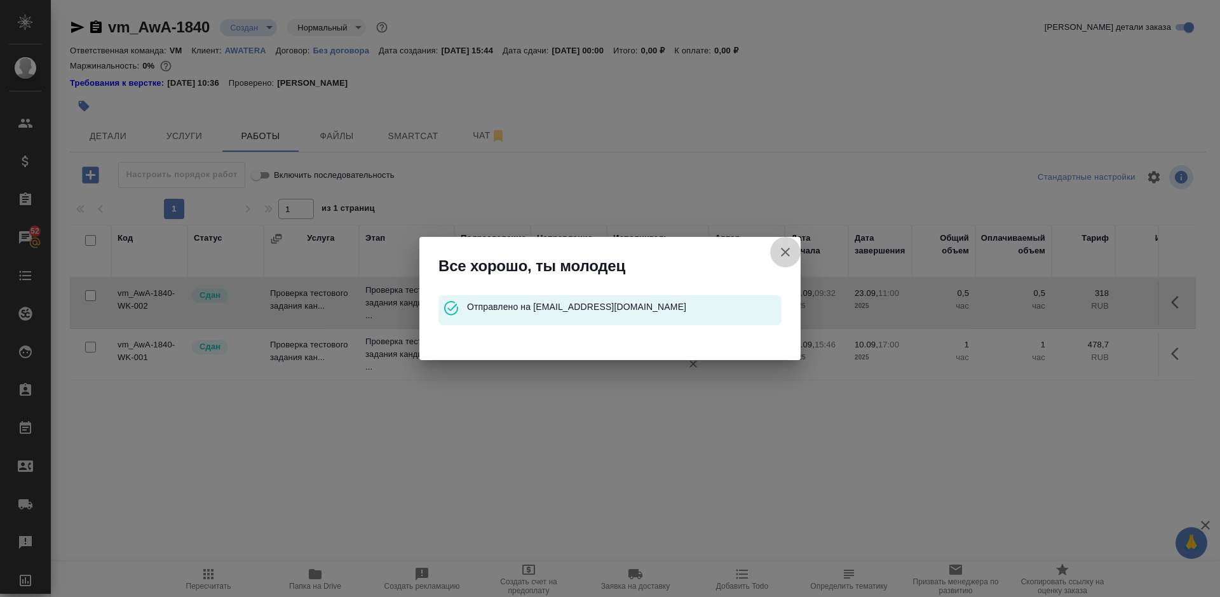
click at [785, 250] on icon "button" at bounding box center [785, 252] width 15 height 15
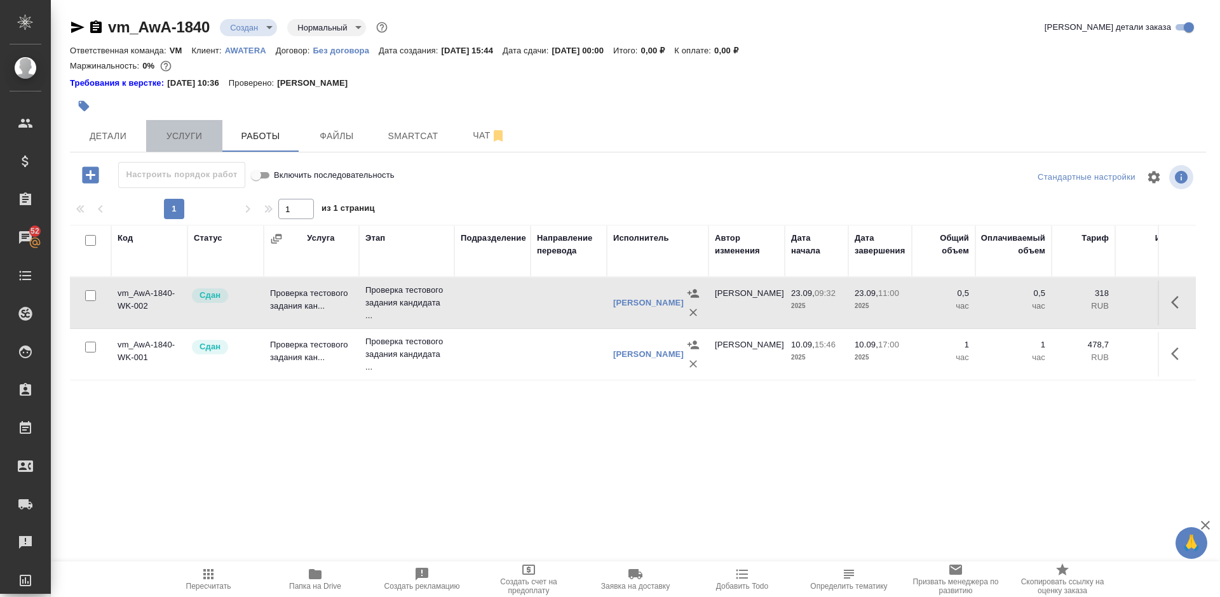
click at [184, 139] on span "Услуги" at bounding box center [184, 136] width 61 height 16
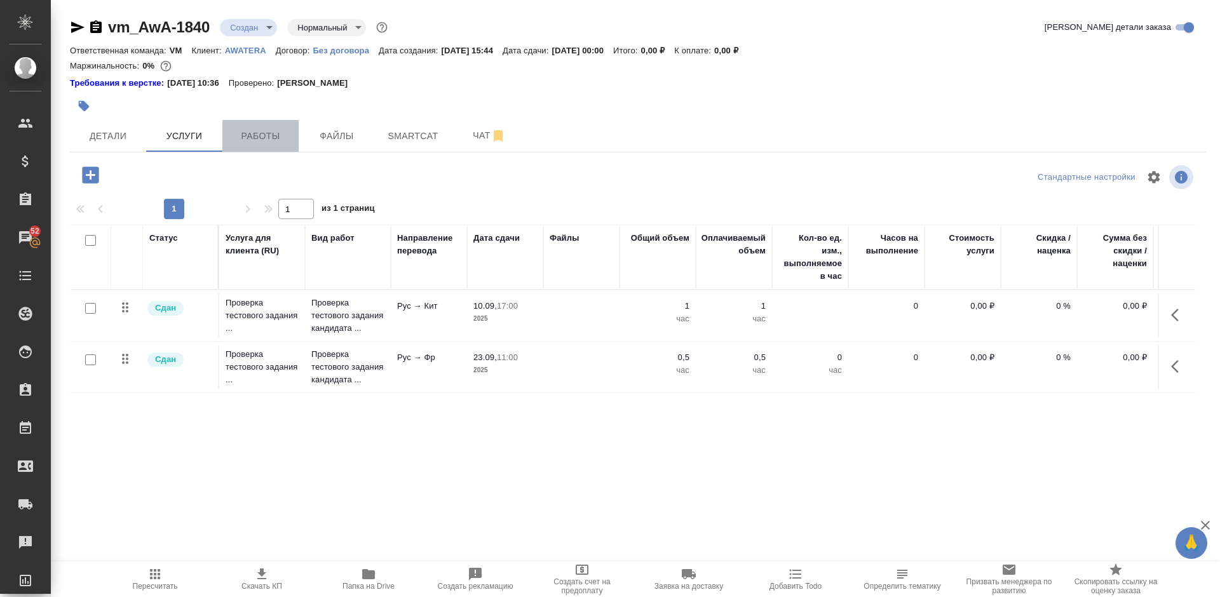
click at [278, 136] on span "Работы" at bounding box center [260, 136] width 61 height 16
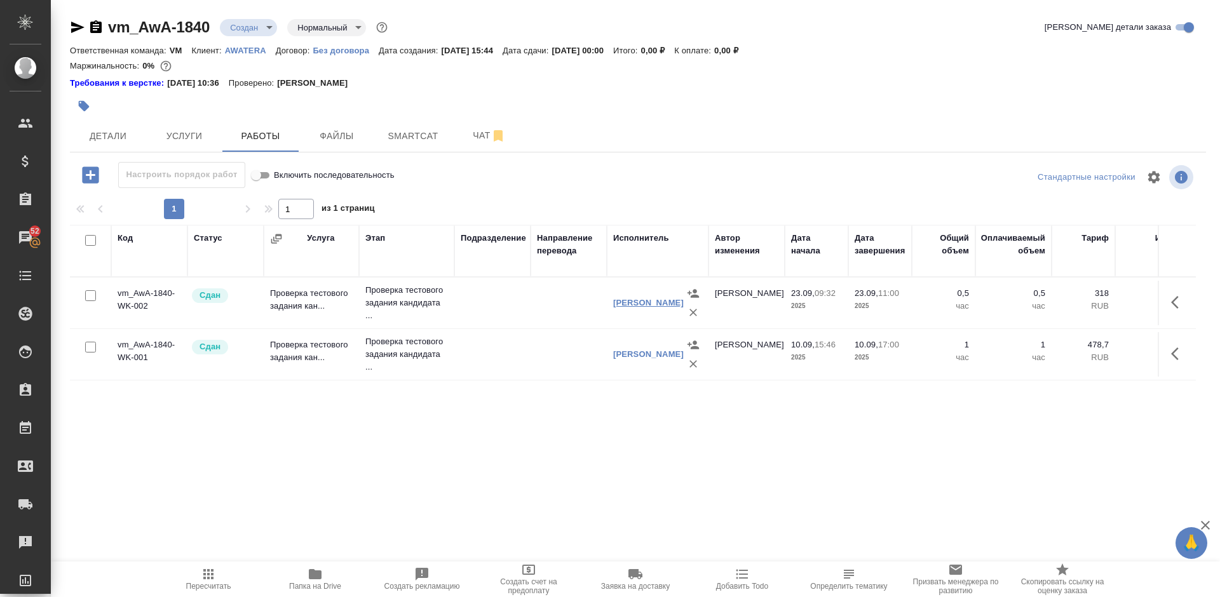
click at [634, 303] on link "[PERSON_NAME]" at bounding box center [648, 303] width 71 height 10
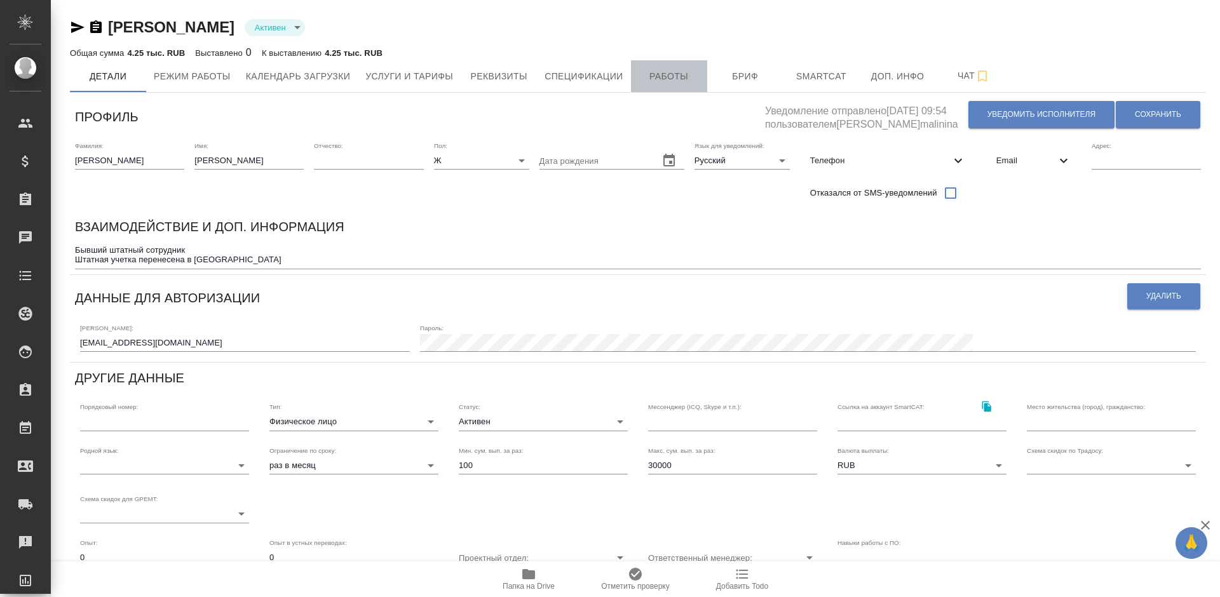
click at [666, 76] on span "Работы" at bounding box center [669, 77] width 61 height 16
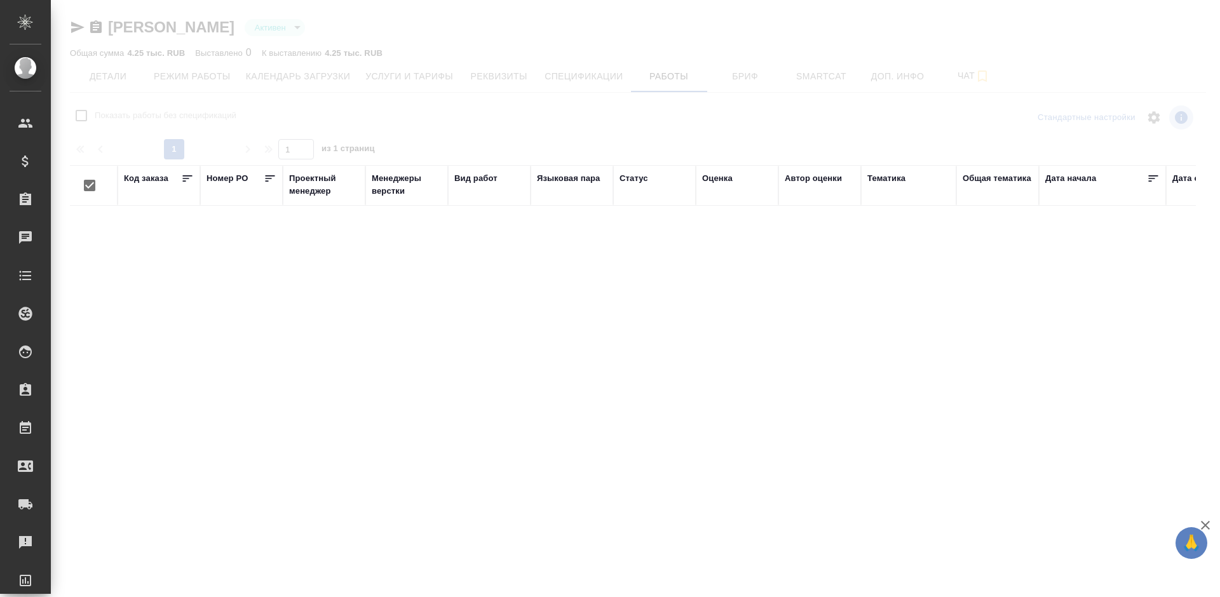
checkbox input "false"
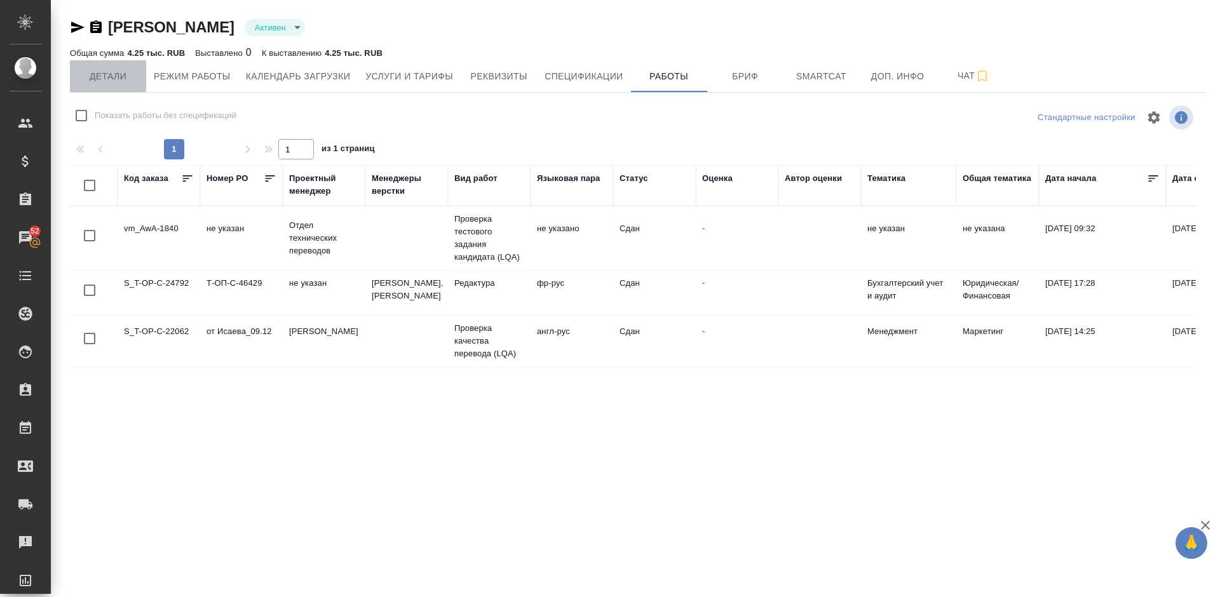
click at [130, 81] on span "Детали" at bounding box center [108, 77] width 61 height 16
